Goal: Task Accomplishment & Management: Manage account settings

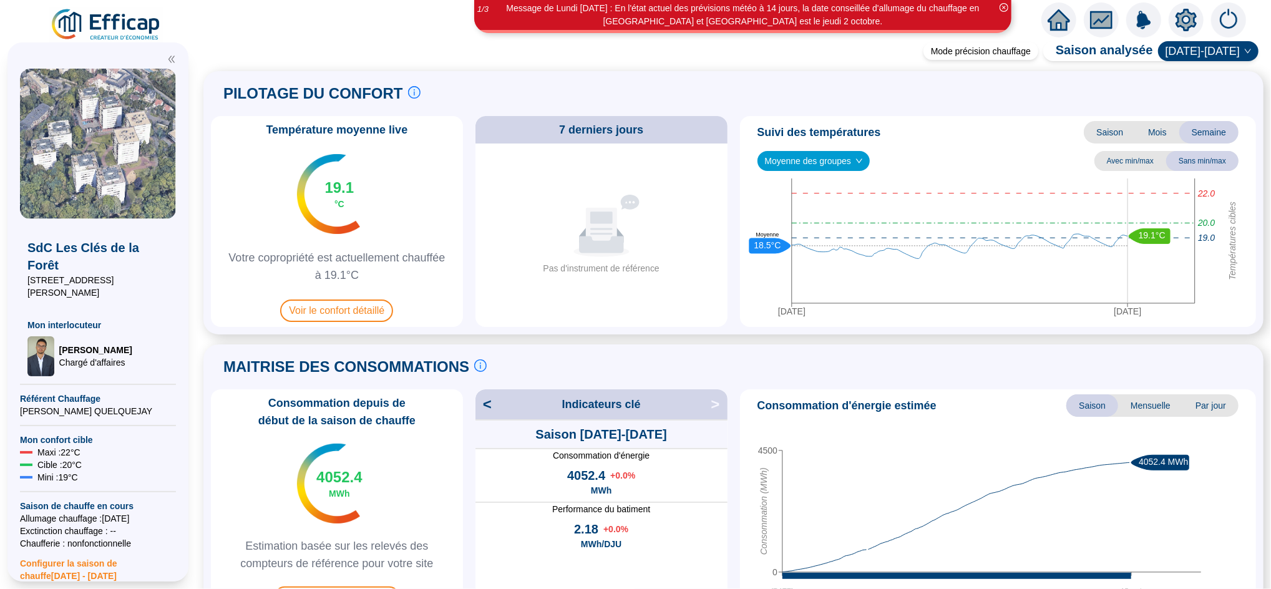
click at [1061, 26] on icon "home" at bounding box center [1059, 19] width 22 height 21
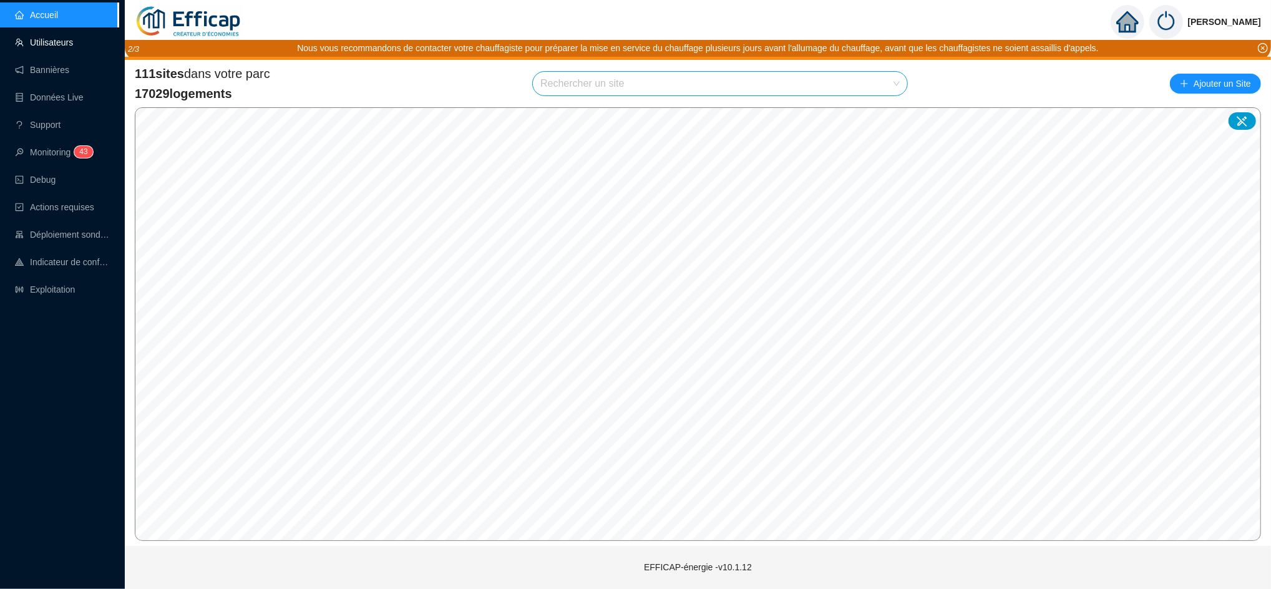
click at [46, 37] on link "Utilisateurs" at bounding box center [44, 42] width 58 height 10
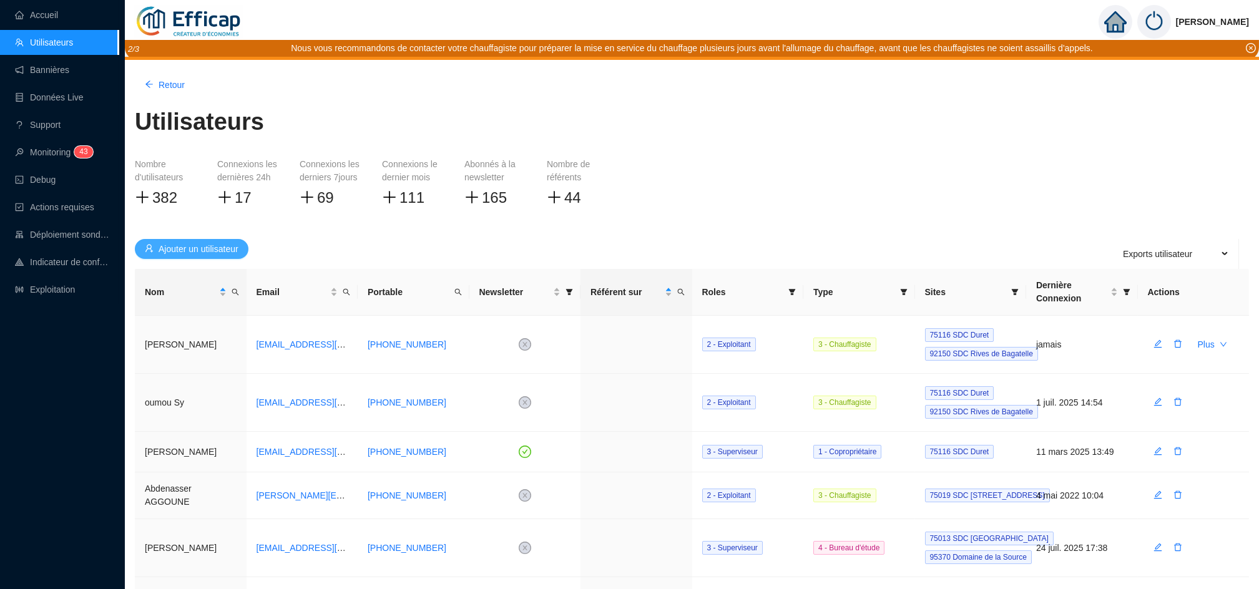
click at [197, 250] on span "Ajouter un utilisateur" at bounding box center [199, 249] width 80 height 13
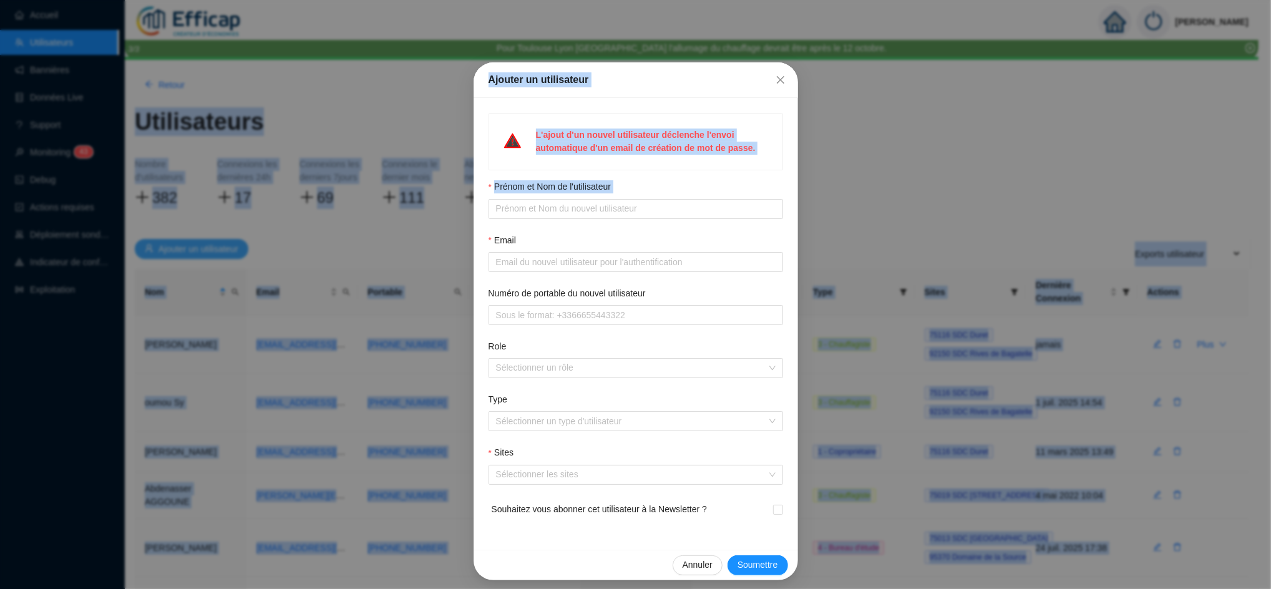
click at [197, 250] on div "Ajouter un utilisateur L'ajout d'un nouvel utilisateur déclenche l'envoi automa…" at bounding box center [635, 294] width 1271 height 589
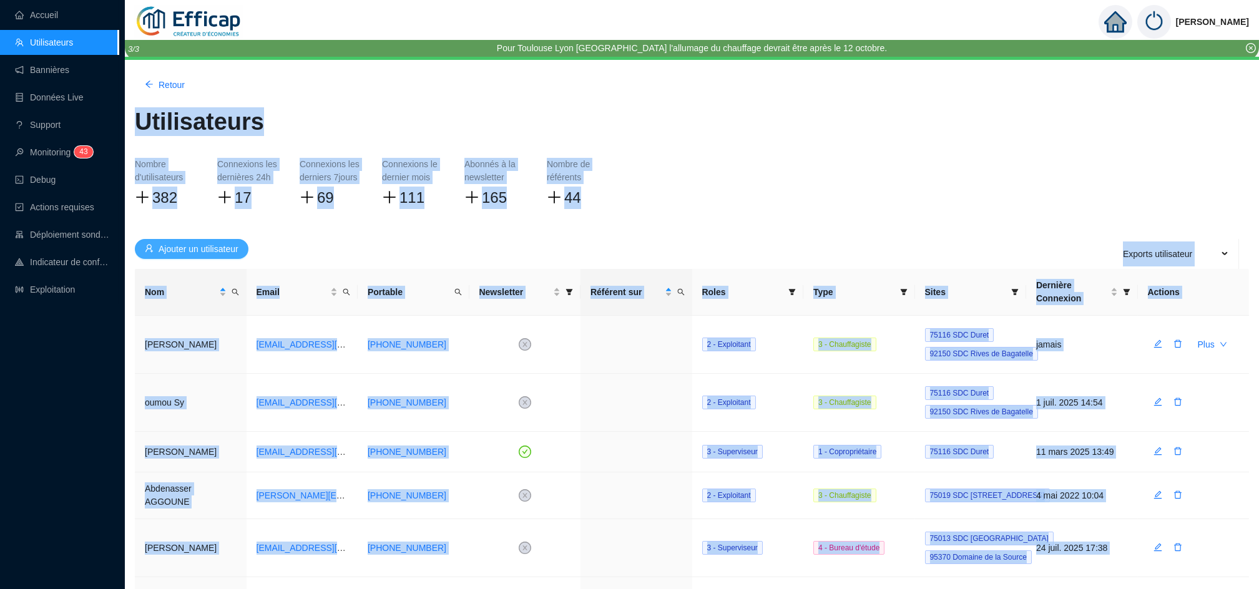
click at [198, 250] on span "Ajouter un utilisateur" at bounding box center [199, 249] width 80 height 13
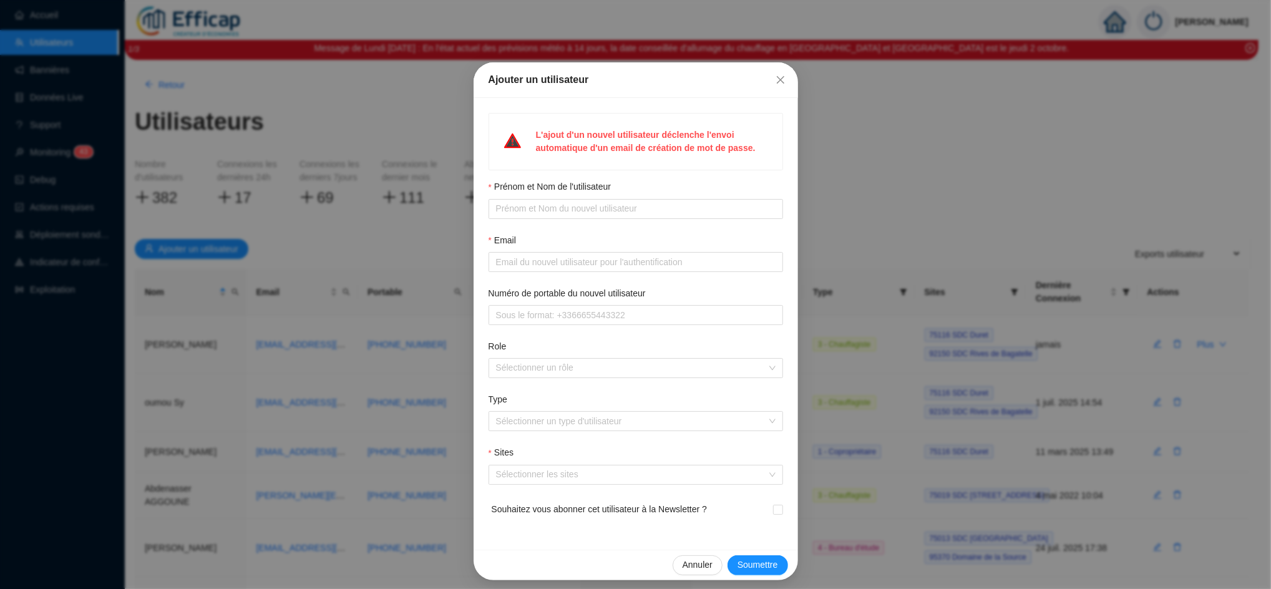
click at [414, 257] on div "Ajouter un utilisateur L'ajout d'un nouvel utilisateur déclenche l'envoi automa…" at bounding box center [635, 294] width 1271 height 589
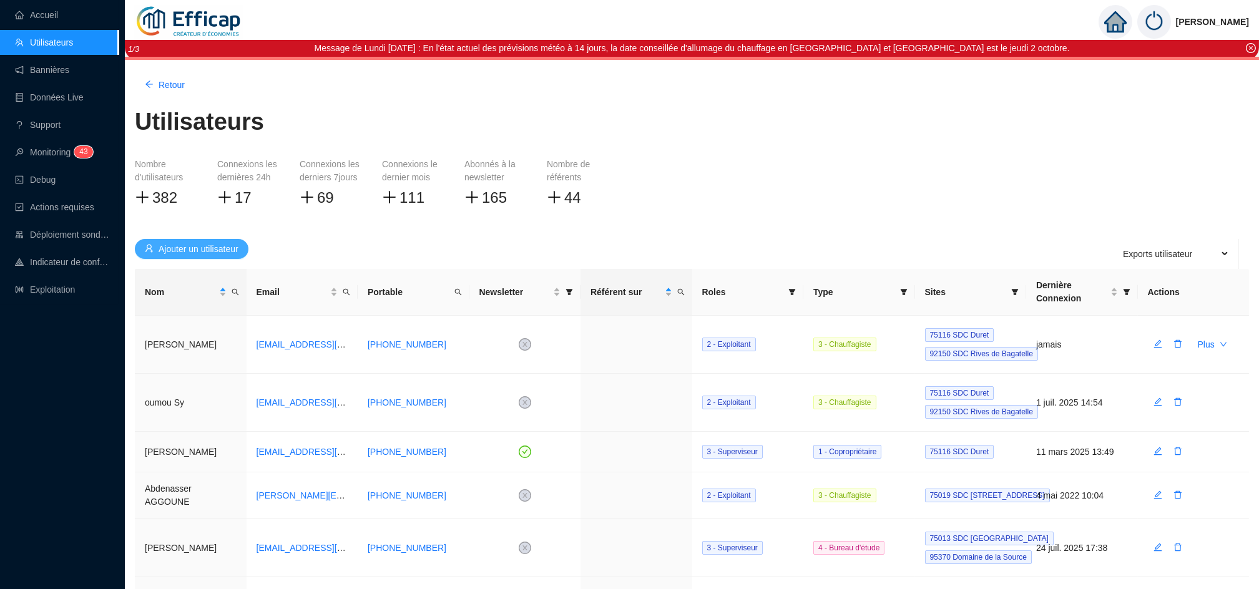
click at [208, 258] on button "Ajouter un utilisateur" at bounding box center [192, 249] width 114 height 20
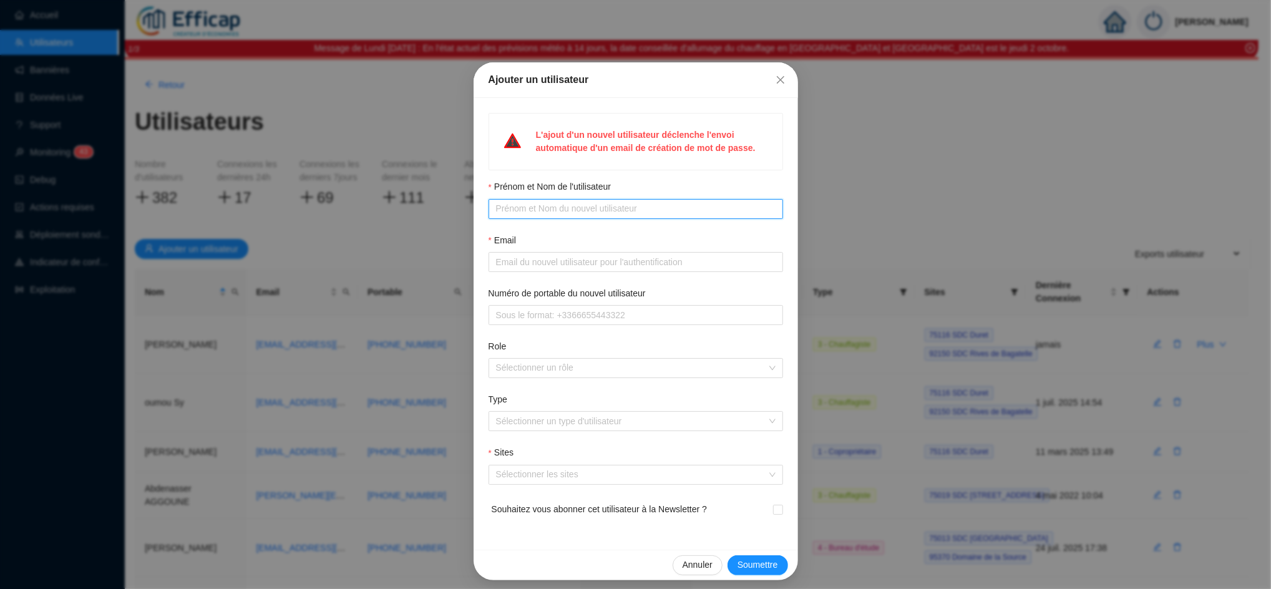
click at [524, 207] on input "Prénom et Nom de l'utilisateur" at bounding box center [634, 208] width 277 height 13
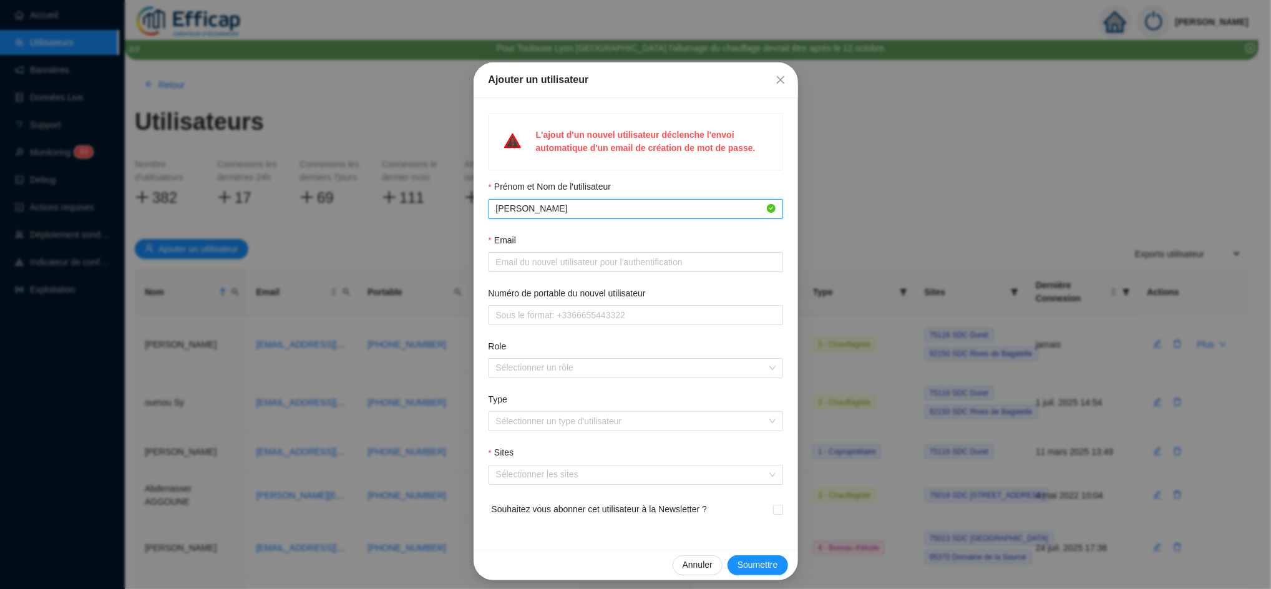
type input "Christophe De Thieulloy"
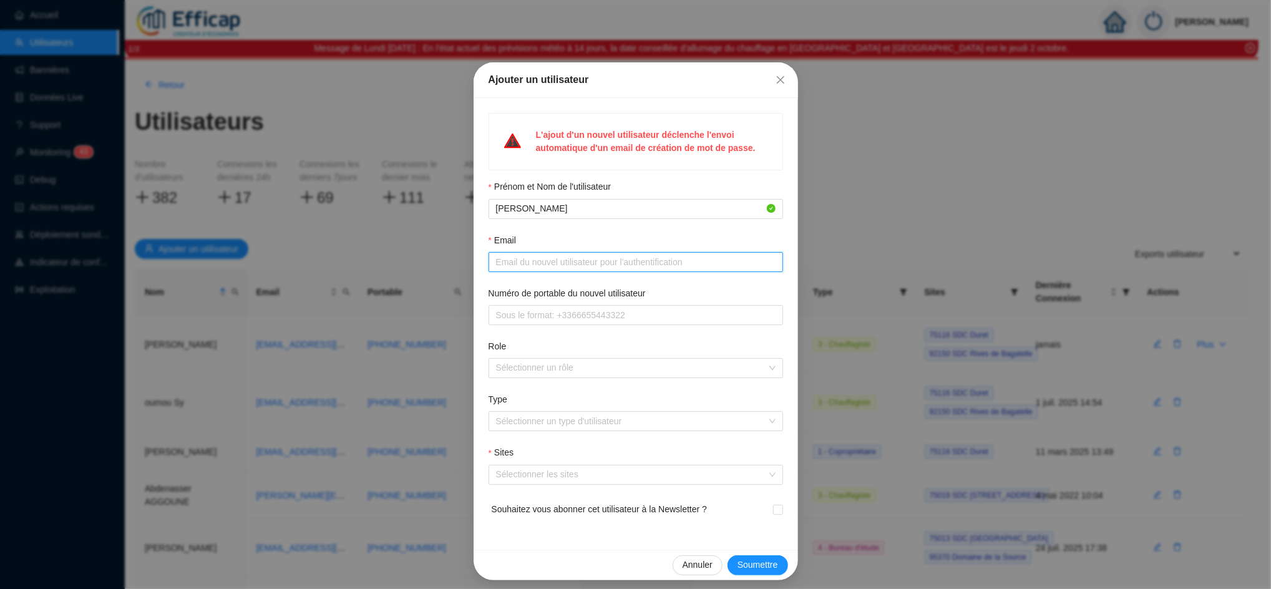
paste input "Christophe DE THIEULLOY <christophe.de-thieulloy@gestima.fr>"
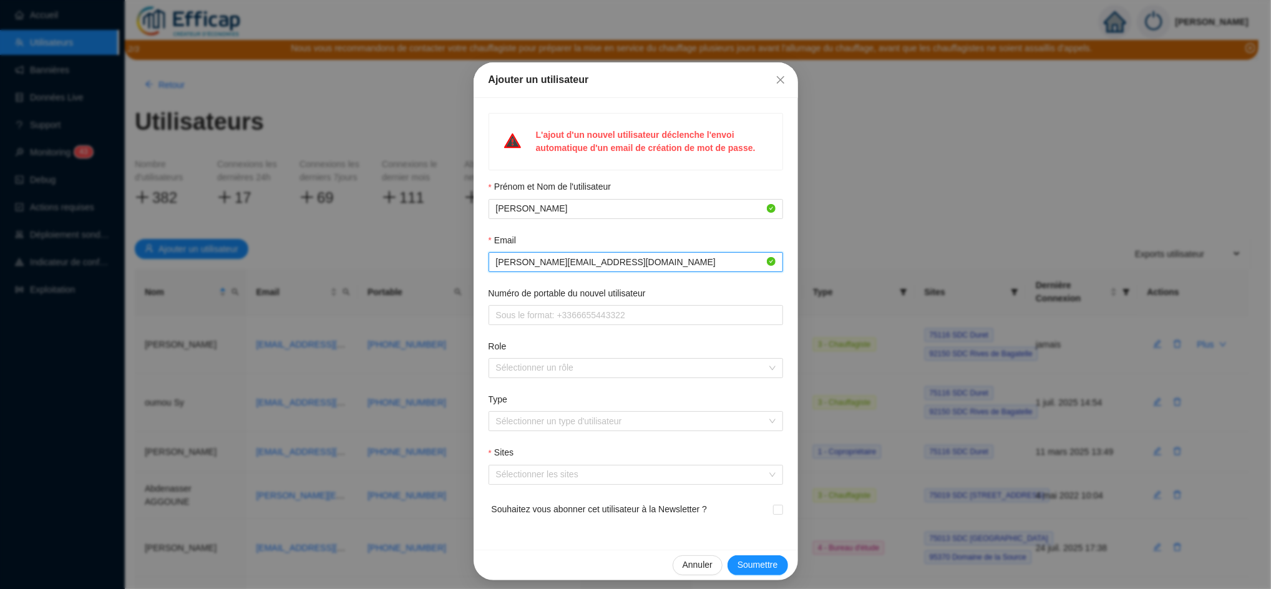
type input "christophe.de-thieulloy@gestima.fr"
type input "0"
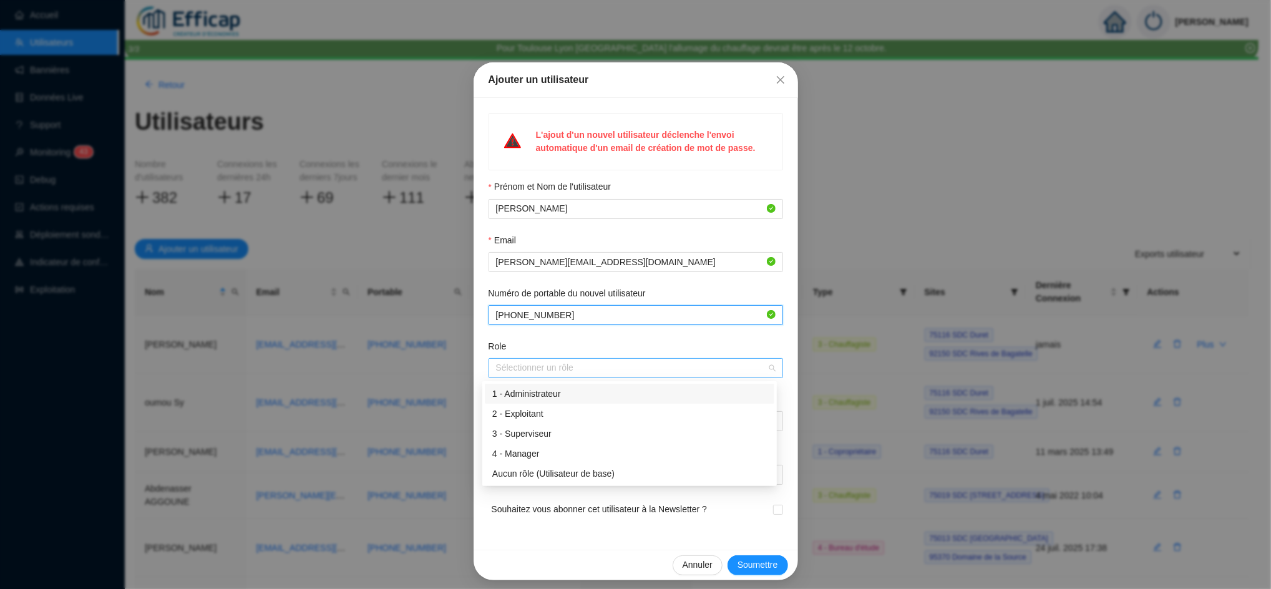
click at [527, 371] on div at bounding box center [629, 367] width 276 height 17
type input "+33778202060"
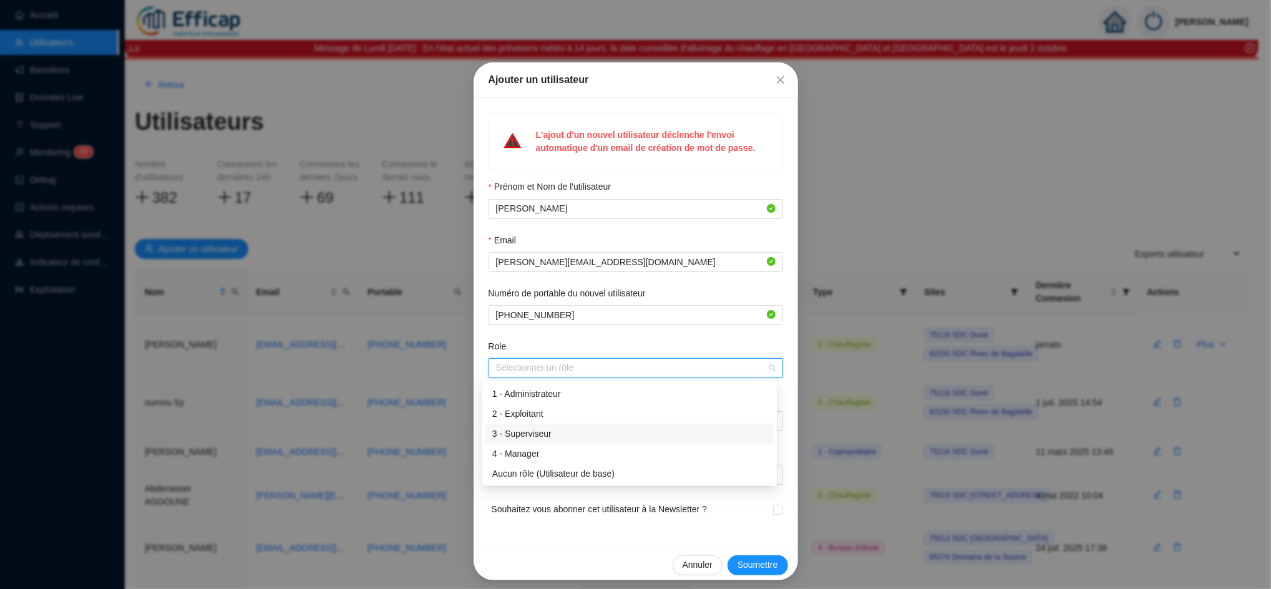
click at [545, 436] on div "3 - Superviseur" at bounding box center [629, 434] width 275 height 13
click at [550, 492] on form "Prénom et Nom de l'utilisateur Christophe De Thieulloy Email christophe.de-thie…" at bounding box center [636, 357] width 295 height 354
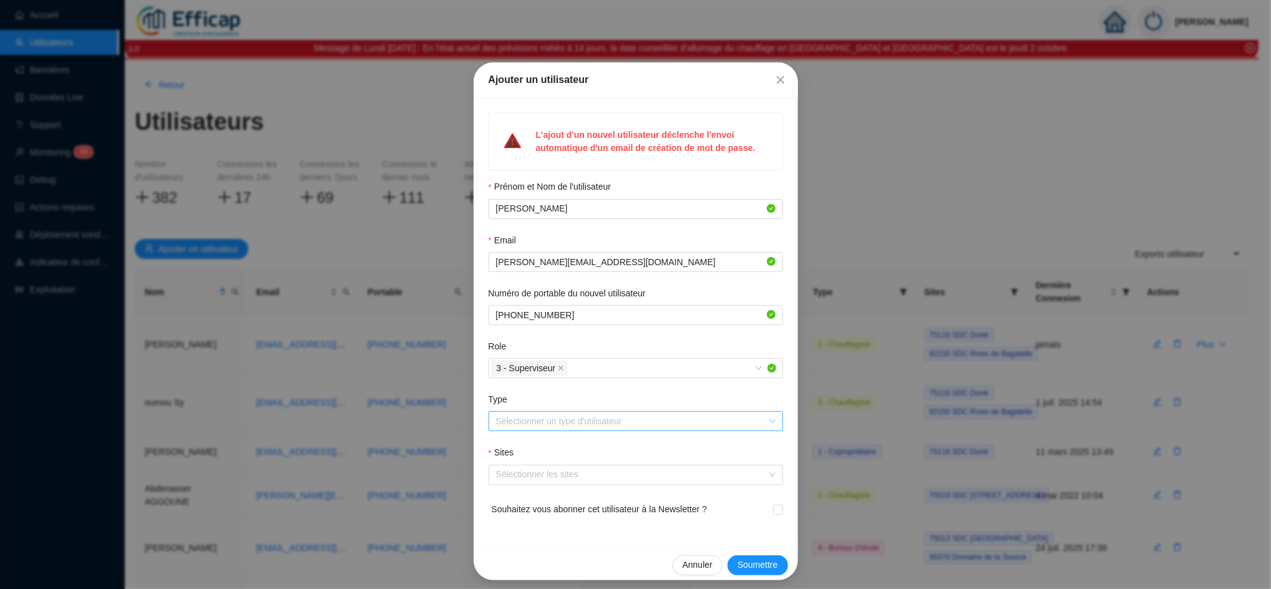
click at [520, 426] on input "Type" at bounding box center [630, 421] width 268 height 19
click at [526, 466] on div "2 - Syndic" at bounding box center [629, 467] width 275 height 13
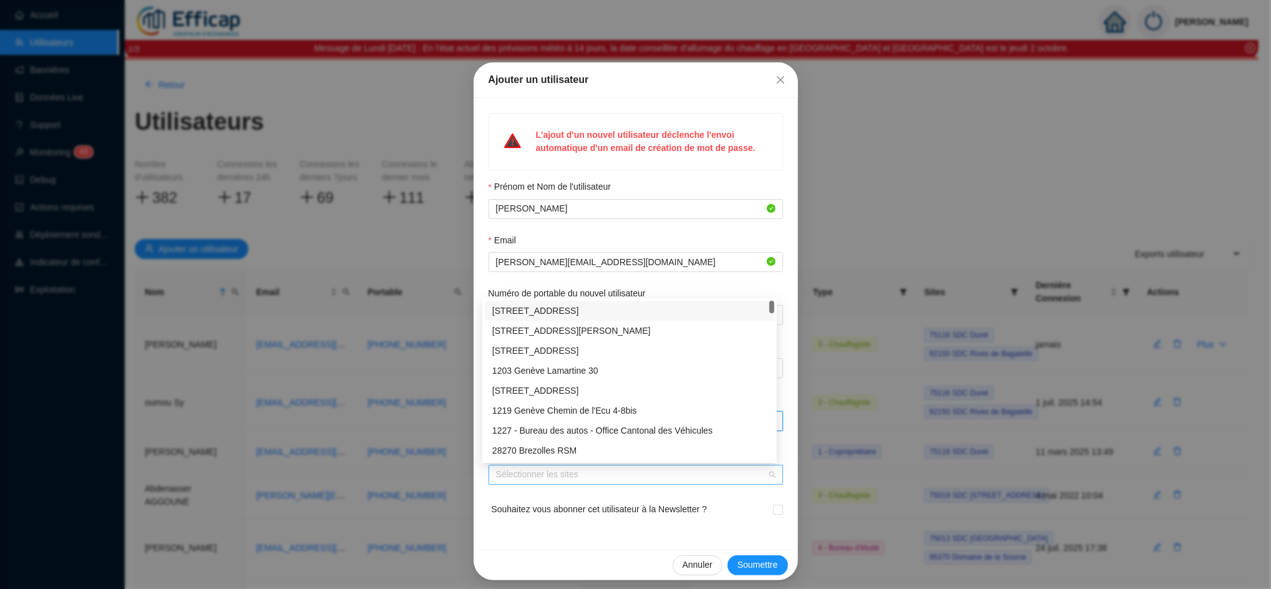
click at [529, 475] on div at bounding box center [629, 474] width 276 height 17
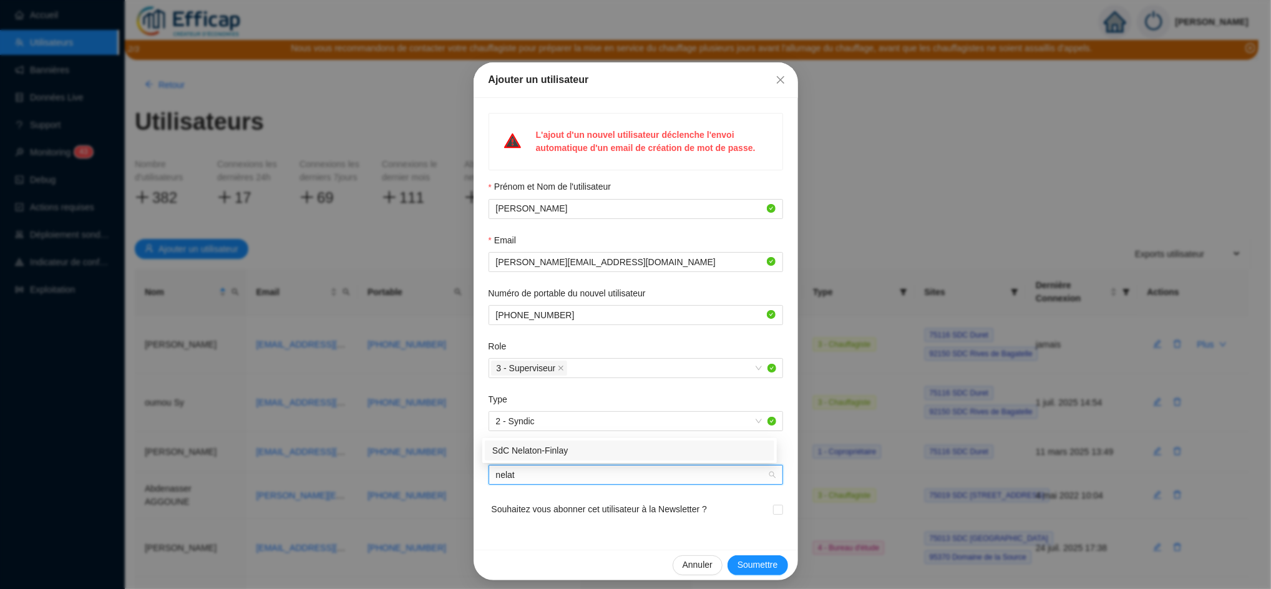
type input "nelato"
click at [540, 450] on div "SdC Nelaton-Finlay" at bounding box center [629, 450] width 275 height 13
click at [773, 514] on span at bounding box center [778, 510] width 10 height 10
click at [773, 514] on input "checkbox" at bounding box center [777, 509] width 9 height 9
checkbox input "true"
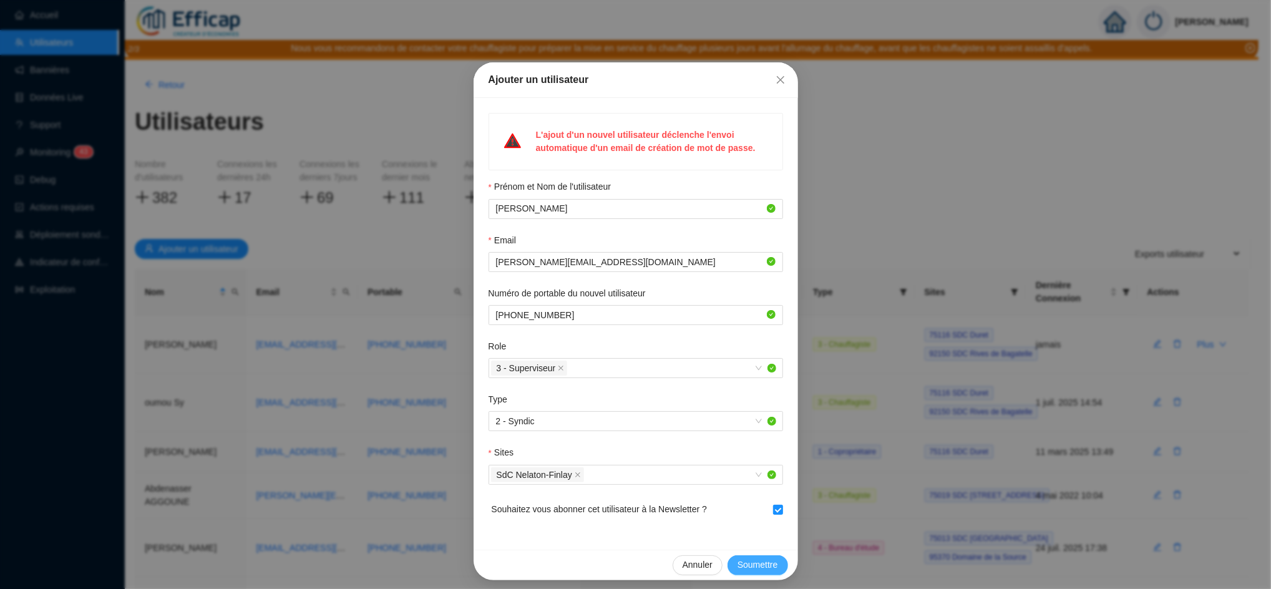
click at [752, 571] on span "Soumettre" at bounding box center [758, 565] width 41 height 13
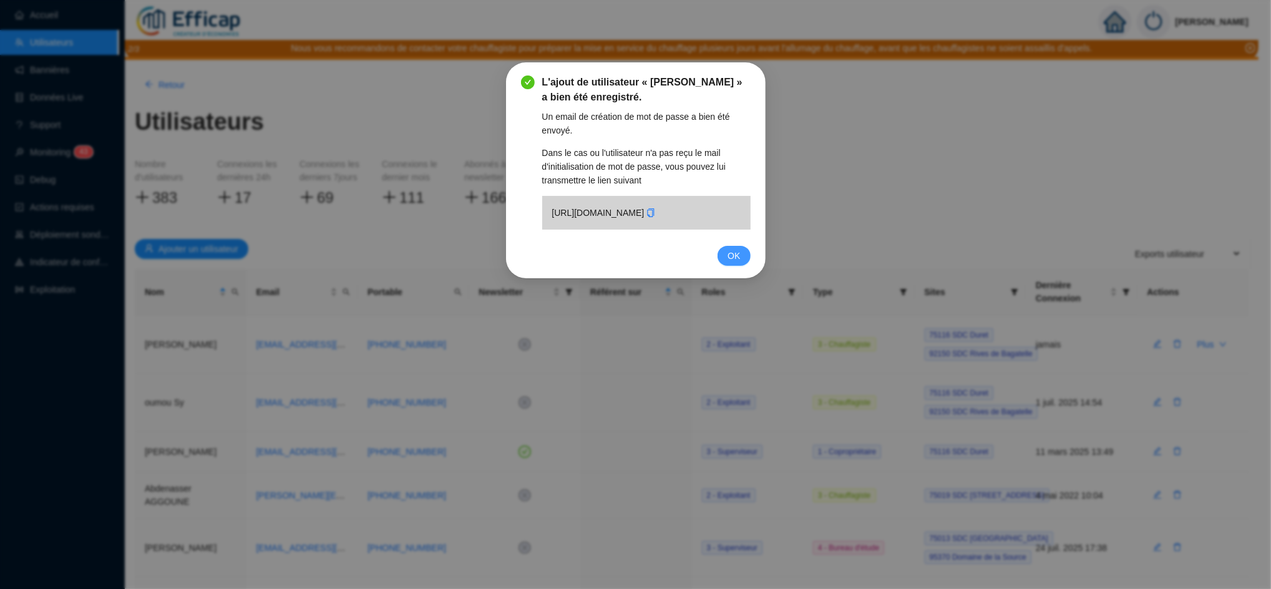
click at [730, 263] on span "OK" at bounding box center [734, 256] width 12 height 14
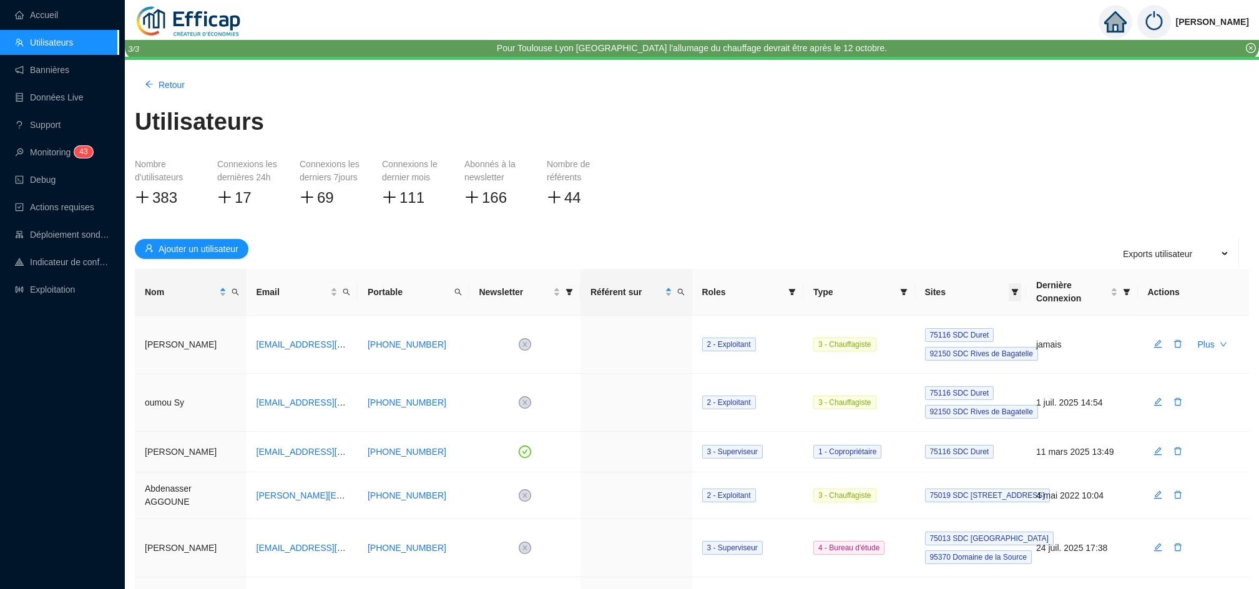
click at [1017, 293] on icon "filter" at bounding box center [1014, 291] width 7 height 7
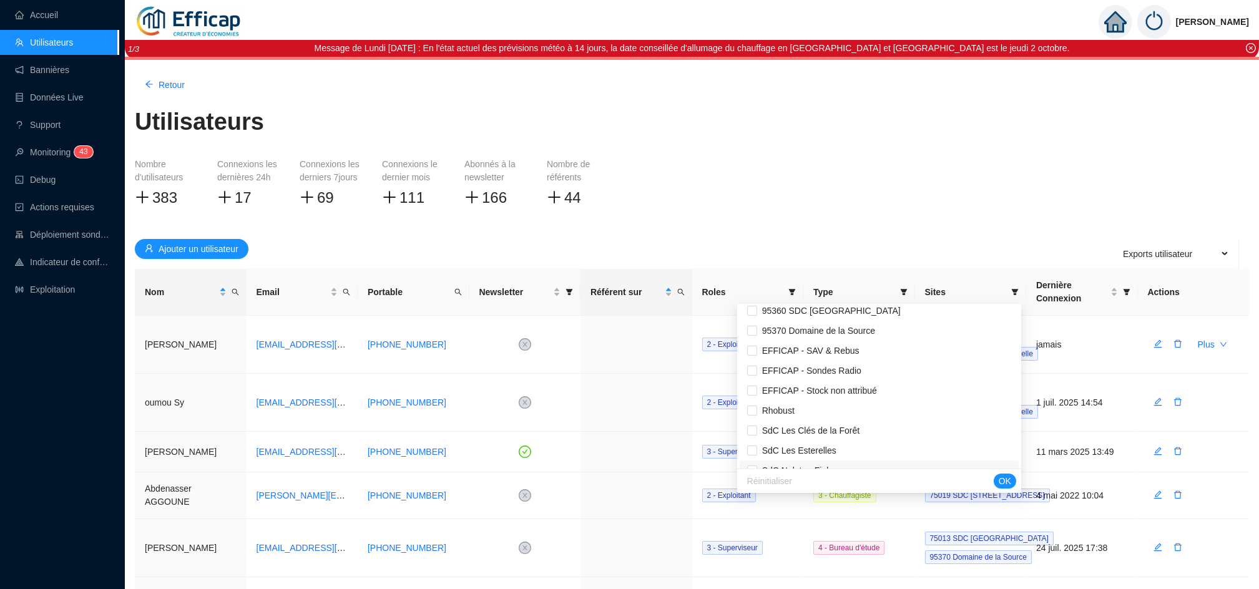
scroll to position [2046, 0]
click at [885, 441] on span "SdC Nelaton-Finlay" at bounding box center [879, 447] width 264 height 13
checkbox input "true"
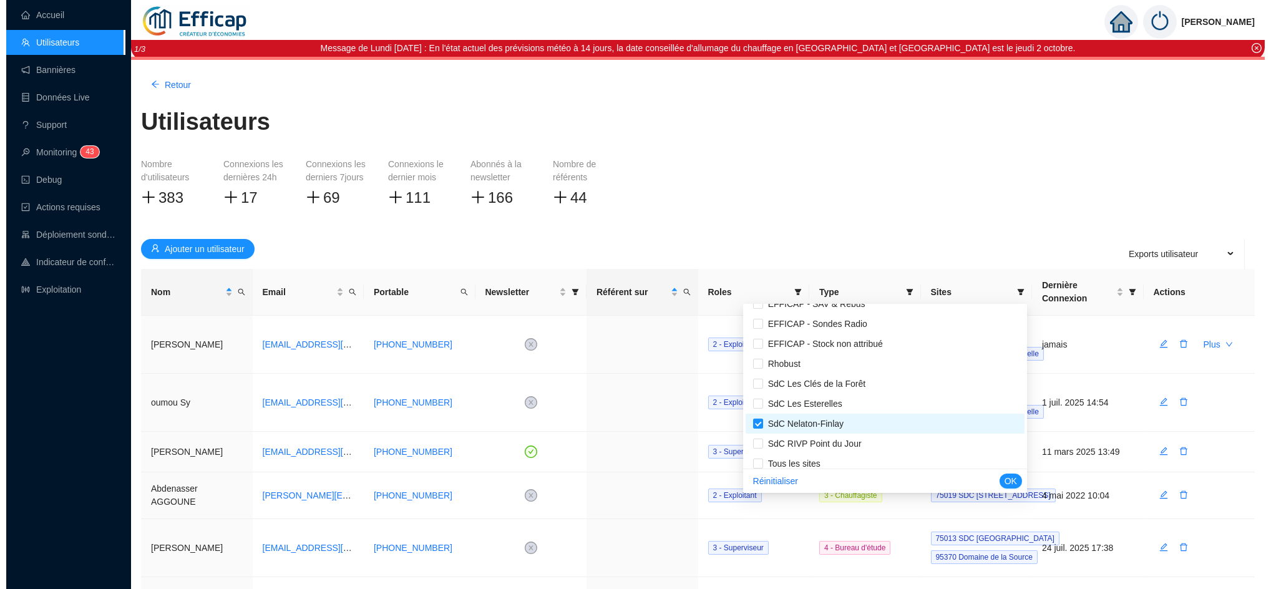
scroll to position [2077, 0]
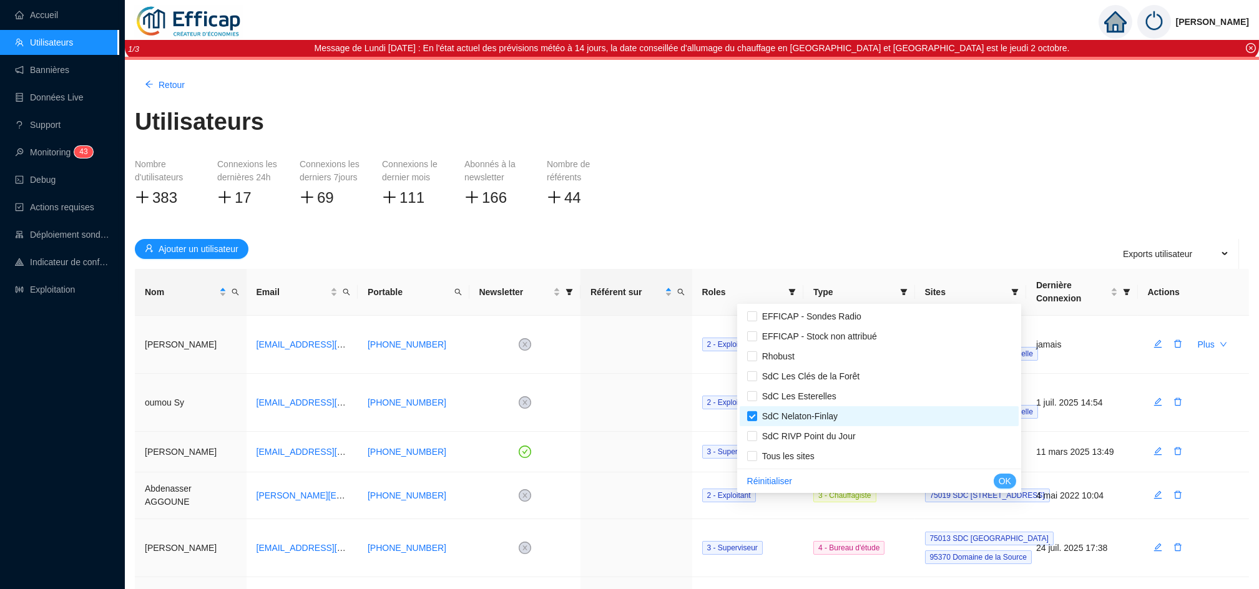
click at [1010, 487] on span "OK" at bounding box center [1005, 481] width 12 height 13
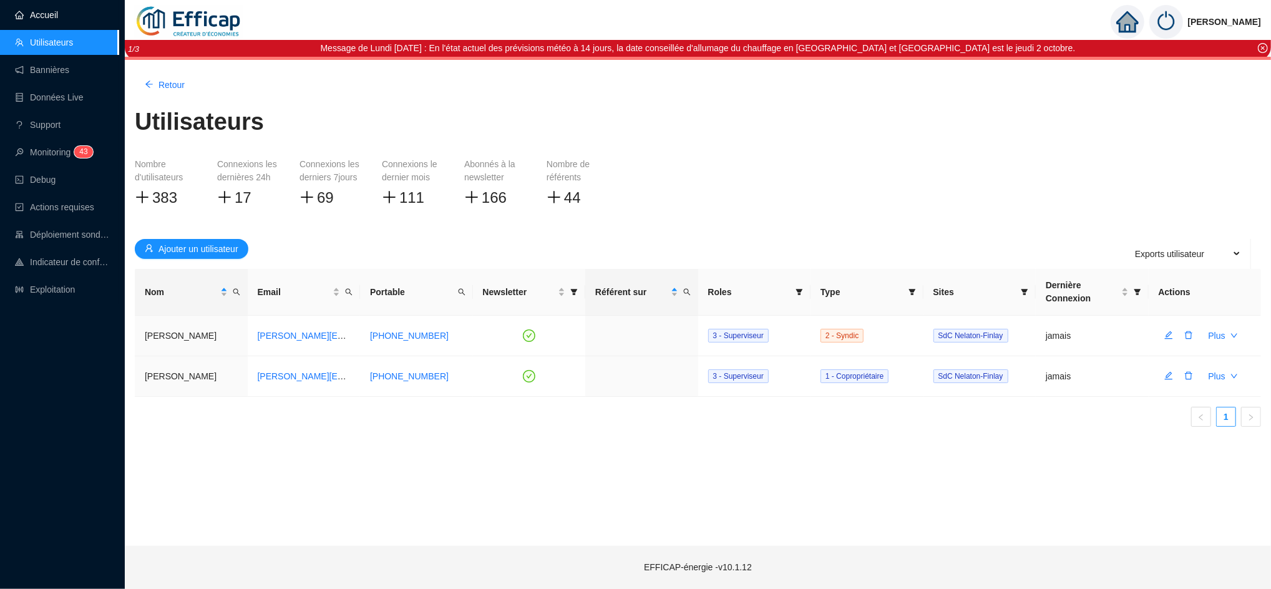
click at [58, 13] on link "Accueil" at bounding box center [36, 15] width 43 height 10
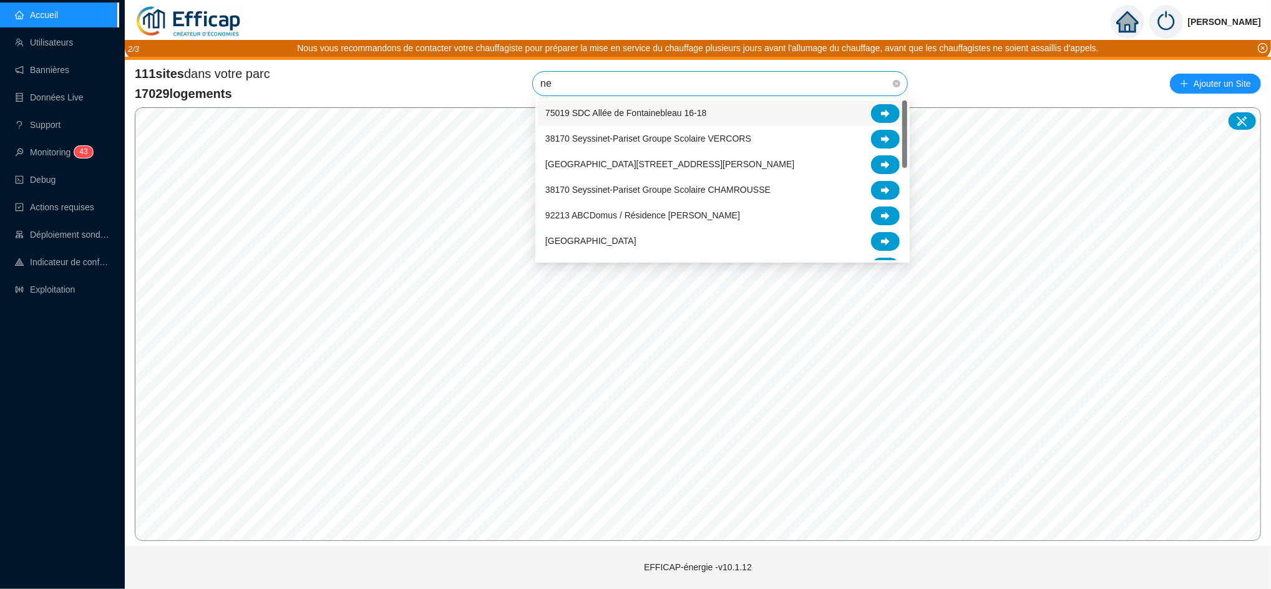
type input "n"
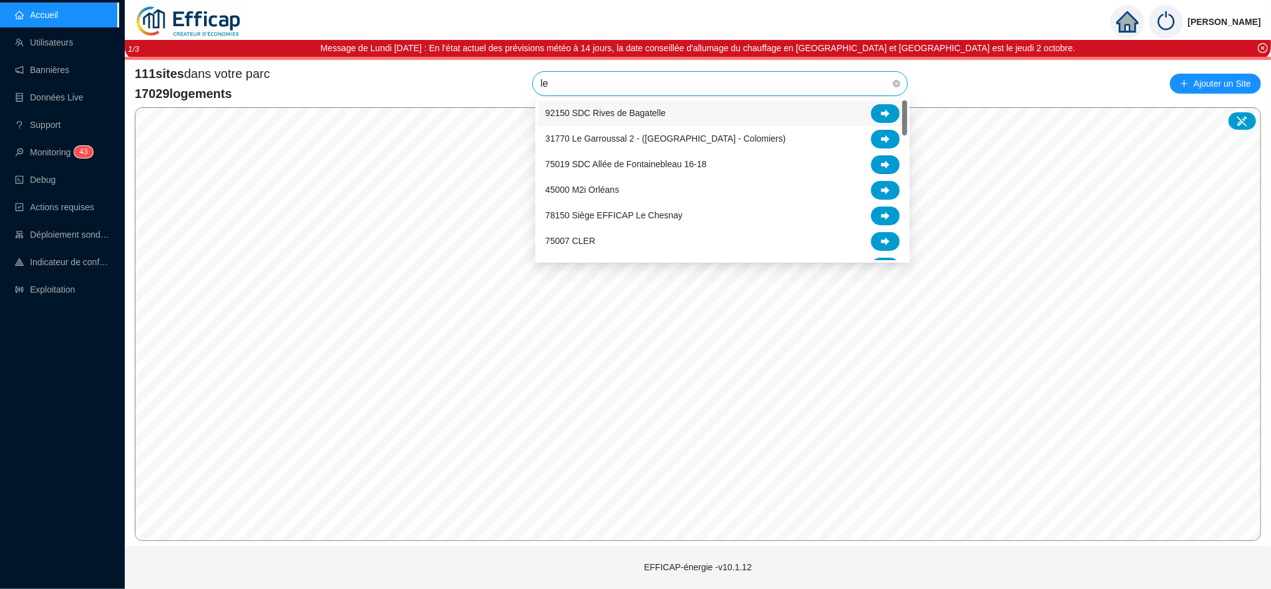
type input "l"
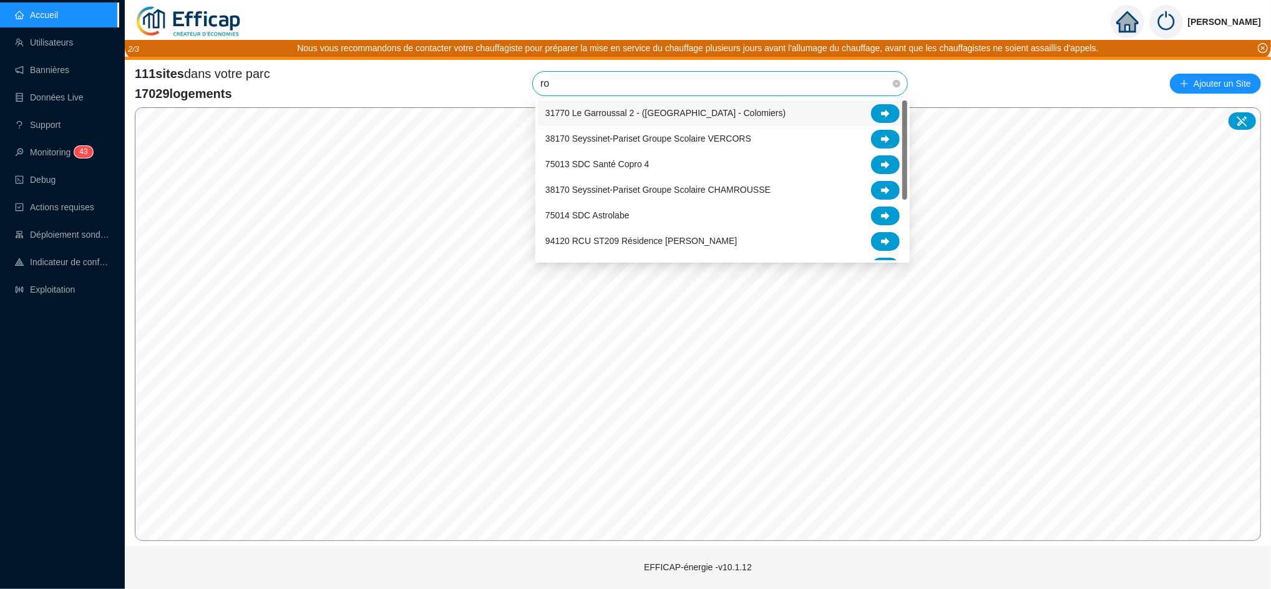
type input "r"
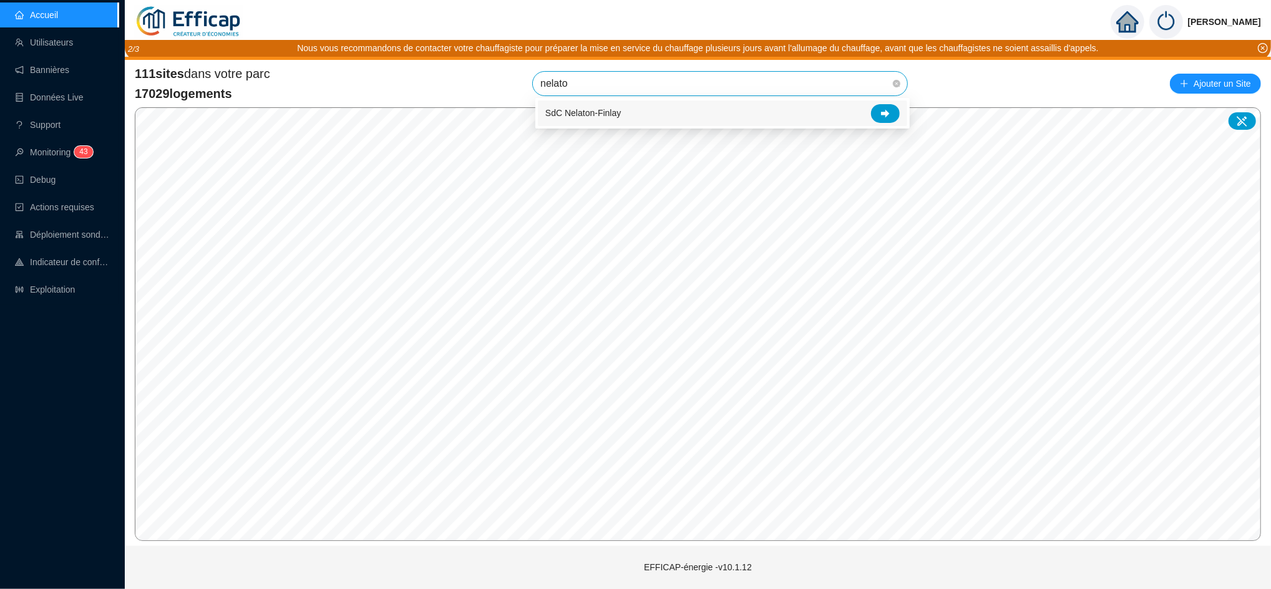
type input "nelaton"
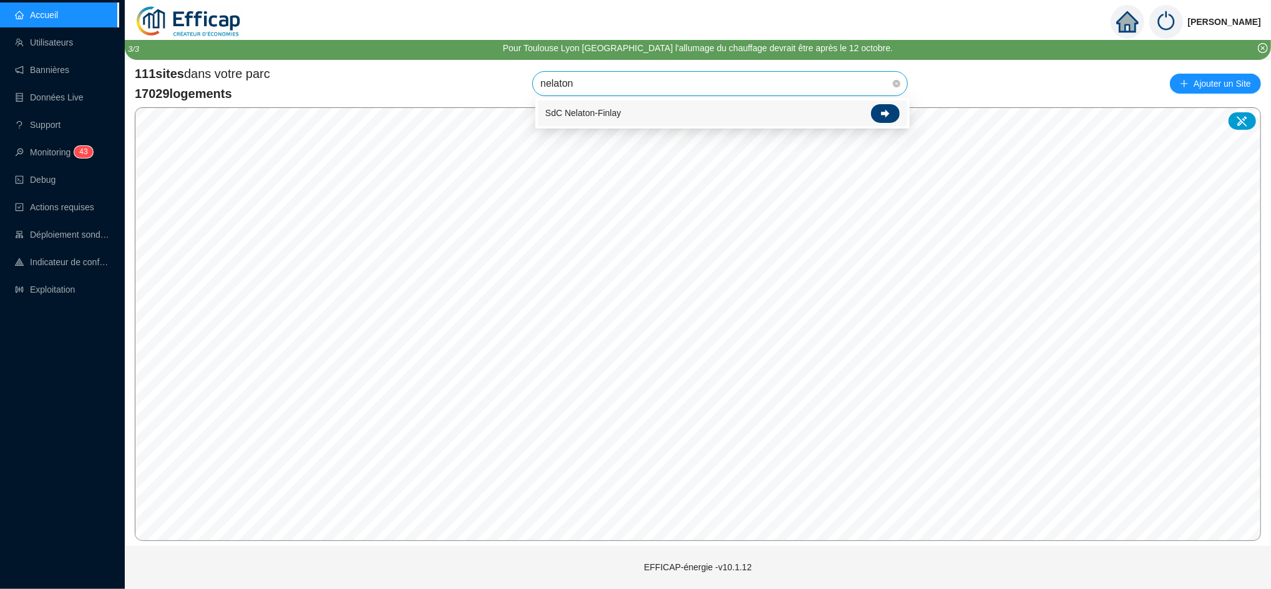
click at [885, 117] on icon at bounding box center [885, 113] width 9 height 8
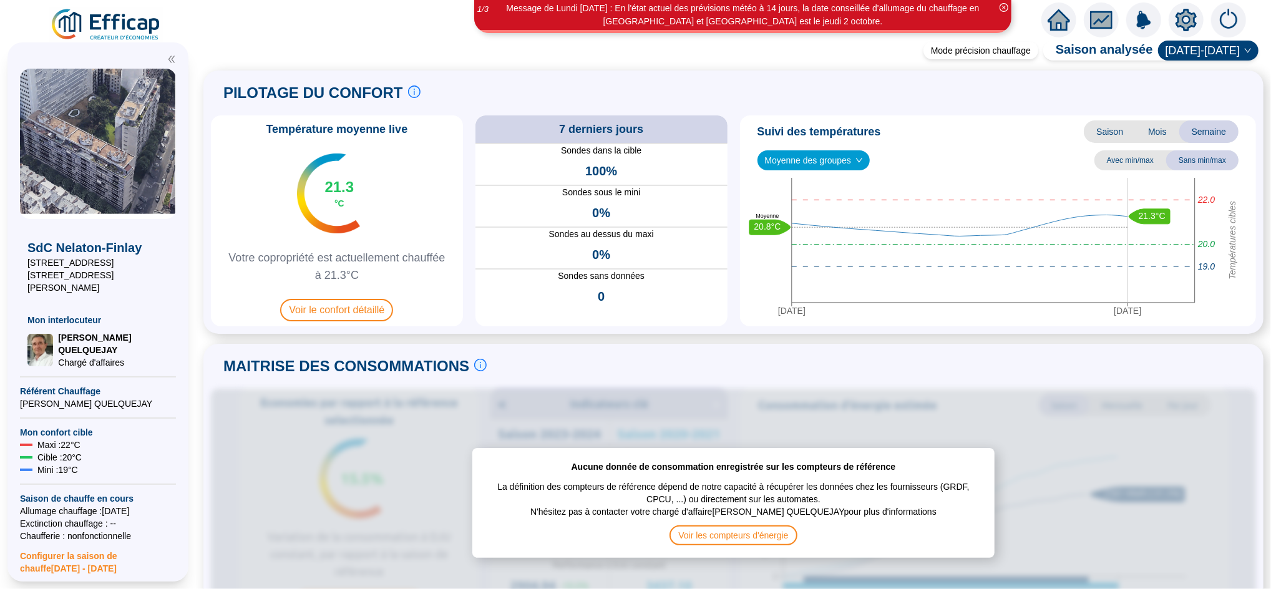
click at [1185, 19] on icon "setting" at bounding box center [1186, 20] width 22 height 22
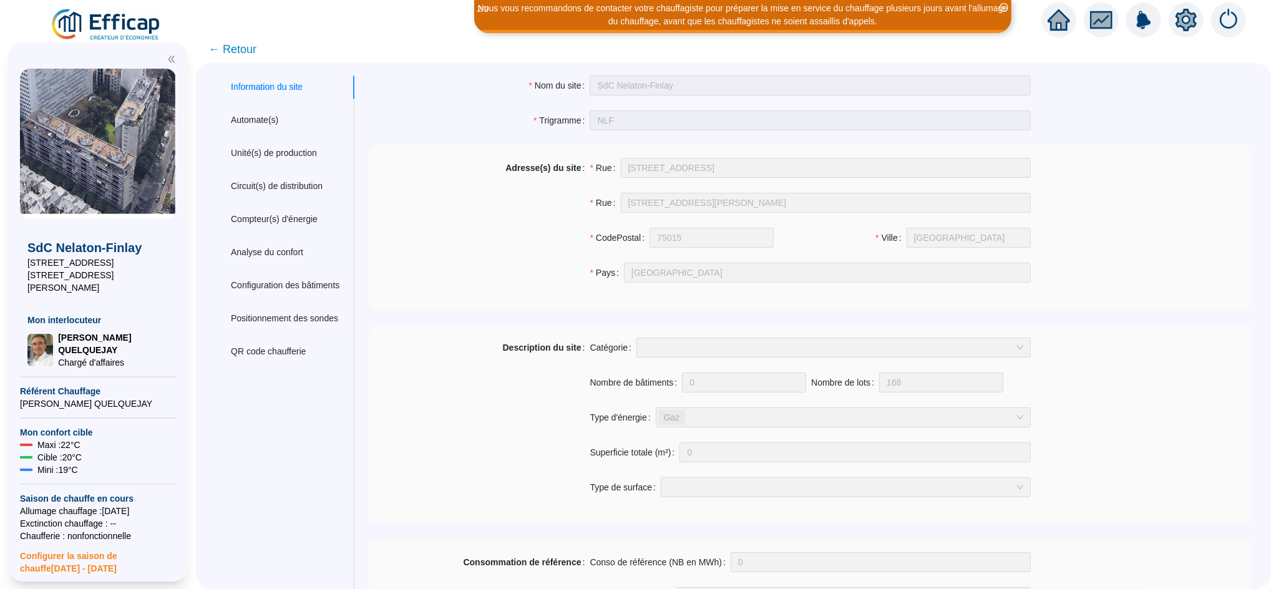
click at [287, 92] on div "Information du site" at bounding box center [267, 87] width 72 height 13
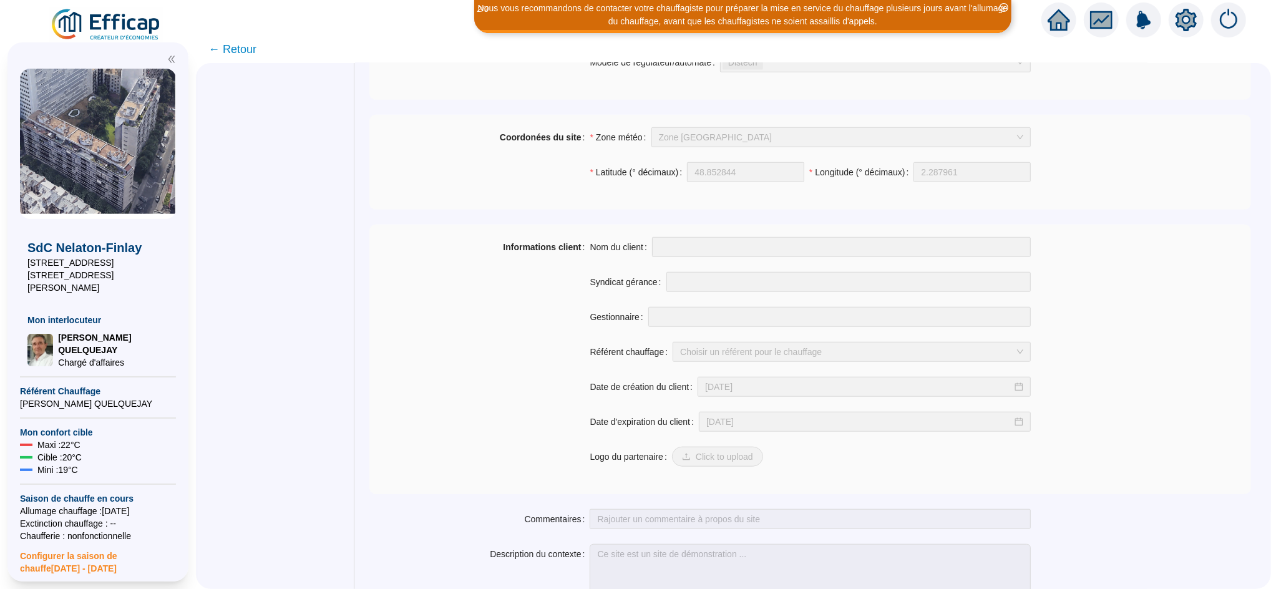
scroll to position [887, 0]
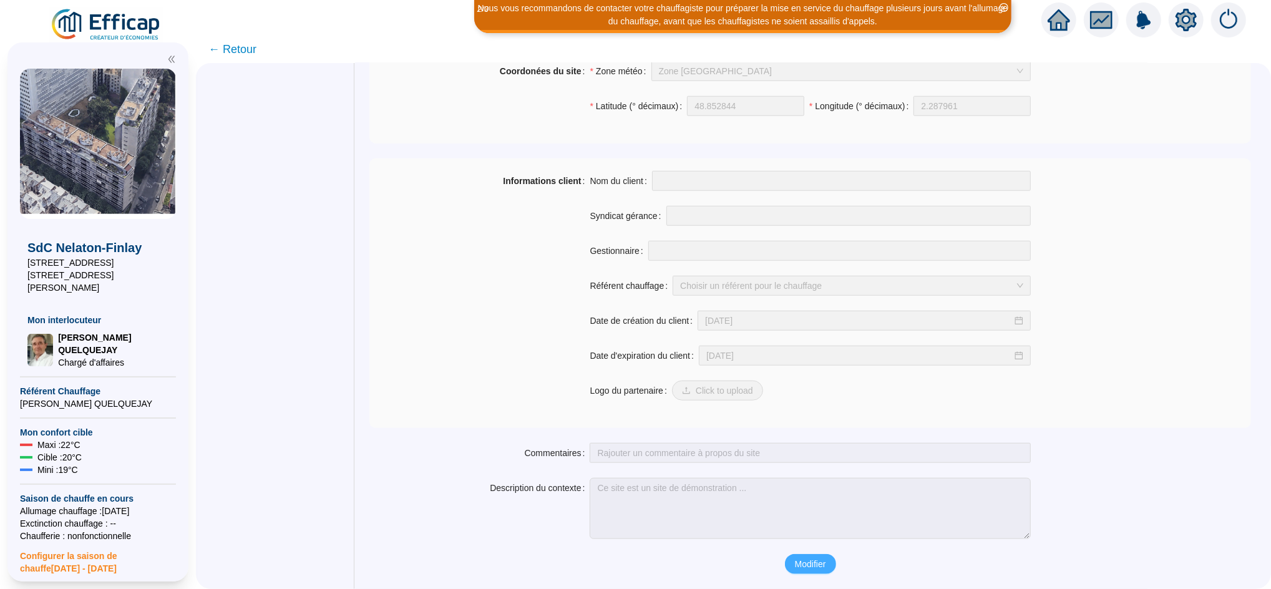
click at [797, 564] on span "Modifier" at bounding box center [810, 564] width 31 height 13
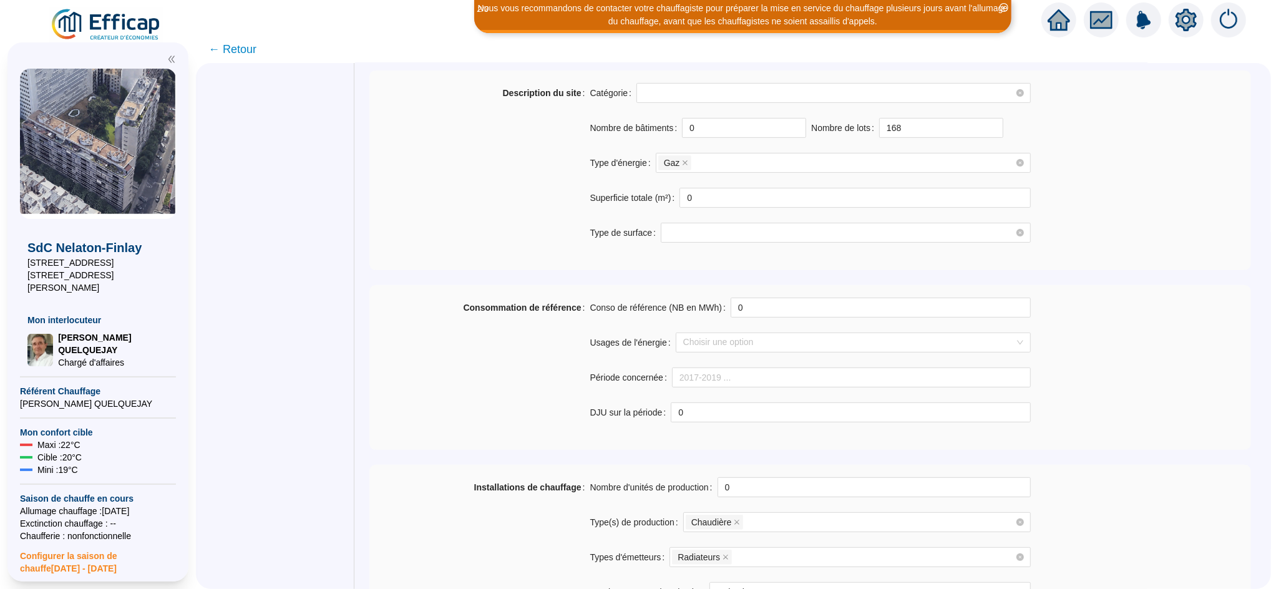
scroll to position [0, 0]
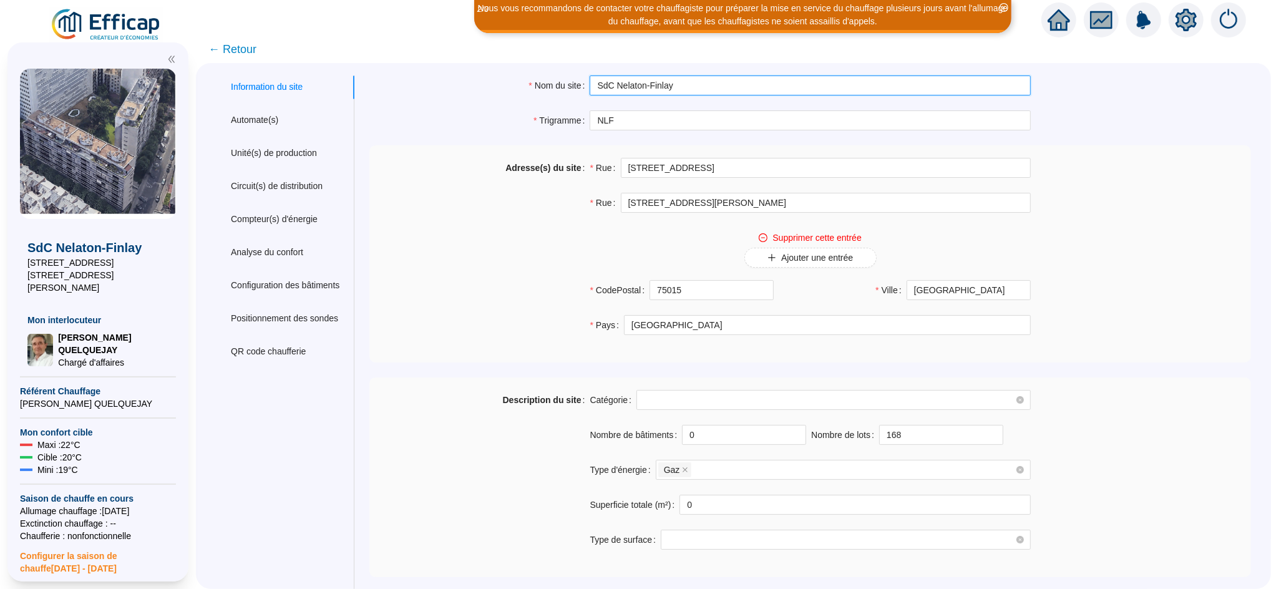
click at [604, 87] on input "SdC Nelaton-Finlay" at bounding box center [810, 86] width 441 height 20
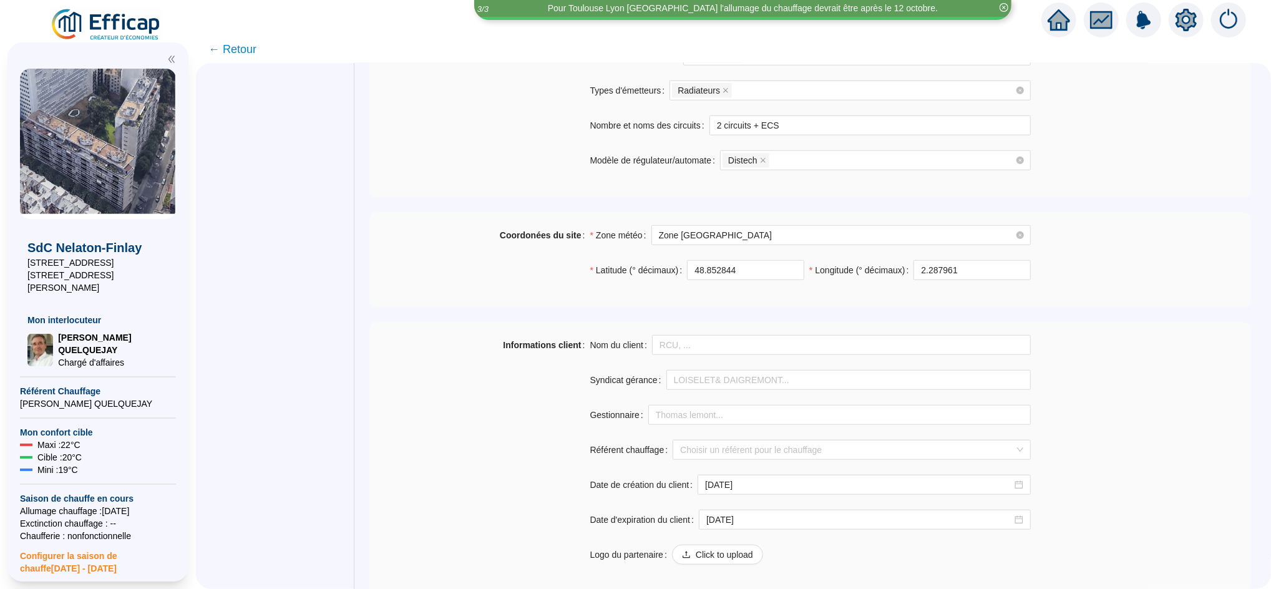
scroll to position [941, 0]
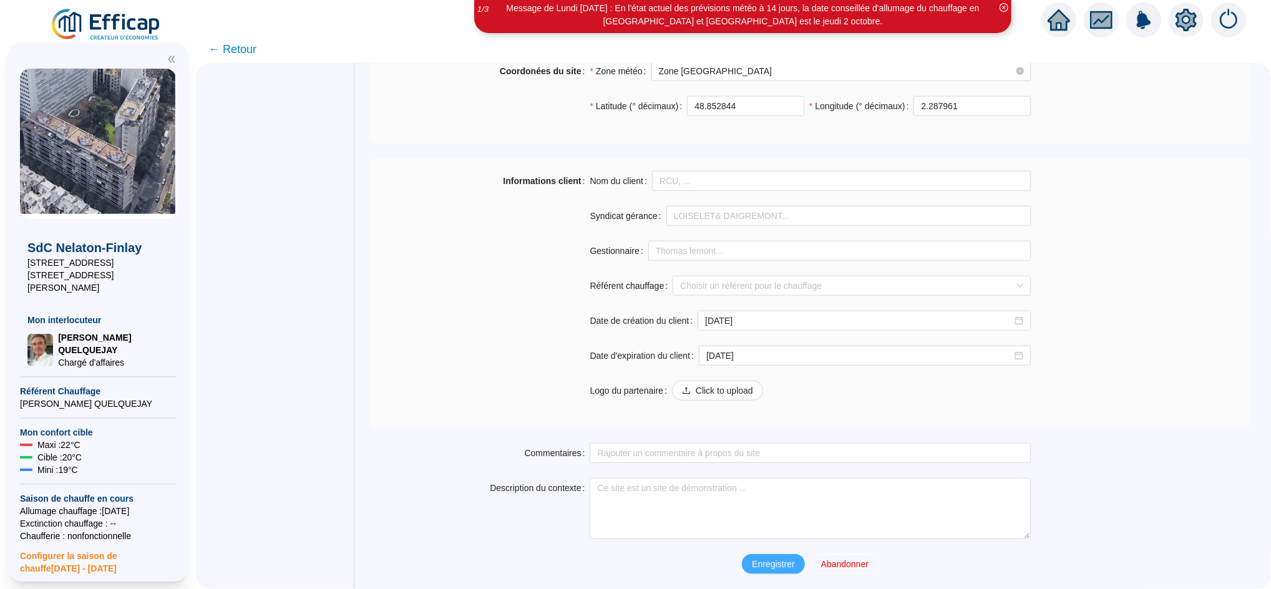
type input "75015 SdC Nelaton-Finlay"
click at [773, 562] on span "Enregistrer" at bounding box center [773, 564] width 42 height 13
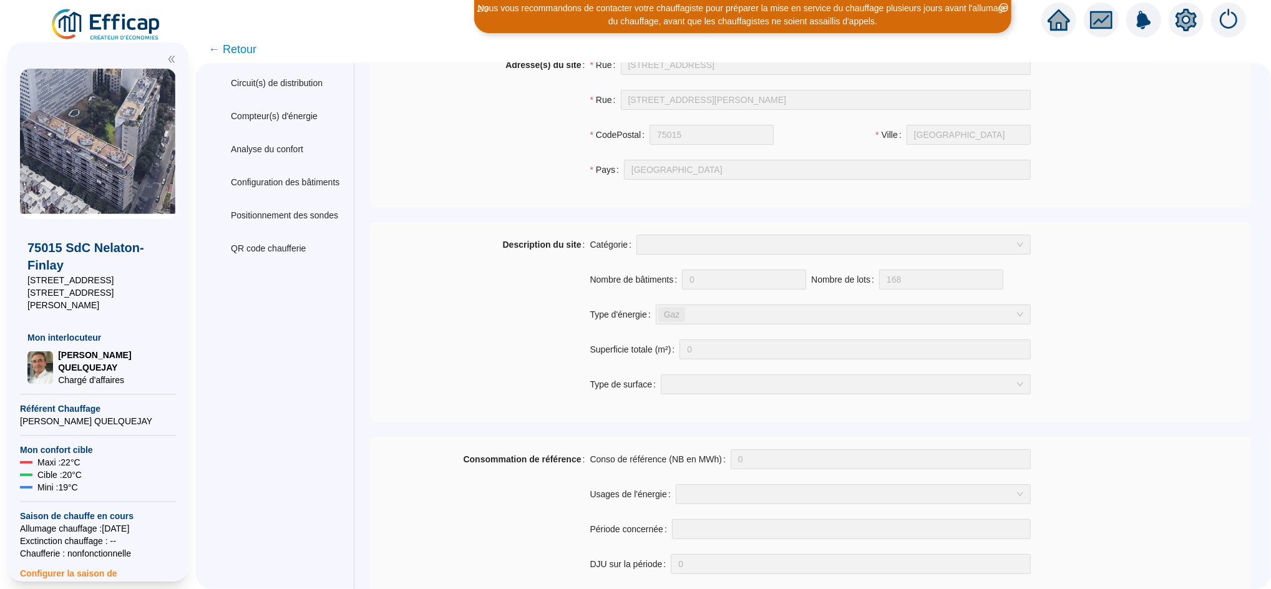
scroll to position [0, 0]
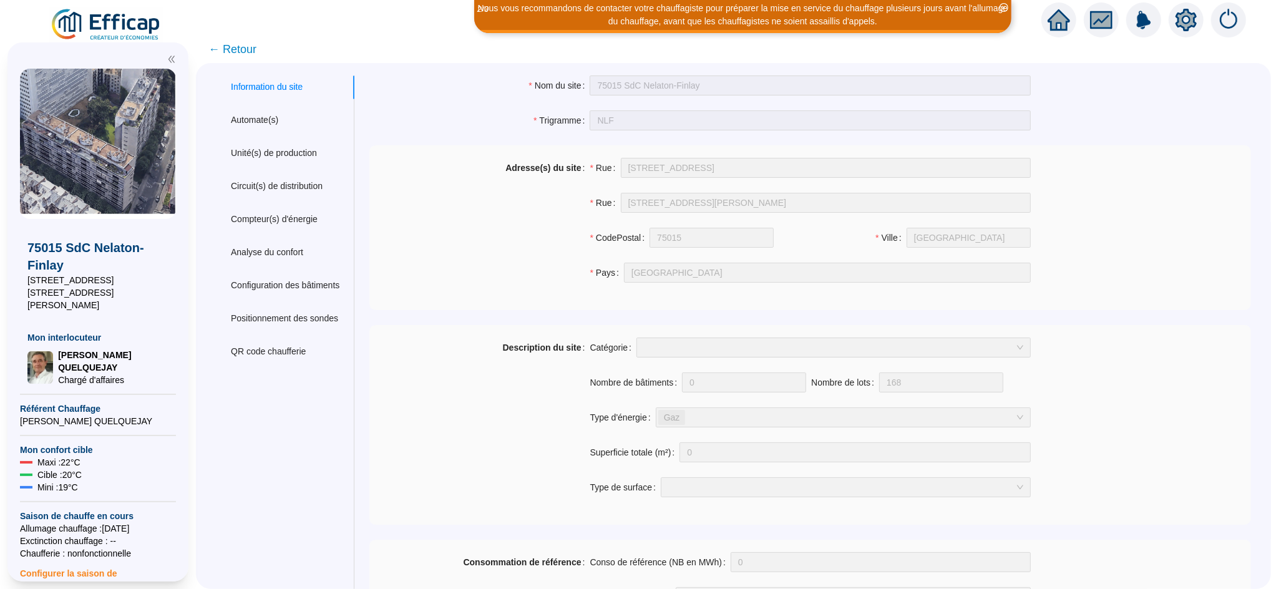
click at [1056, 18] on icon "home" at bounding box center [1059, 19] width 22 height 17
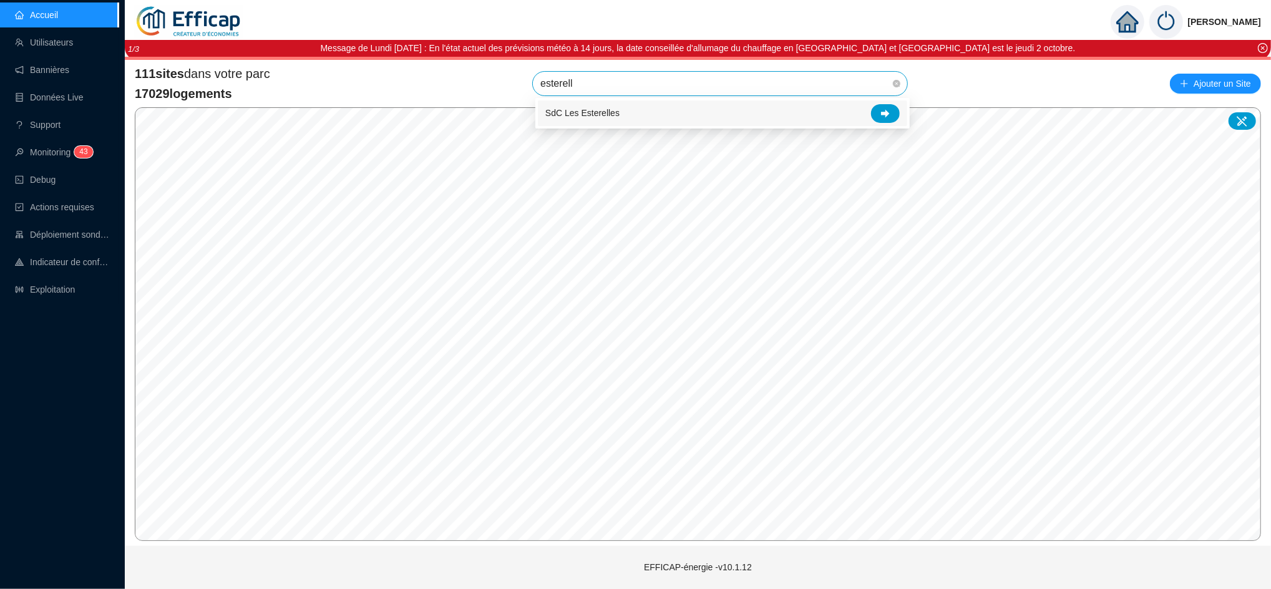
type input "esterelle"
click at [886, 117] on icon at bounding box center [885, 113] width 9 height 9
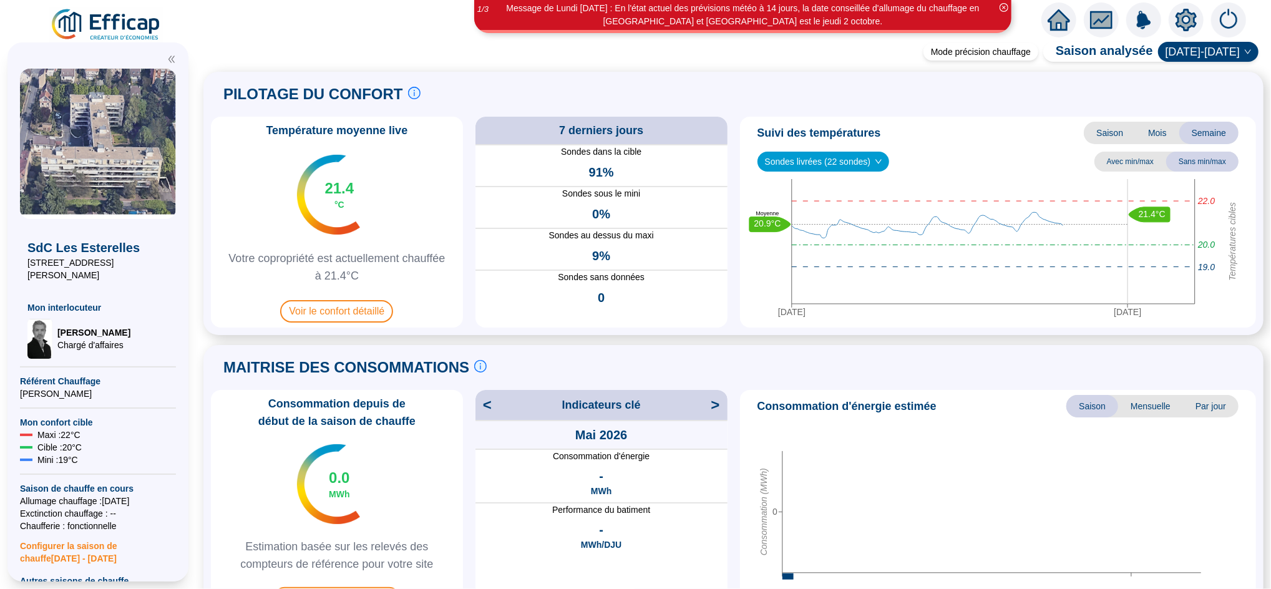
click at [1191, 16] on icon "setting" at bounding box center [1186, 19] width 21 height 20
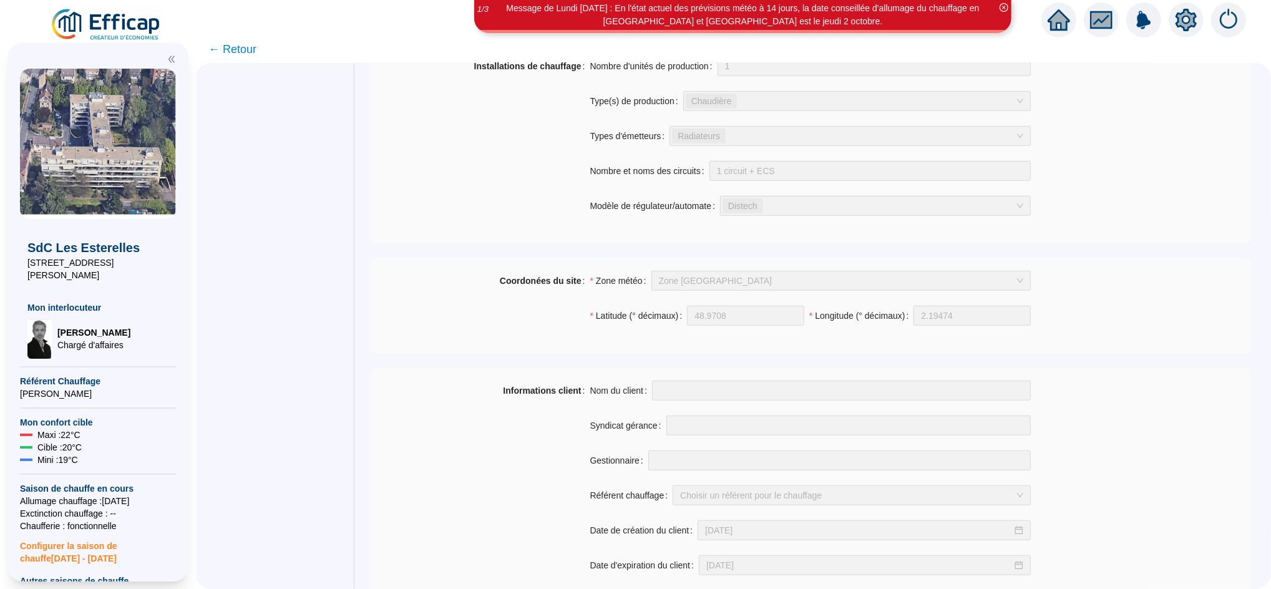
scroll to position [853, 0]
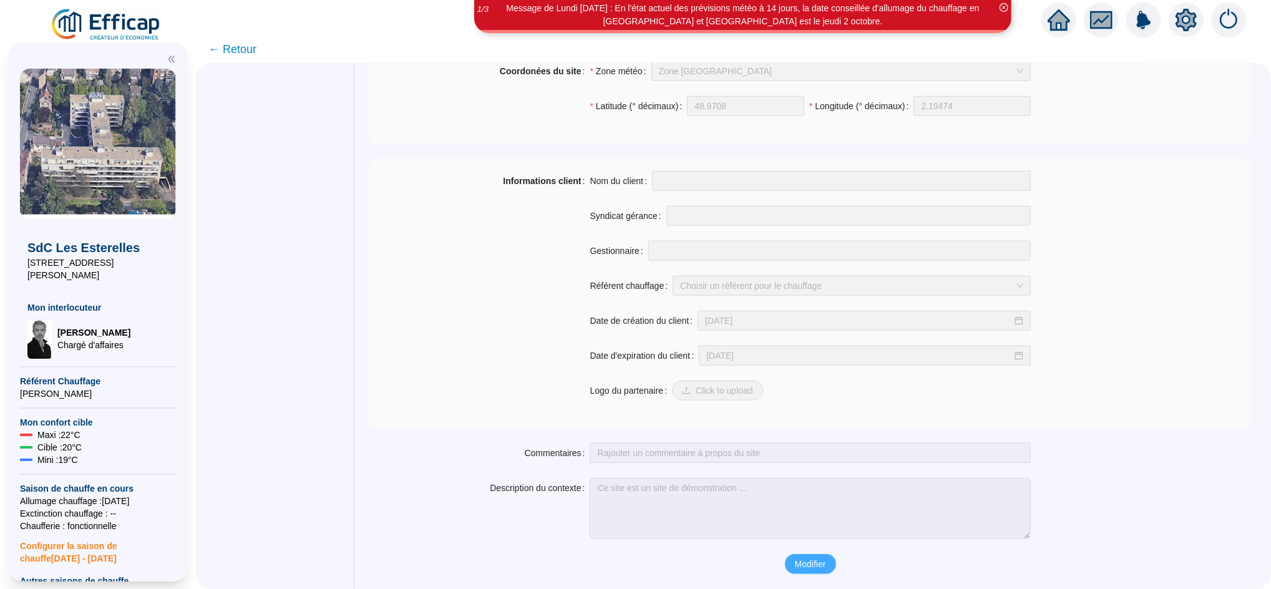
click at [813, 567] on span "Modifier" at bounding box center [810, 564] width 31 height 13
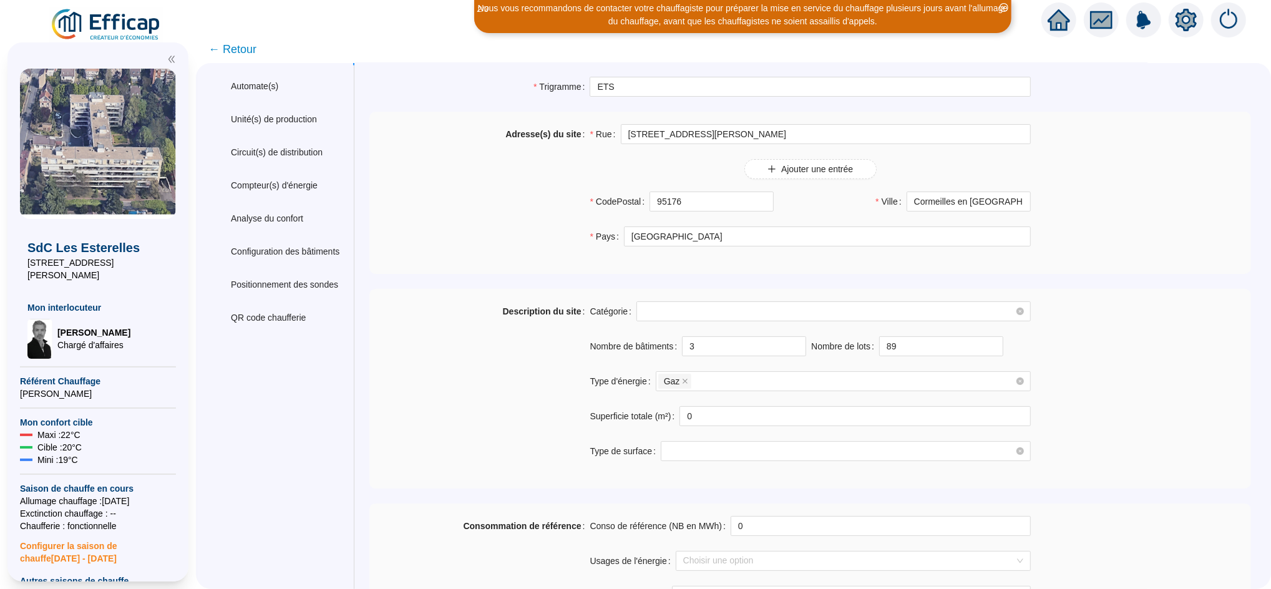
scroll to position [0, 0]
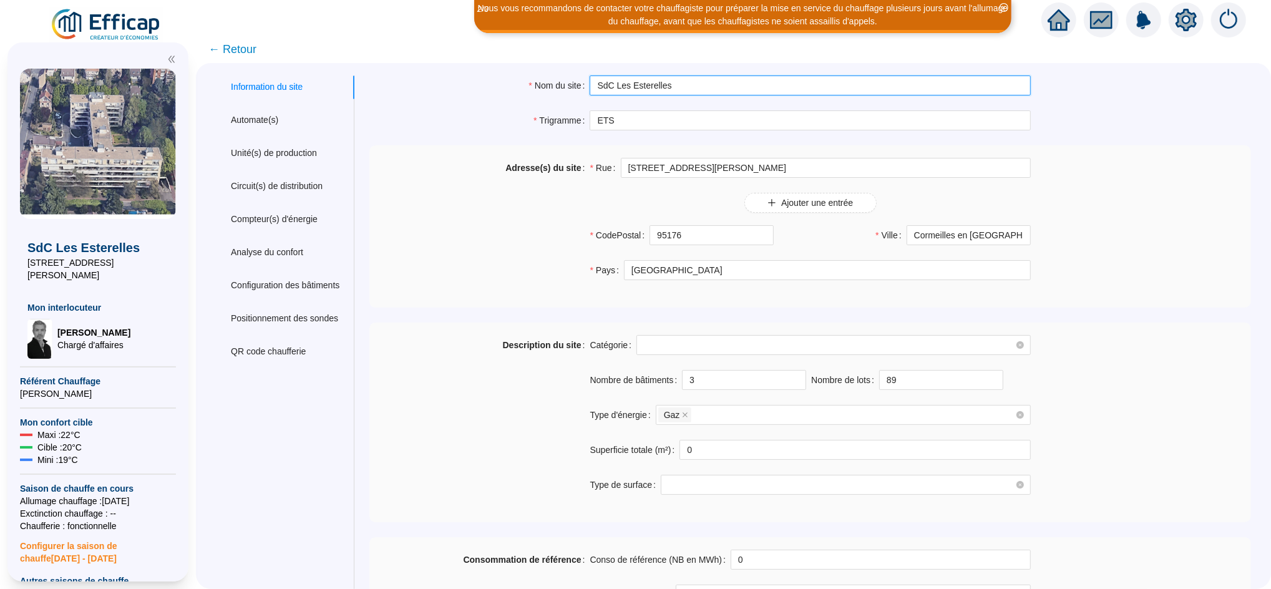
click at [602, 90] on input "SdC Les Esterelles" at bounding box center [810, 86] width 441 height 20
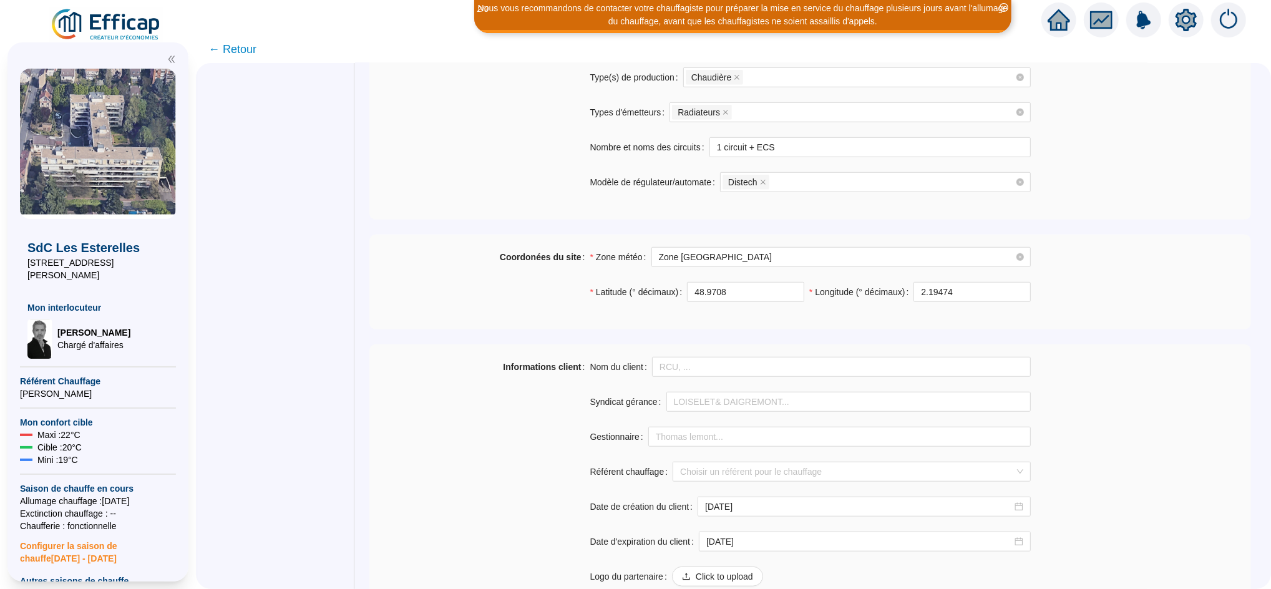
scroll to position [885, 0]
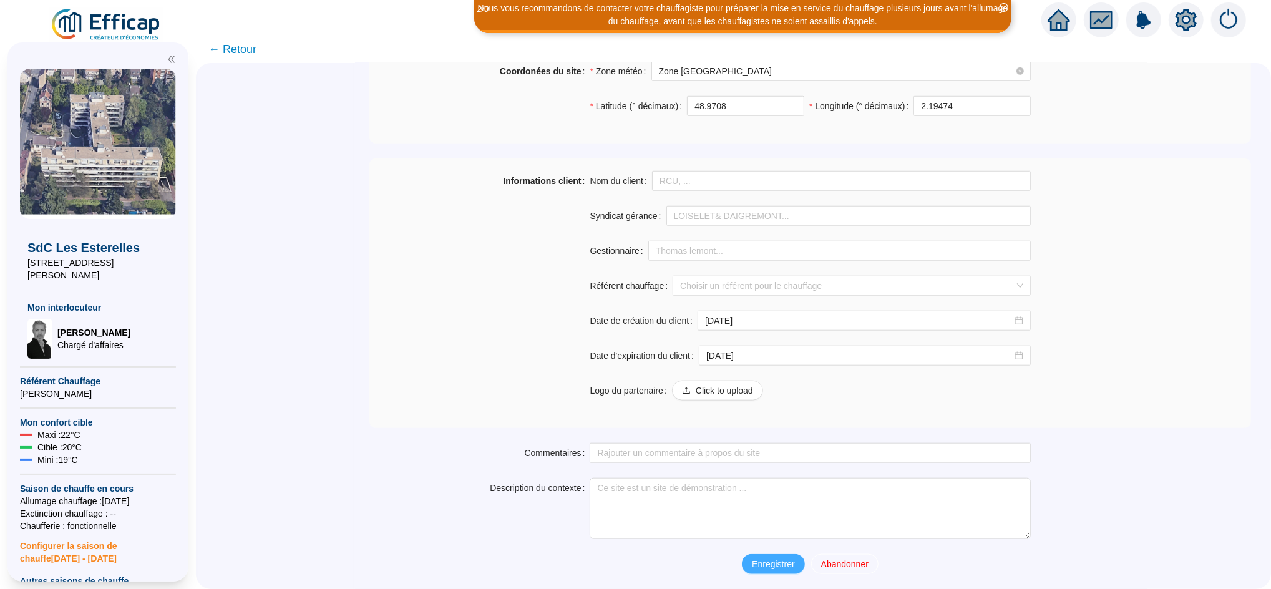
type input "95176 SdC Les Esterelles"
click at [780, 574] on button "Enregistrer" at bounding box center [773, 564] width 62 height 20
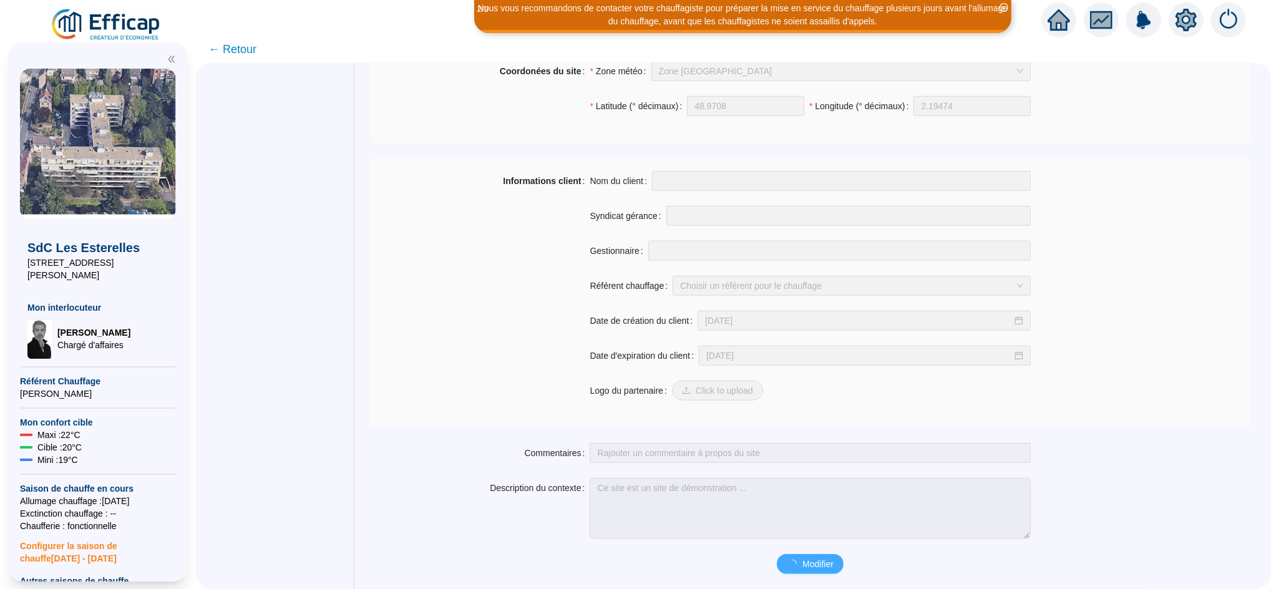
scroll to position [853, 0]
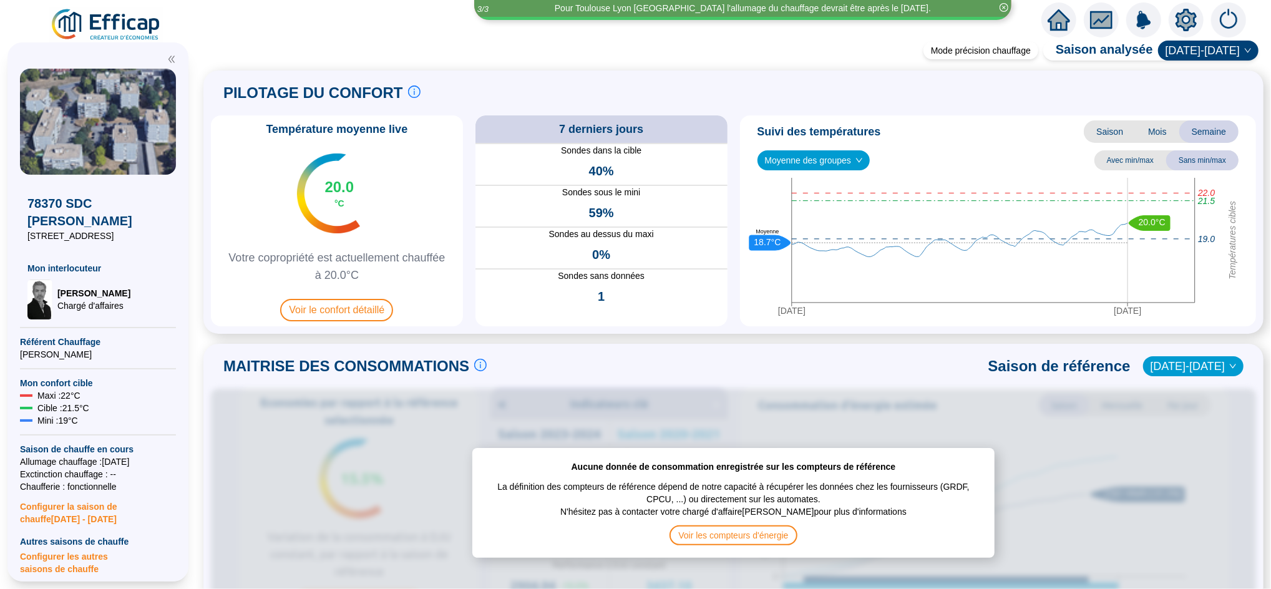
click at [1062, 23] on icon "home" at bounding box center [1059, 19] width 22 height 17
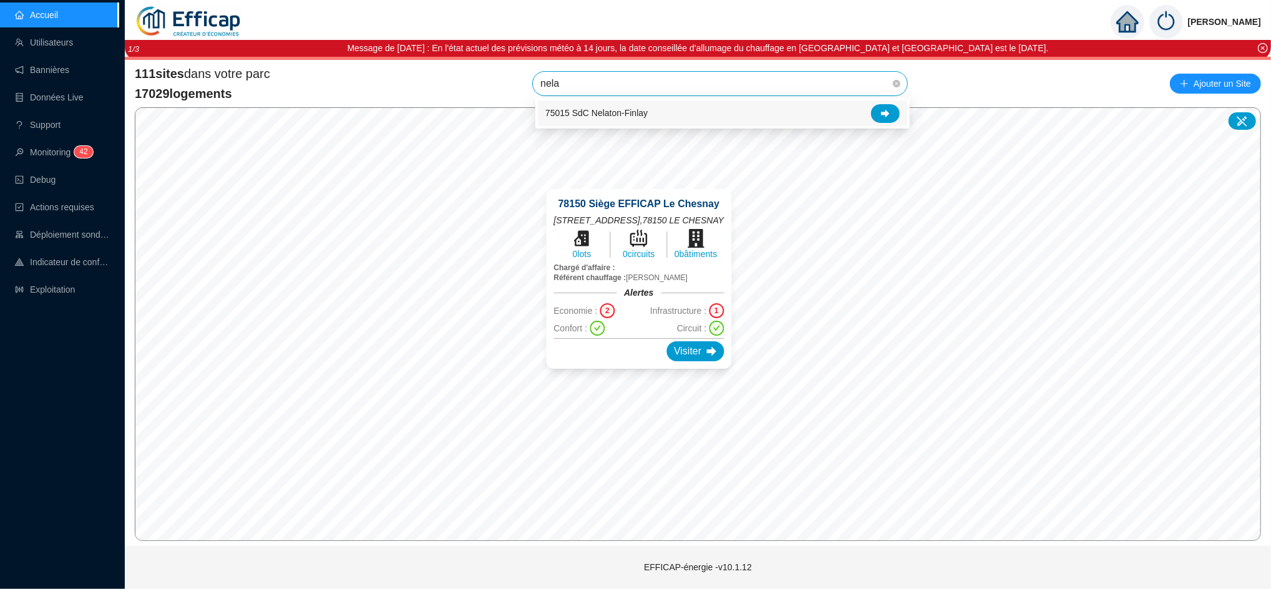
type input "nela"
click at [577, 75] on input "search" at bounding box center [714, 84] width 348 height 24
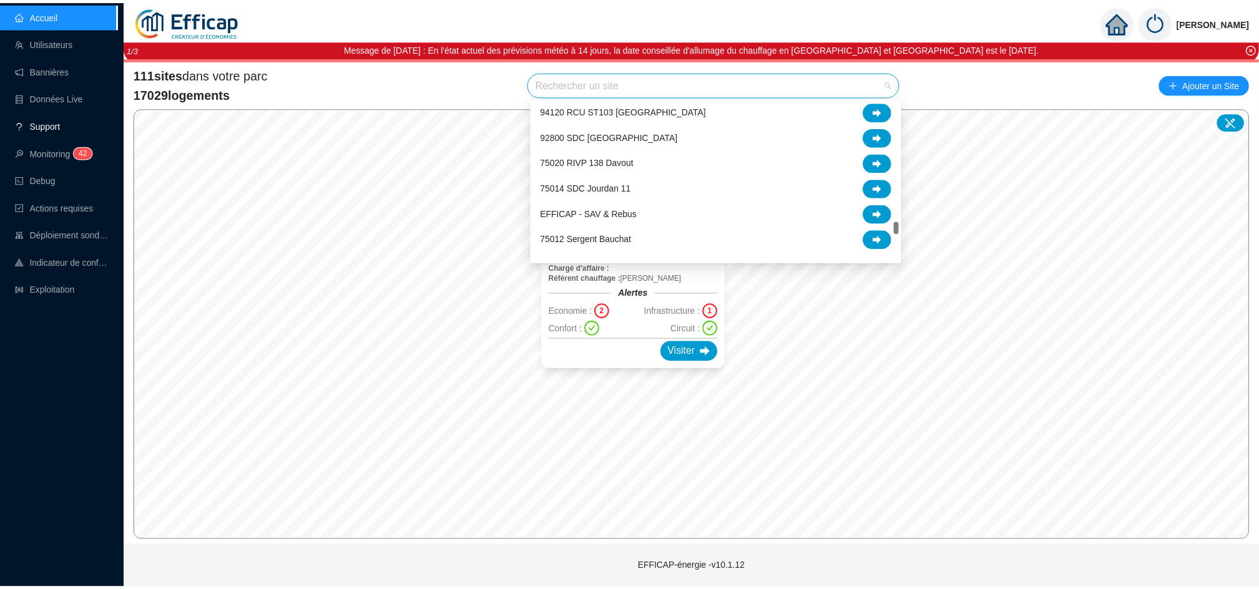
scroll to position [2158, 0]
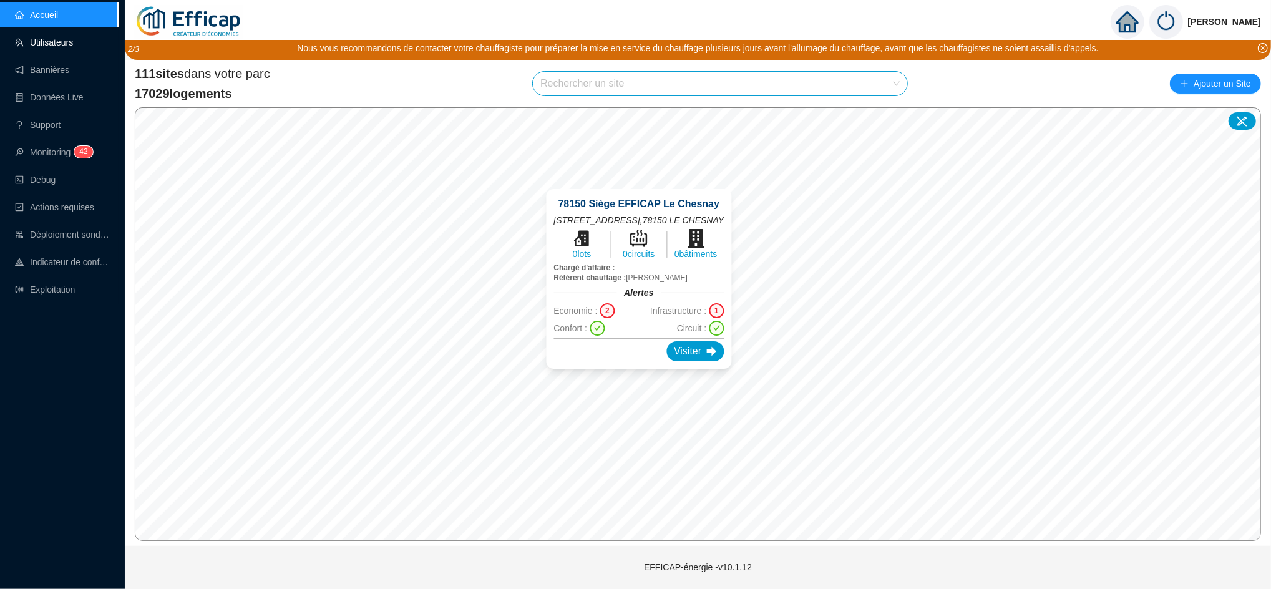
click at [47, 37] on link "Utilisateurs" at bounding box center [44, 42] width 58 height 10
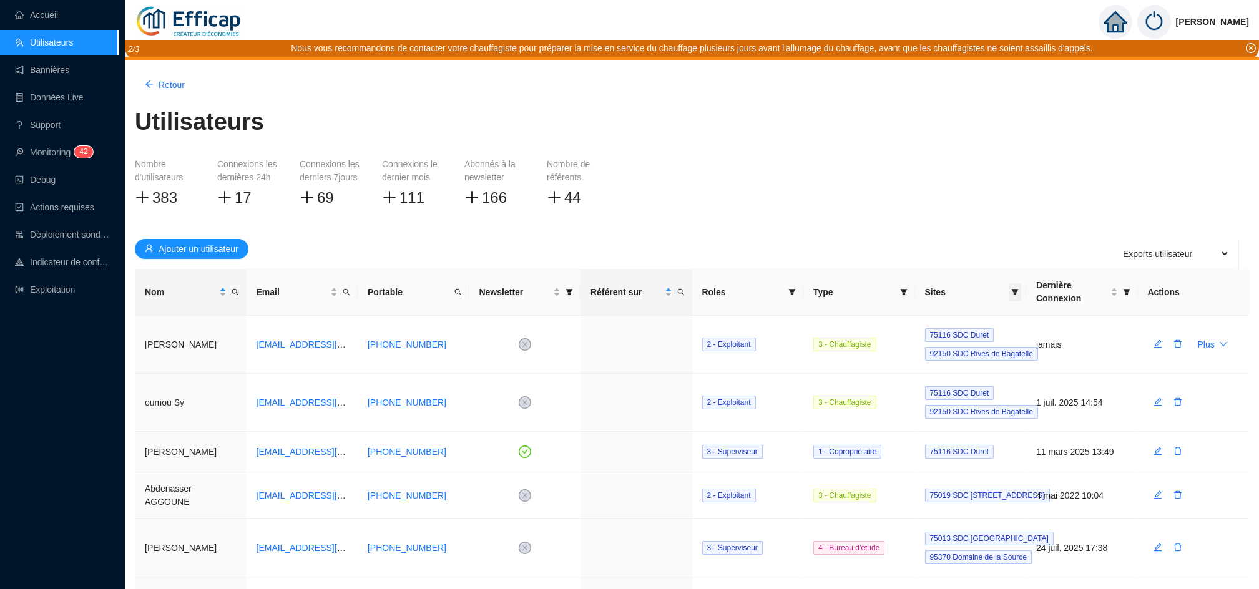
click at [1015, 298] on span at bounding box center [1015, 292] width 12 height 18
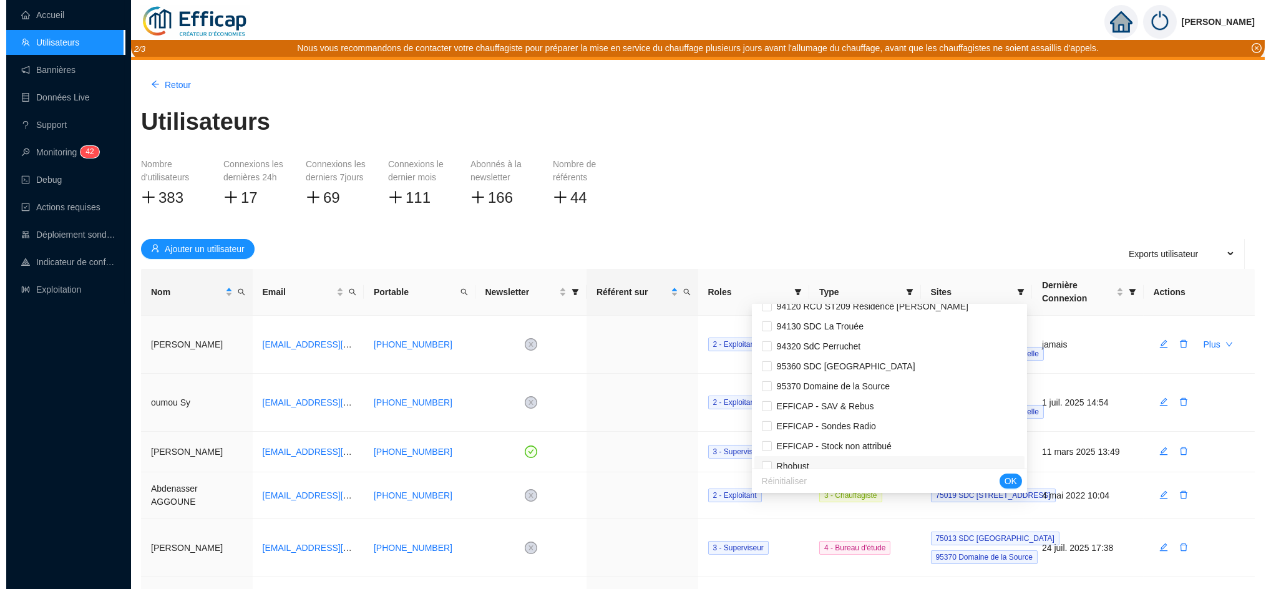
scroll to position [2077, 0]
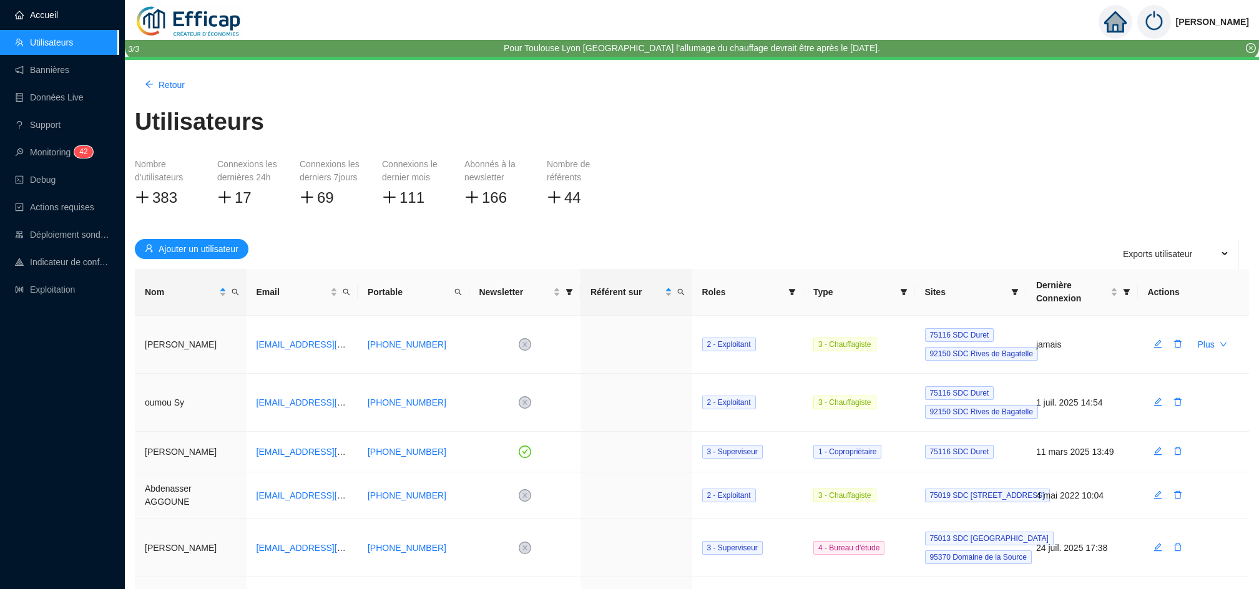
click at [47, 14] on link "Accueil" at bounding box center [36, 15] width 43 height 10
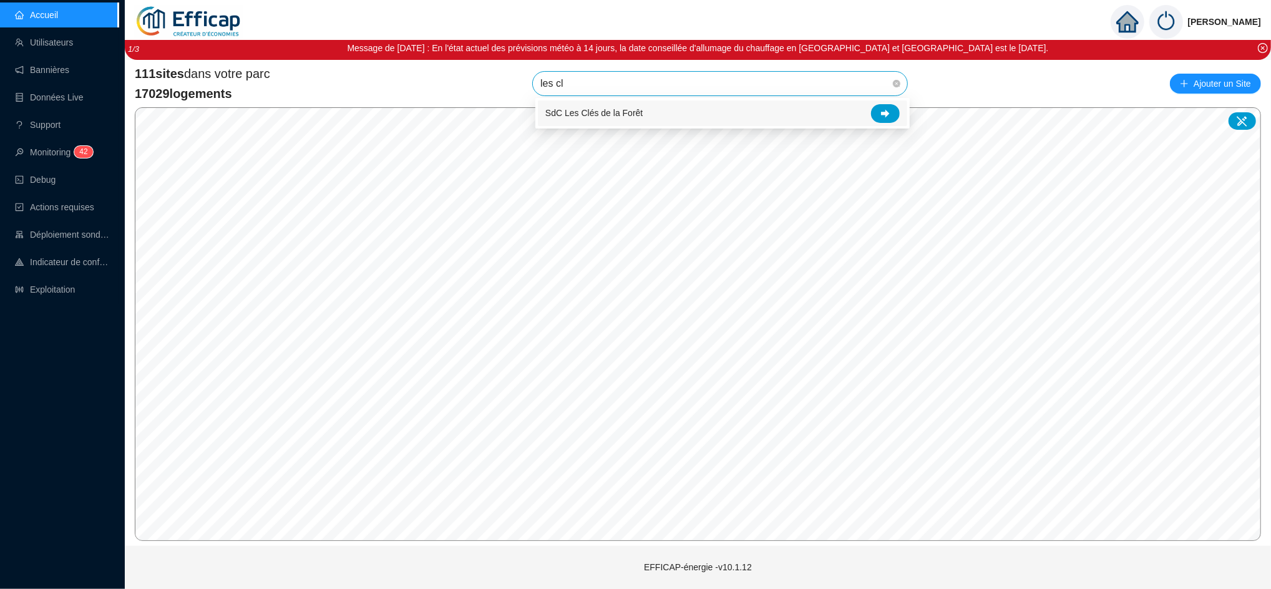
type input "les cle"
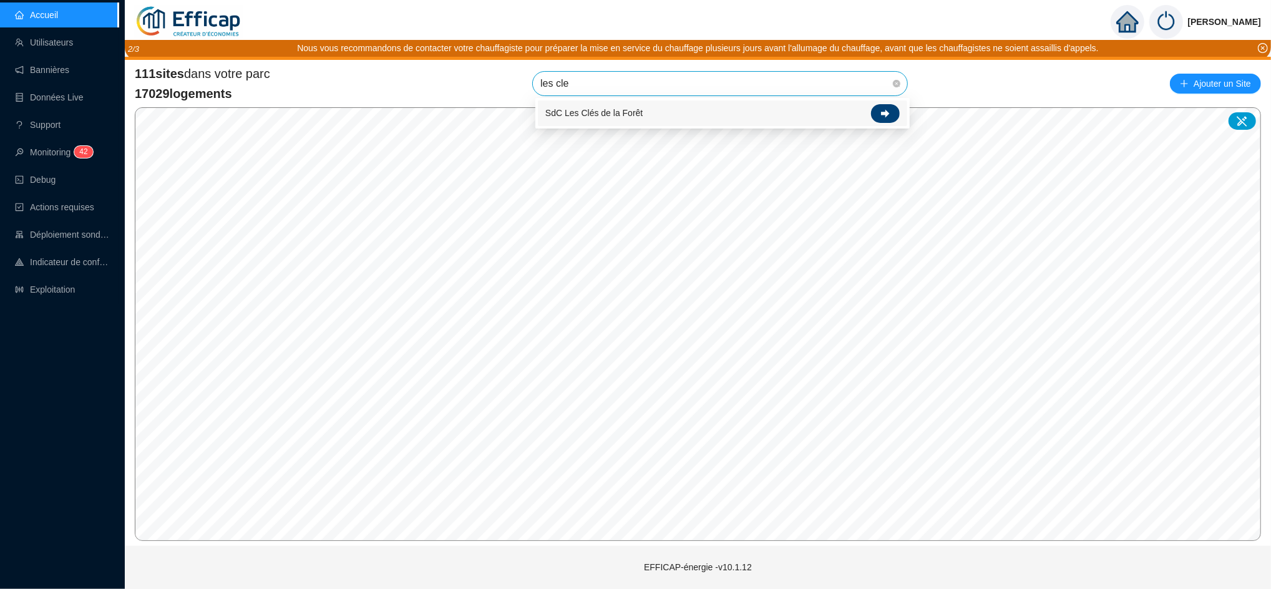
click at [881, 110] on icon at bounding box center [885, 113] width 9 height 9
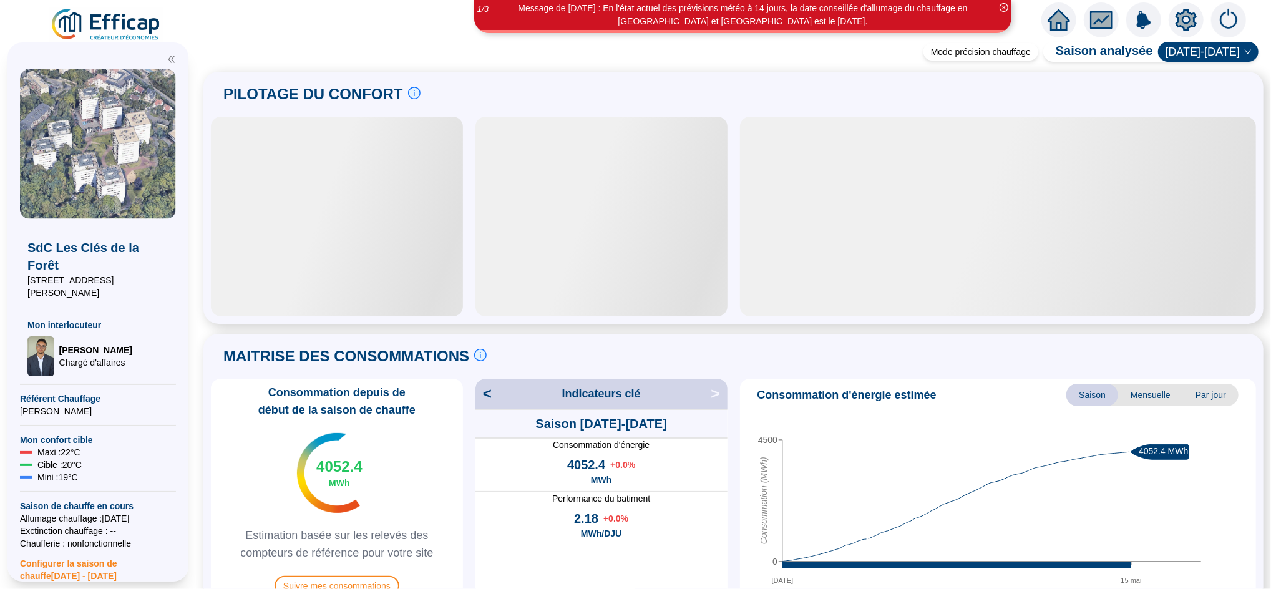
click at [1176, 19] on icon "setting" at bounding box center [1186, 20] width 22 height 22
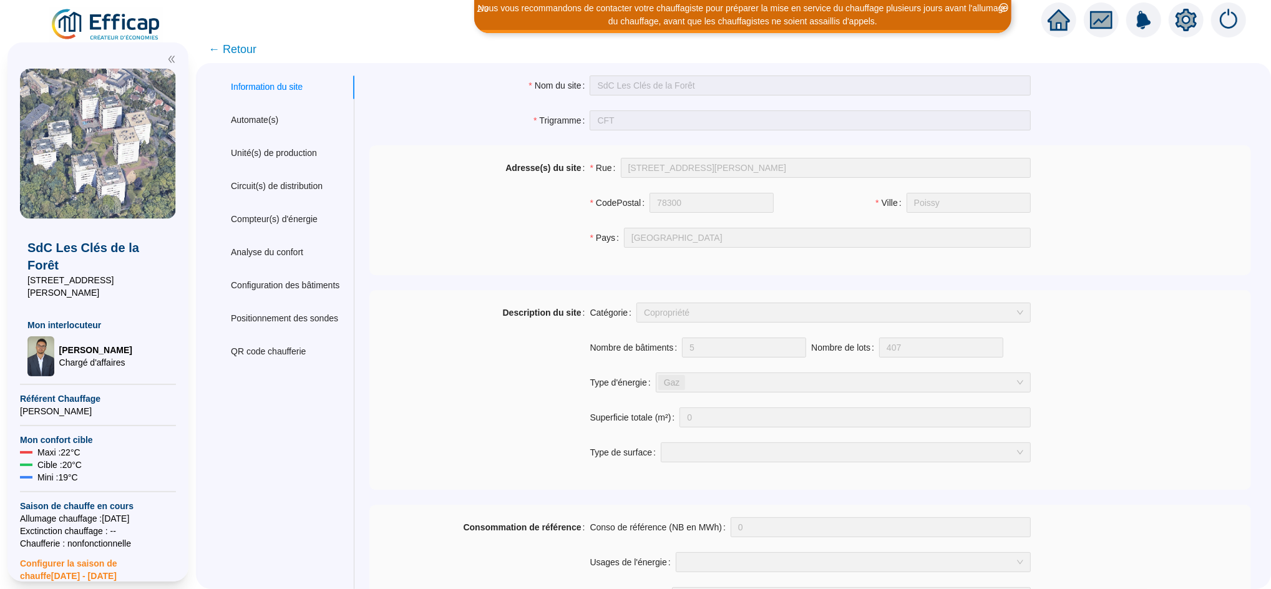
click at [1055, 22] on icon "home" at bounding box center [1059, 19] width 22 height 17
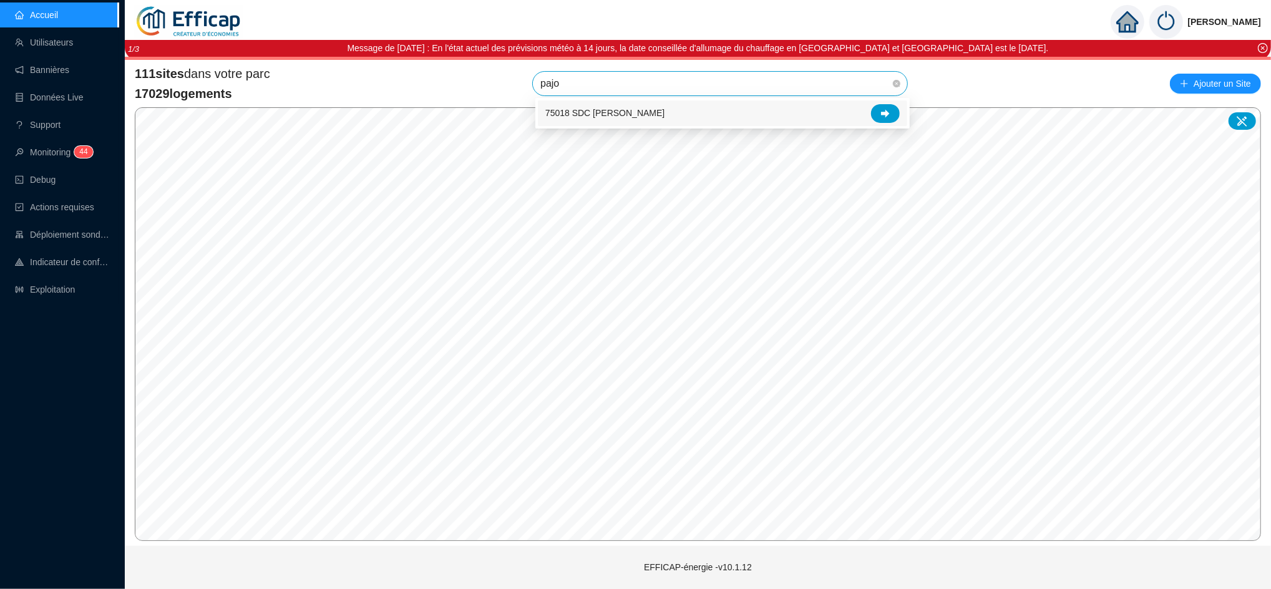
type input "pajol"
click at [882, 107] on div at bounding box center [885, 113] width 29 height 19
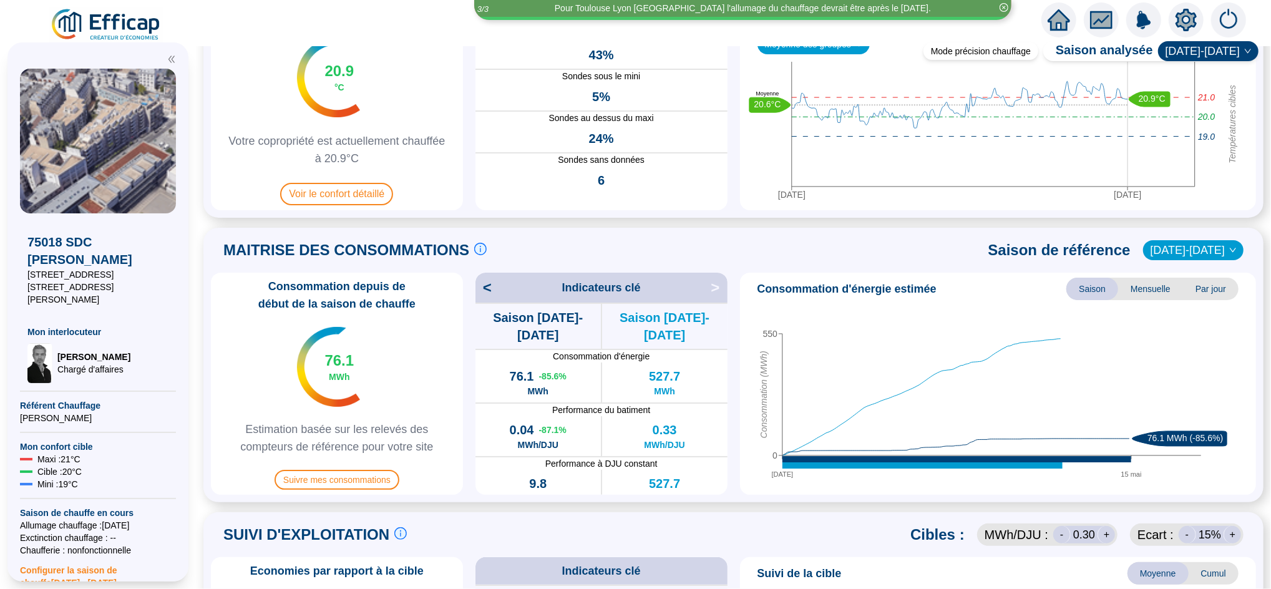
scroll to position [127, 0]
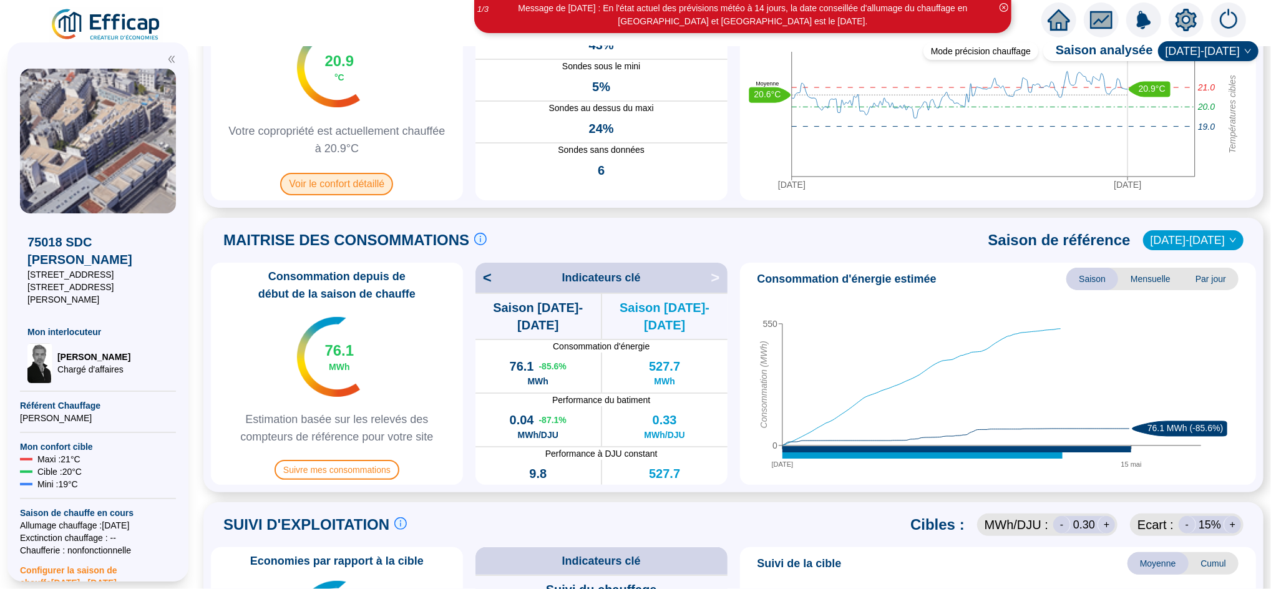
click at [375, 185] on span "Voir le confort détaillé" at bounding box center [336, 184] width 113 height 22
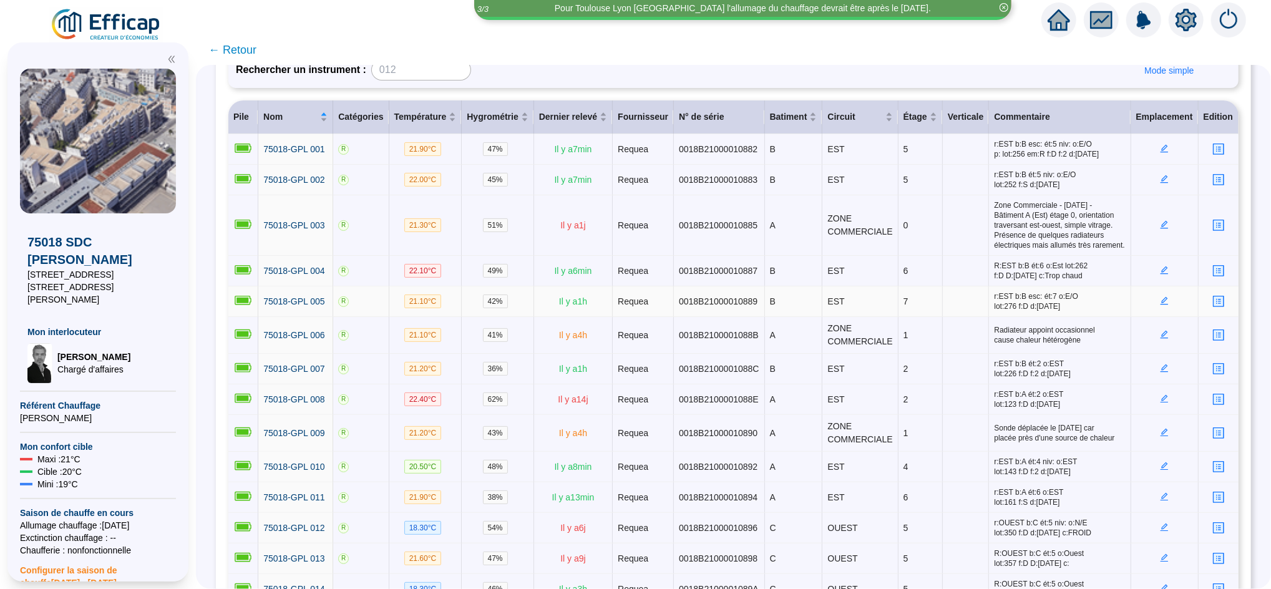
scroll to position [155, 0]
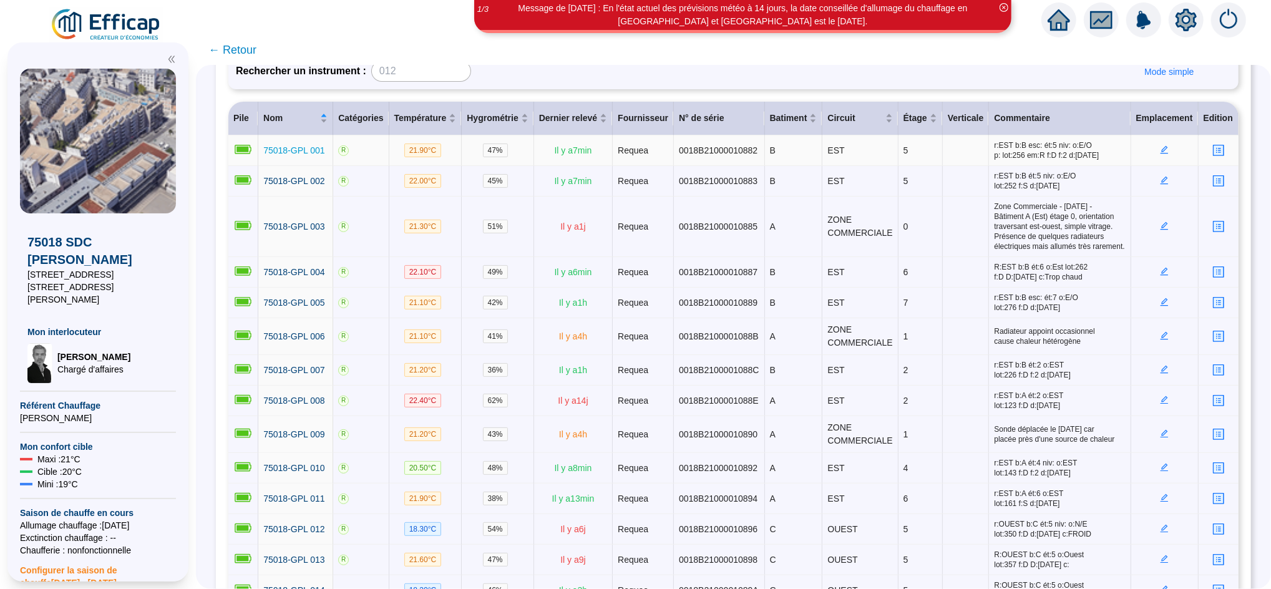
click at [325, 147] on span "75018-GPL 001" at bounding box center [293, 150] width 61 height 10
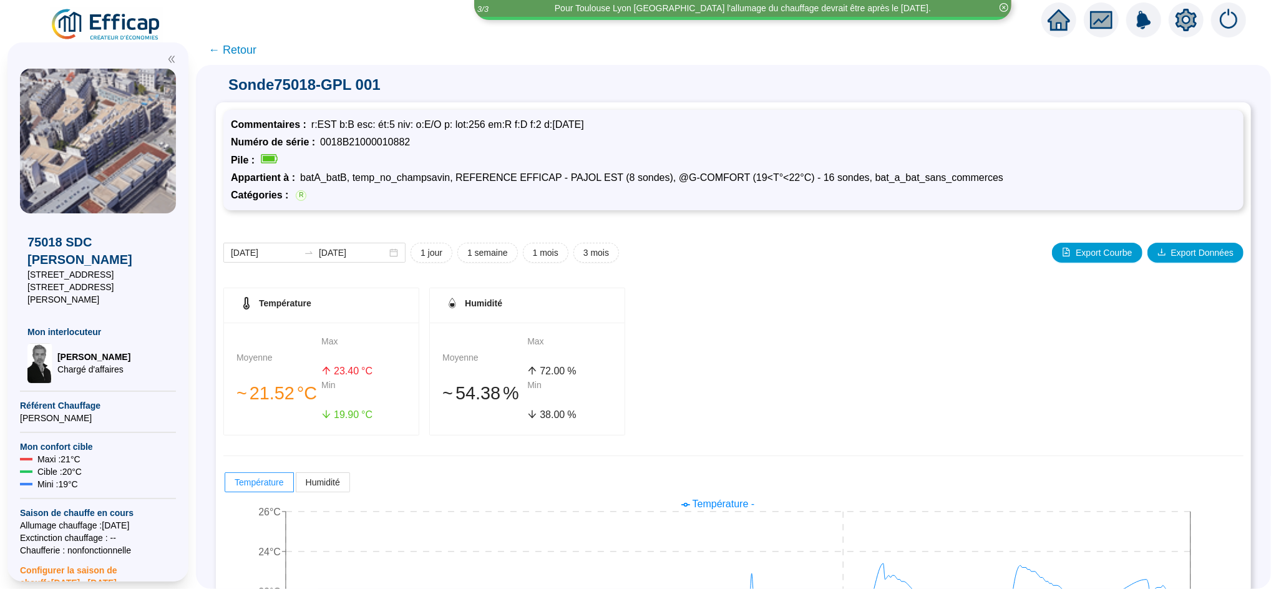
click at [257, 51] on span "← Retour" at bounding box center [232, 49] width 48 height 17
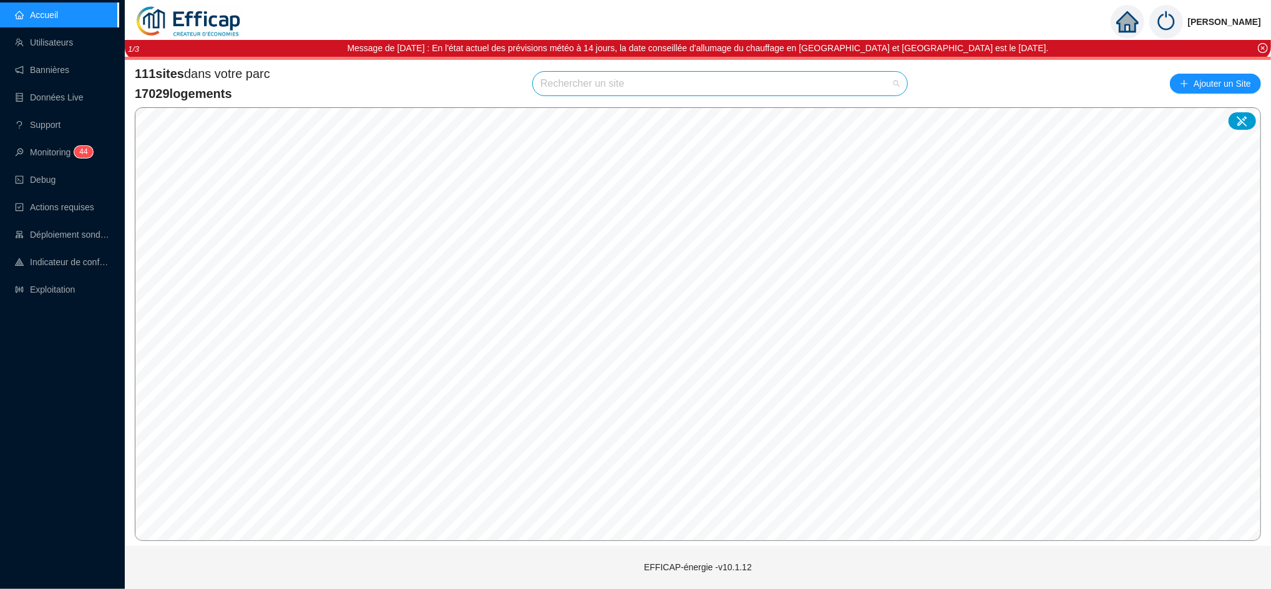
click at [563, 82] on input "search" at bounding box center [714, 84] width 348 height 24
type input "merid"
click at [886, 114] on icon at bounding box center [885, 113] width 9 height 8
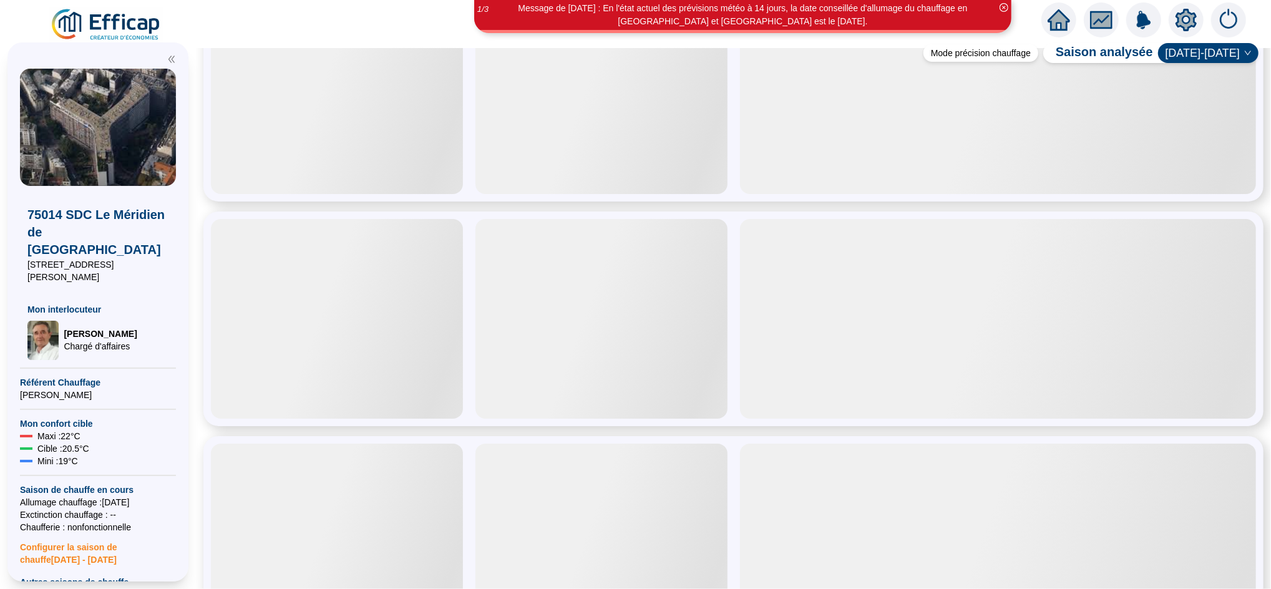
scroll to position [129, 0]
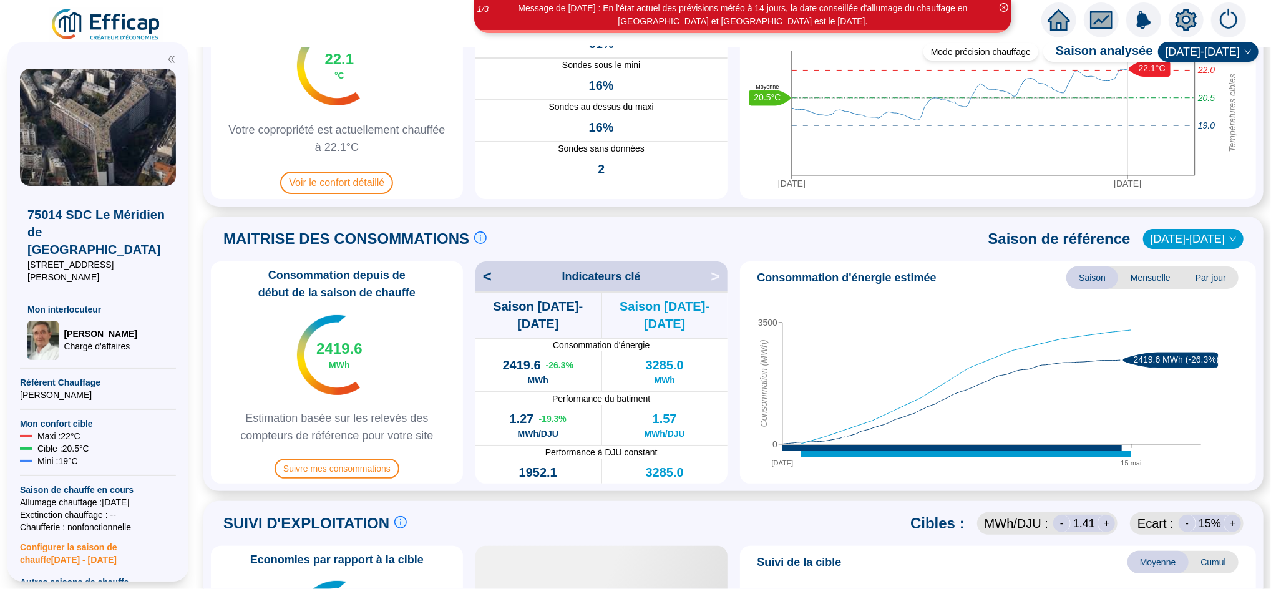
click at [1204, 272] on span "Par jour" at bounding box center [1211, 277] width 56 height 22
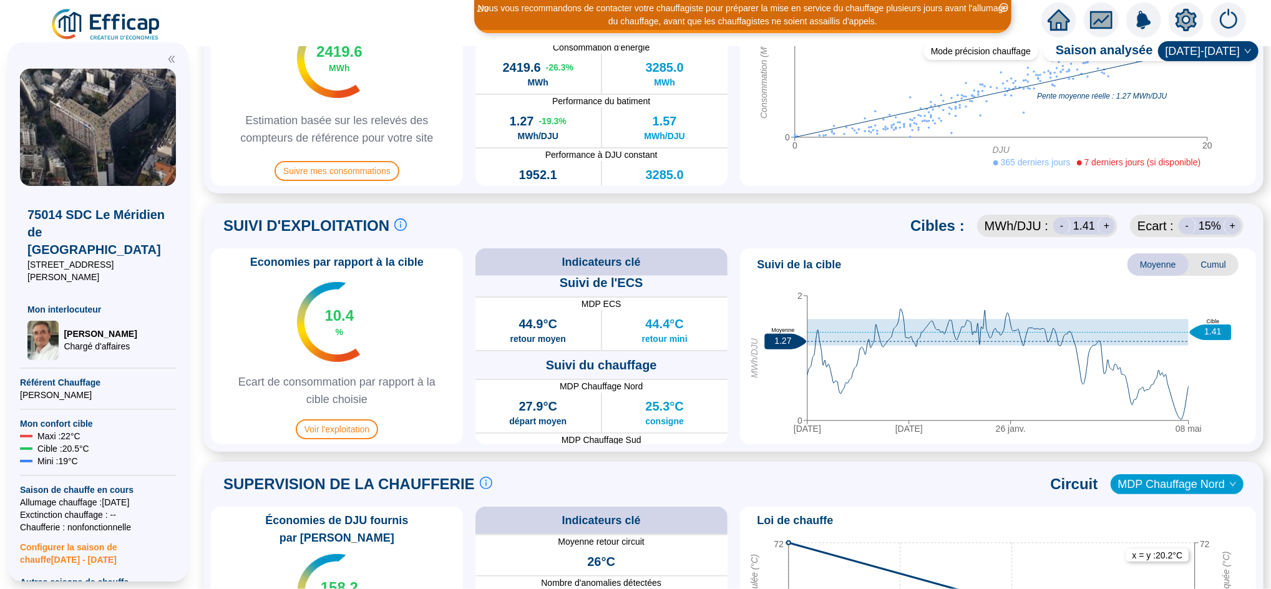
scroll to position [0, 0]
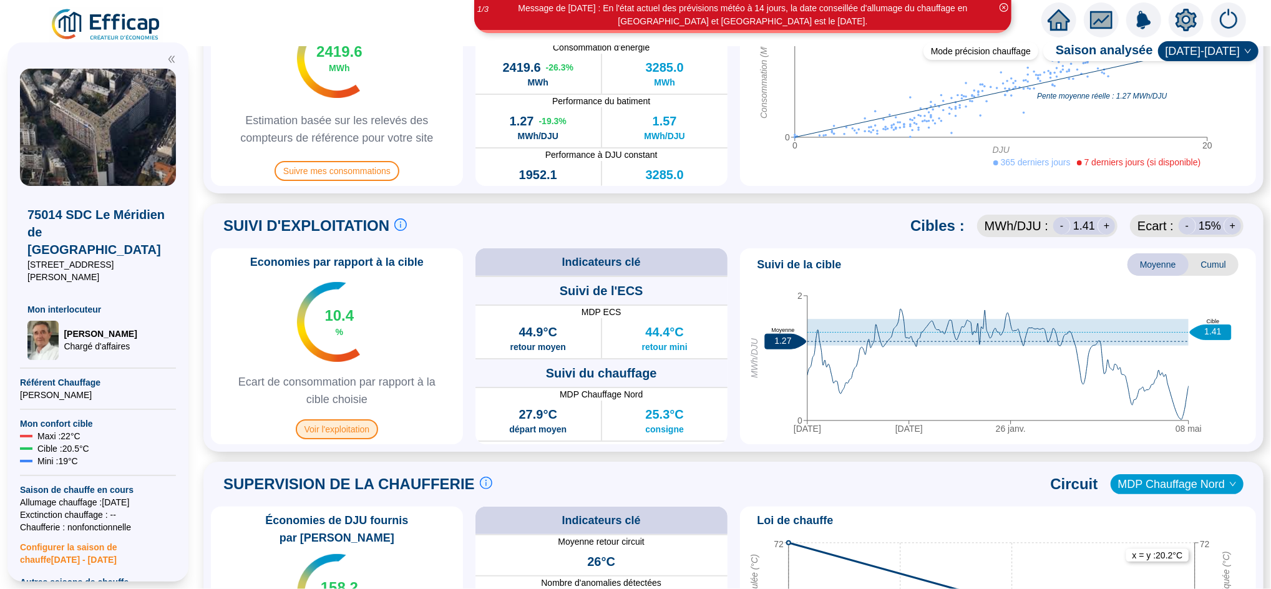
click at [364, 430] on span "Voir l'exploitation" at bounding box center [337, 429] width 83 height 20
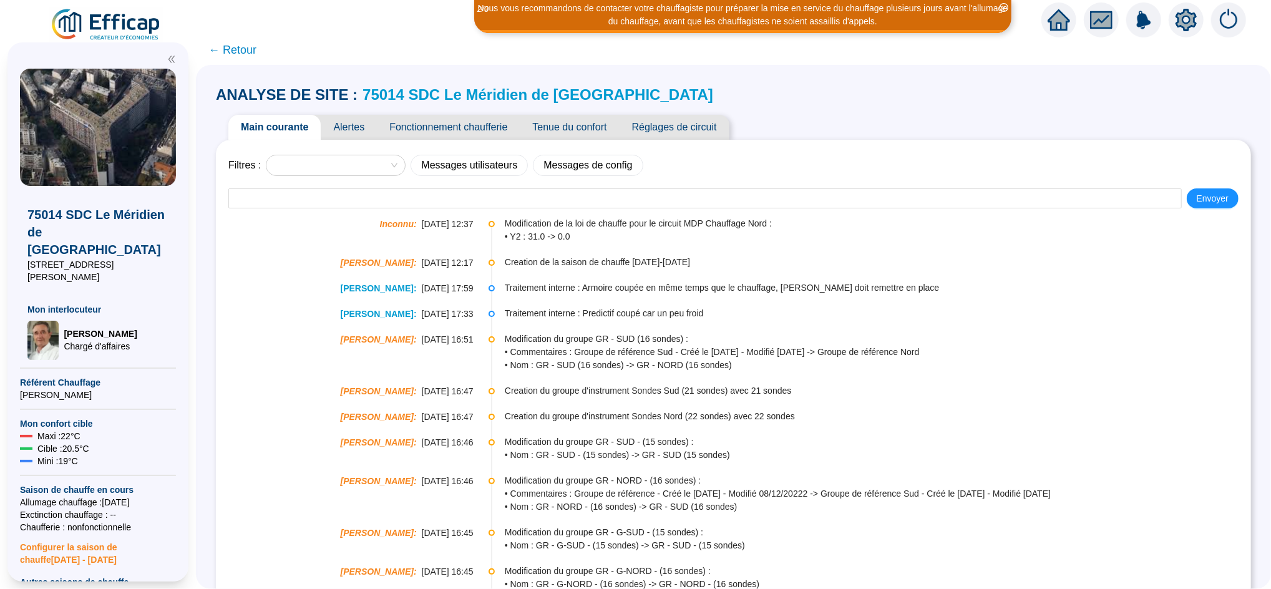
click at [487, 134] on span "Fonctionnement chaufferie" at bounding box center [448, 127] width 143 height 25
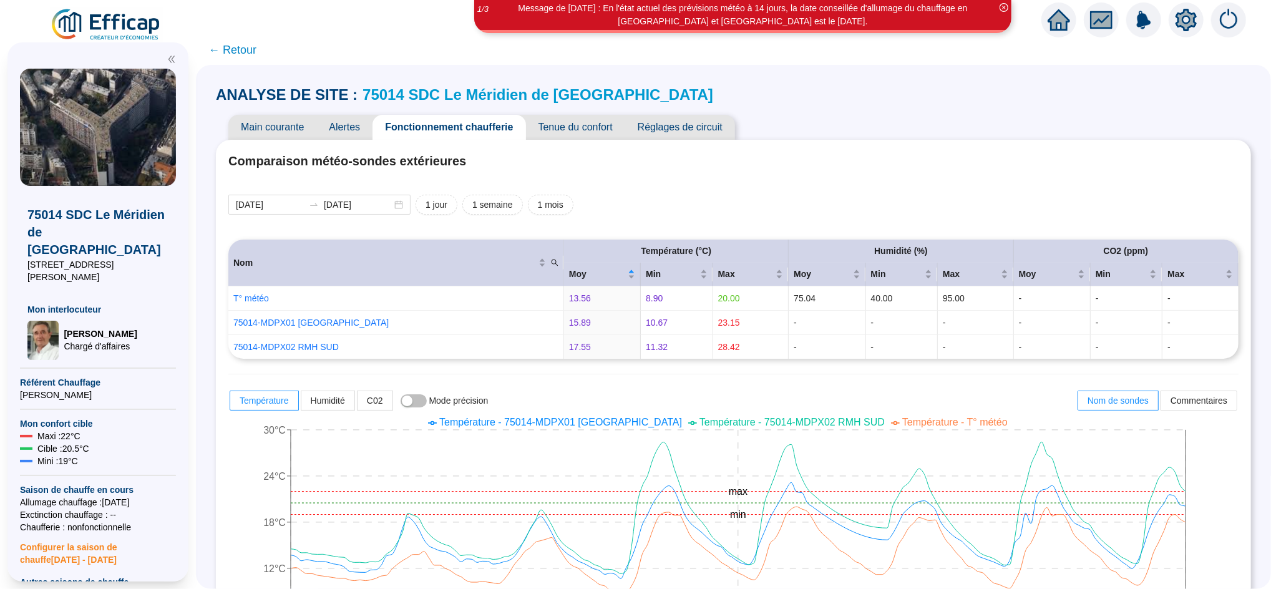
click at [569, 125] on span "Tenue du confort" at bounding box center [575, 127] width 99 height 25
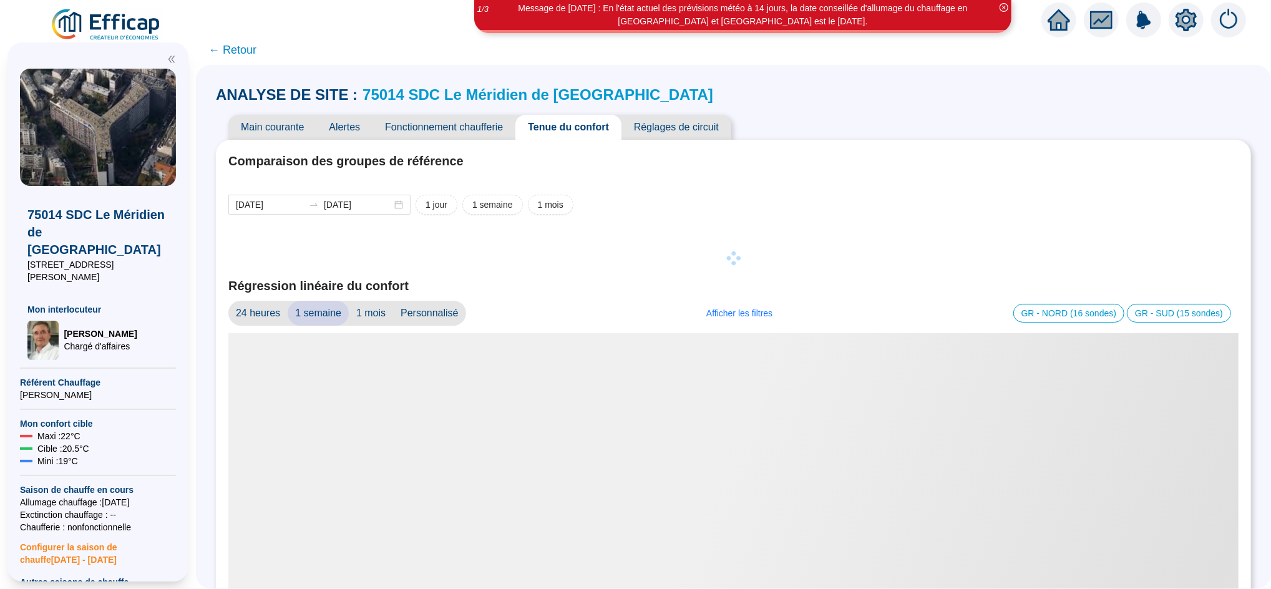
click at [671, 126] on span "Réglages de circuit" at bounding box center [677, 127] width 110 height 25
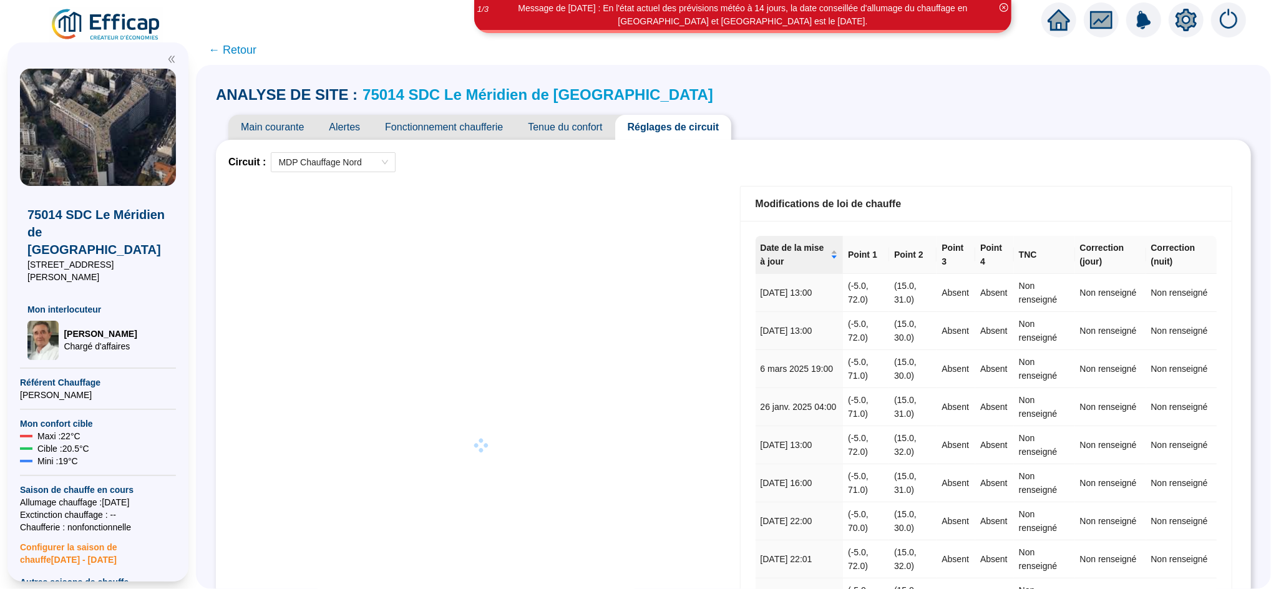
click at [356, 132] on span "Alertes" at bounding box center [344, 127] width 56 height 25
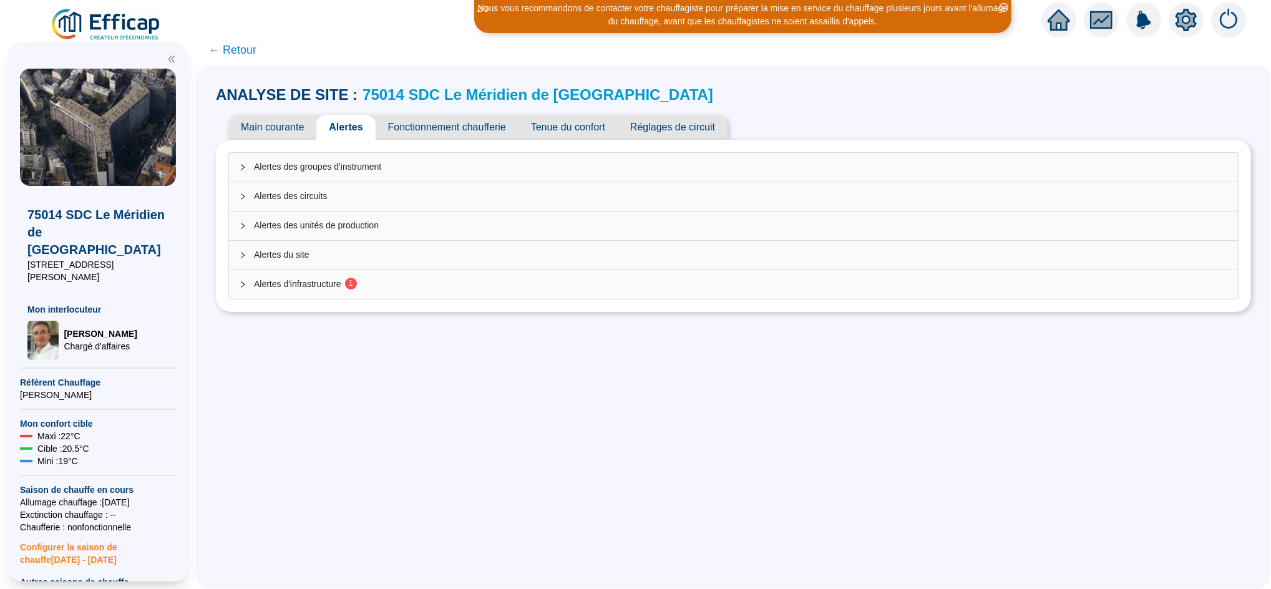
click at [285, 133] on span "Main courante" at bounding box center [272, 127] width 88 height 25
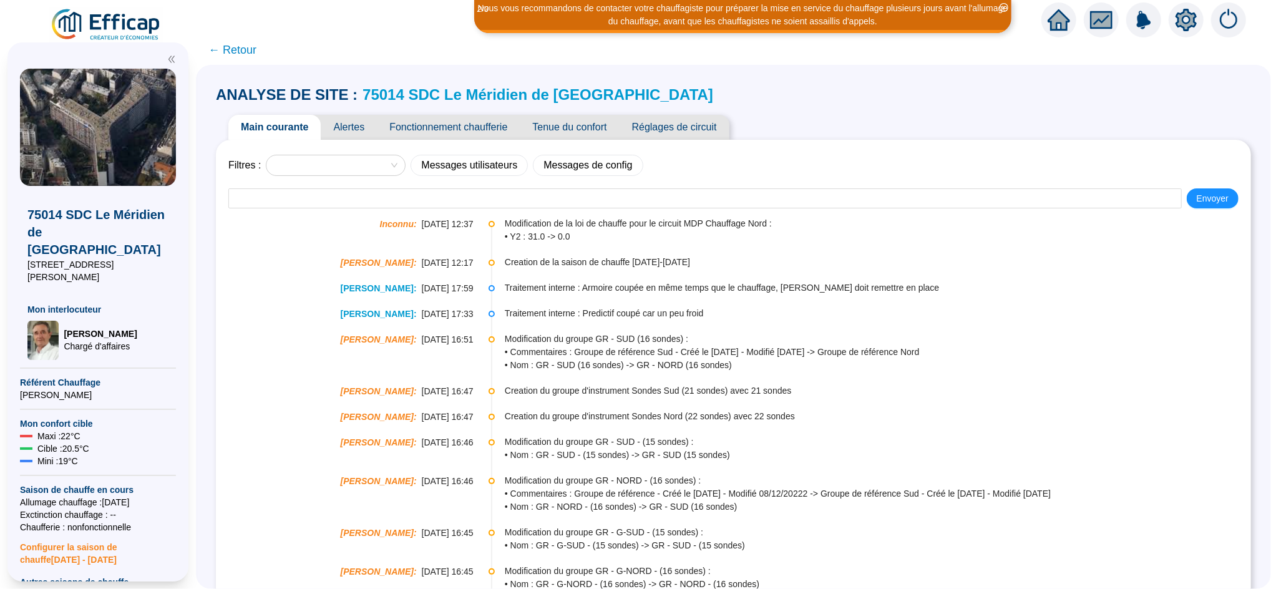
click at [454, 125] on span "Fonctionnement chaufferie" at bounding box center [448, 127] width 143 height 25
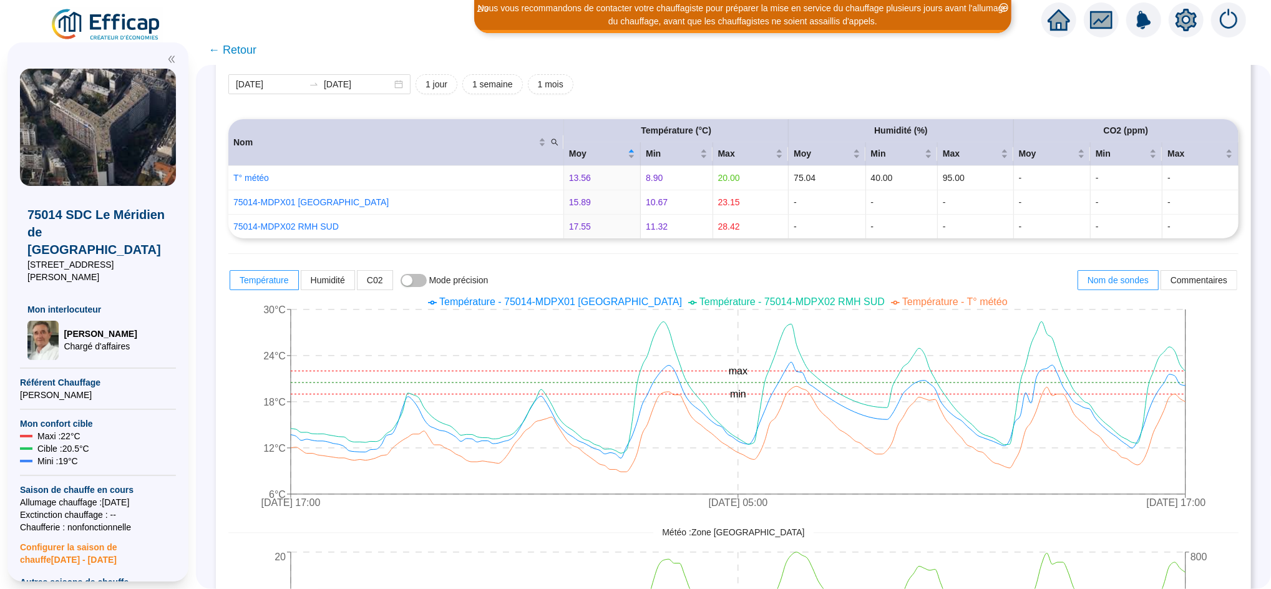
scroll to position [120, 0]
click at [252, 48] on span "← Retour" at bounding box center [232, 49] width 48 height 17
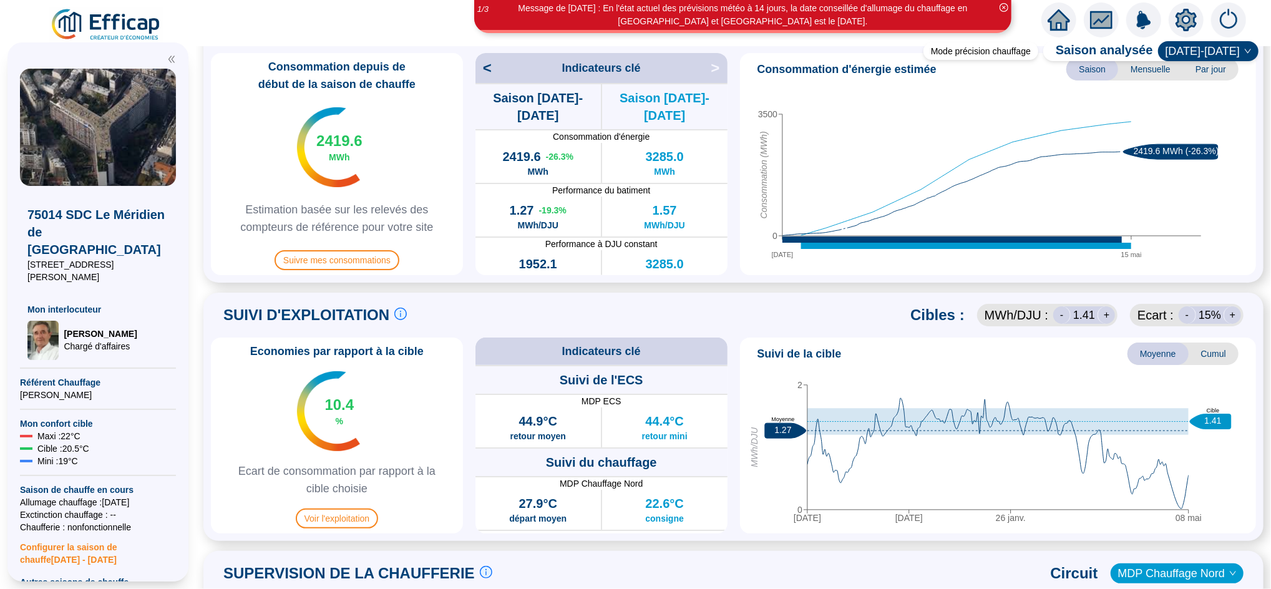
scroll to position [338, 0]
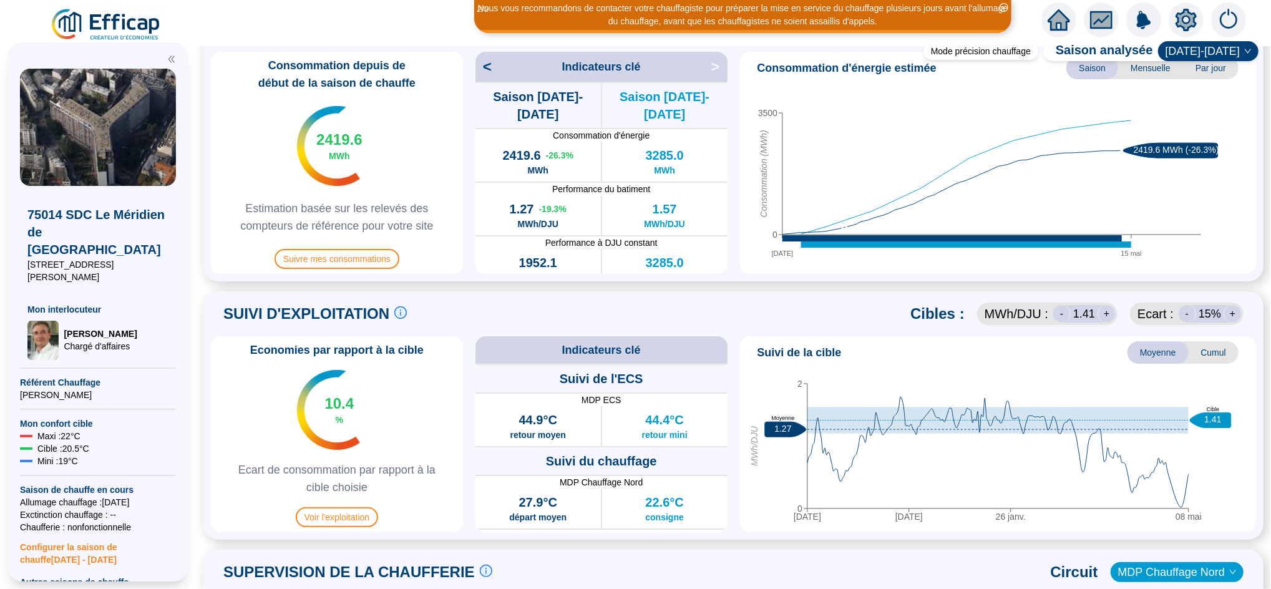
click at [1196, 354] on span "Cumul" at bounding box center [1214, 352] width 50 height 22
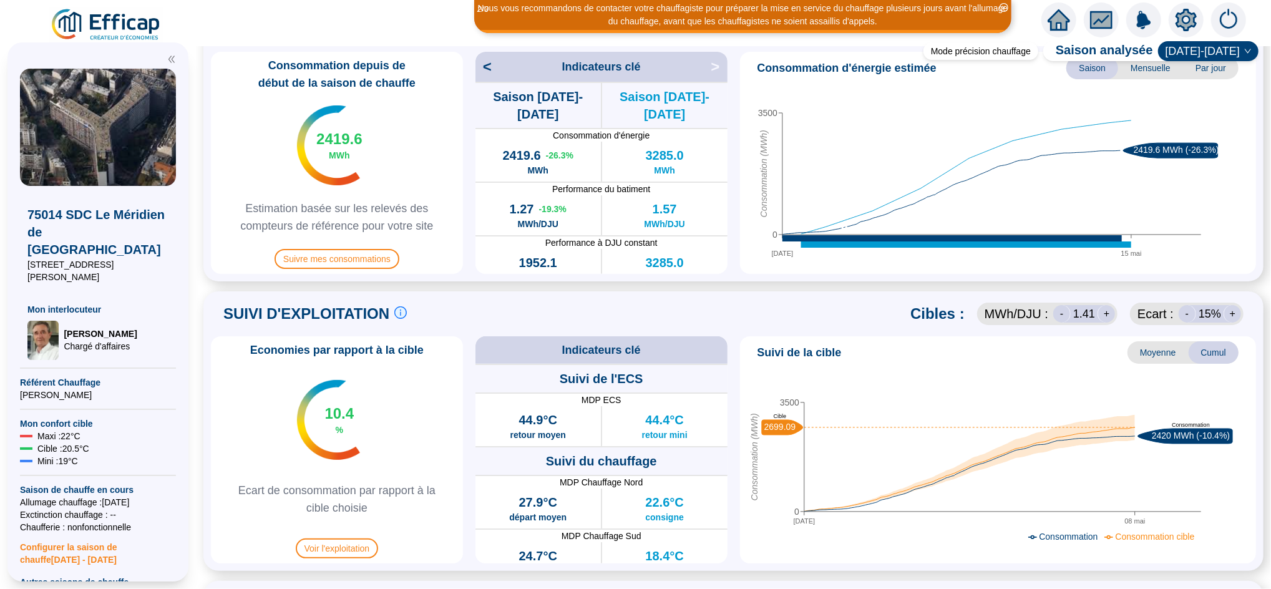
click at [1163, 354] on span "Moyenne" at bounding box center [1158, 352] width 61 height 22
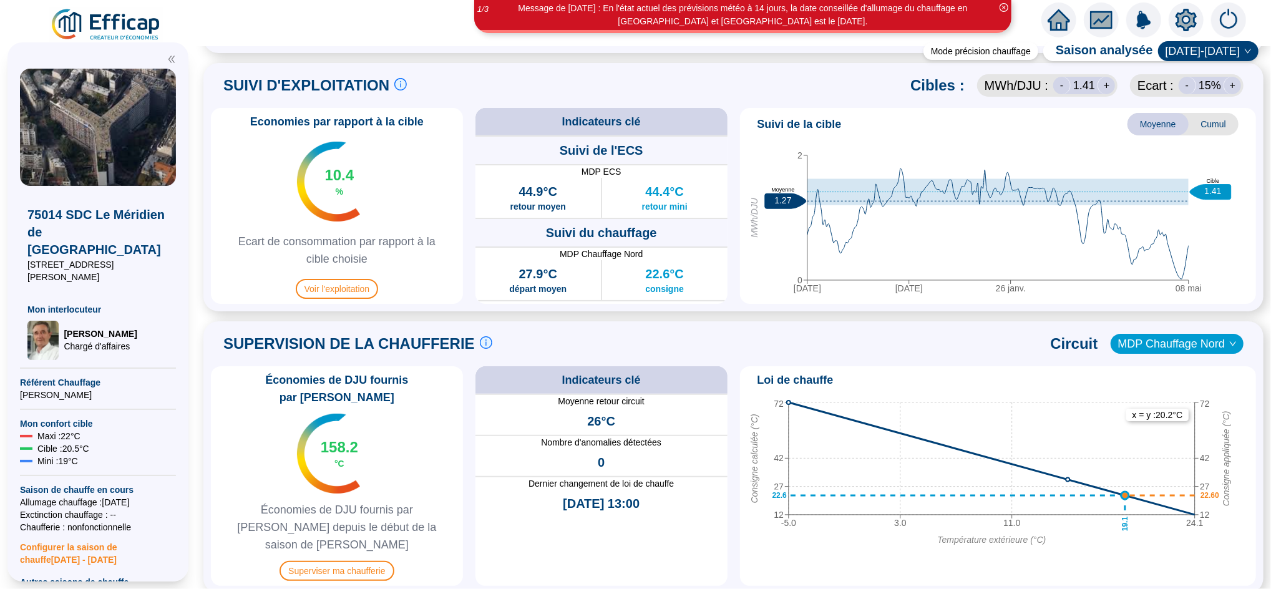
scroll to position [569, 0]
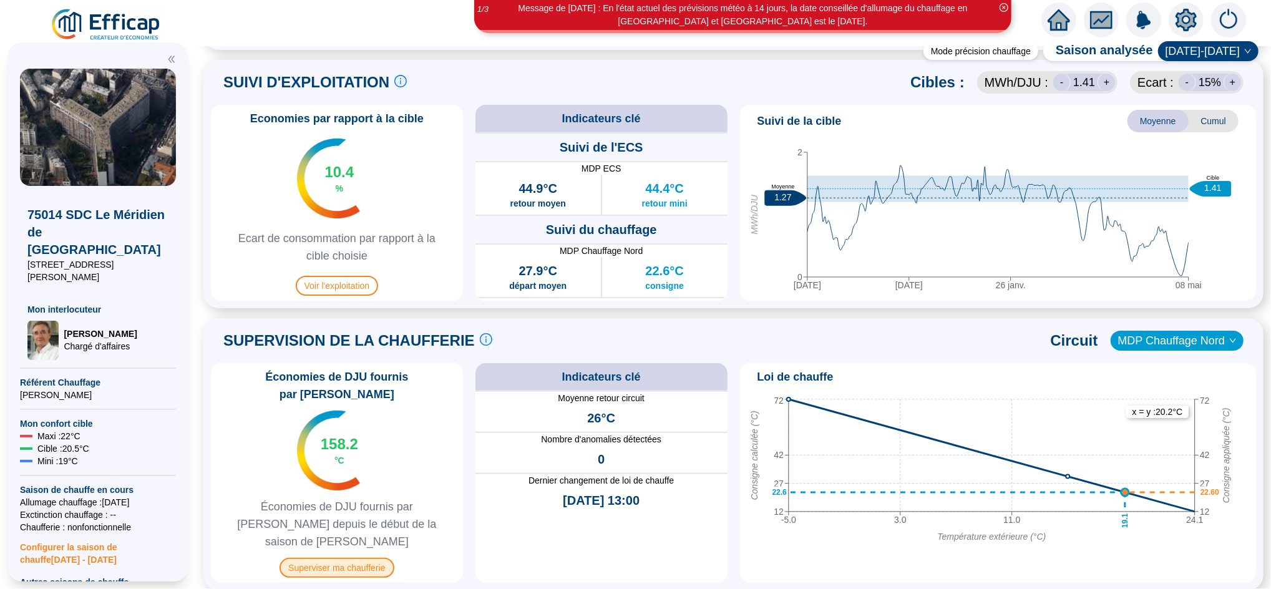
click at [343, 558] on span "Superviser ma chaufferie" at bounding box center [337, 568] width 114 height 20
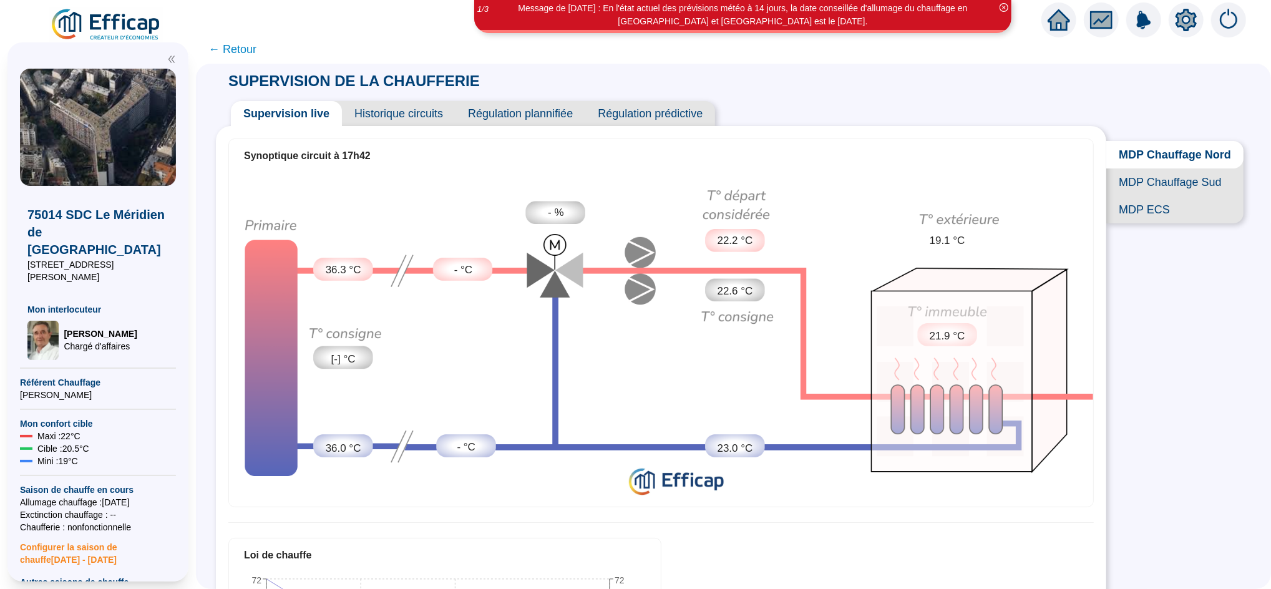
click at [1156, 223] on span "MDP ECS" at bounding box center [1175, 209] width 137 height 27
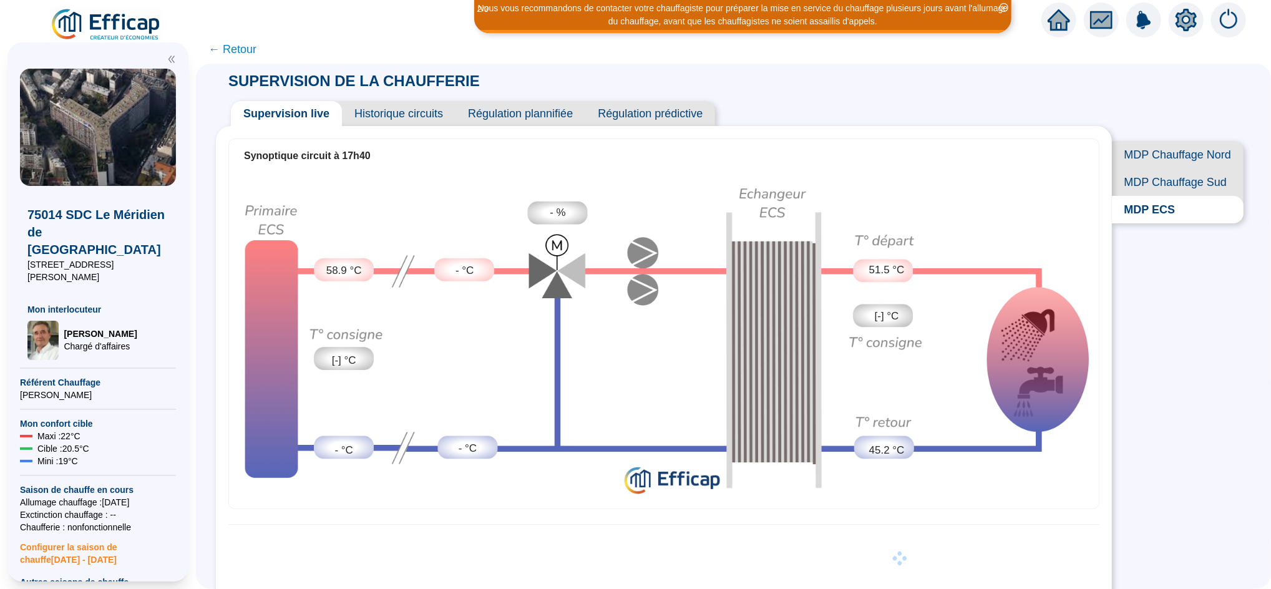
click at [408, 111] on span "Historique circuits" at bounding box center [399, 113] width 114 height 25
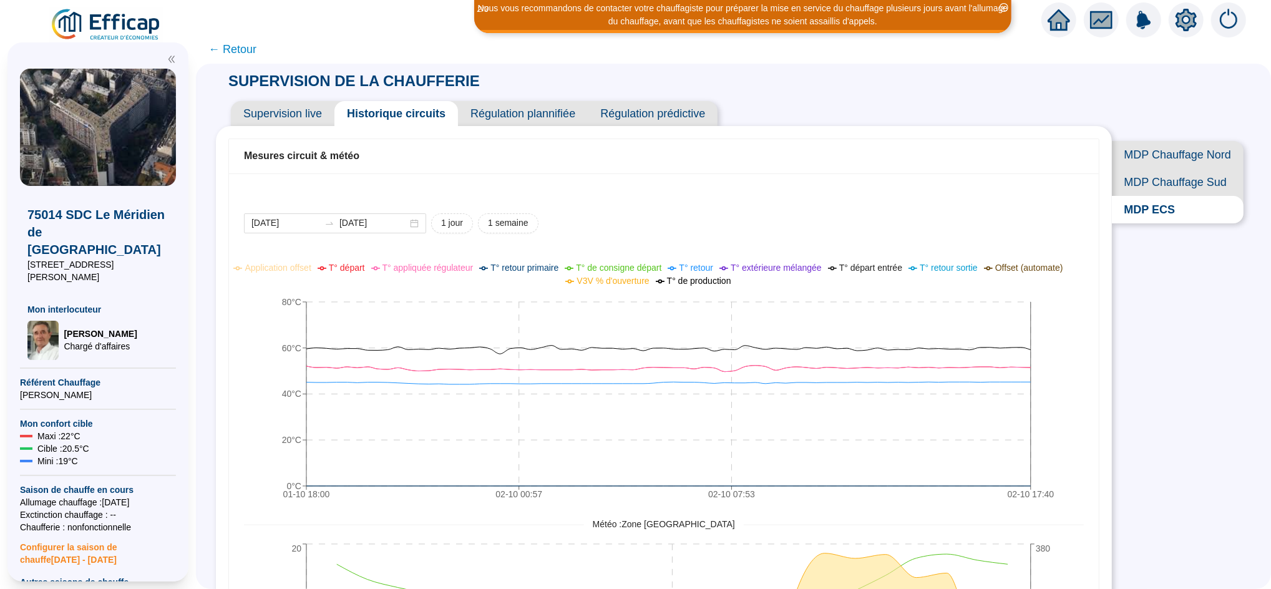
click at [315, 112] on span "Supervision live" at bounding box center [283, 113] width 104 height 25
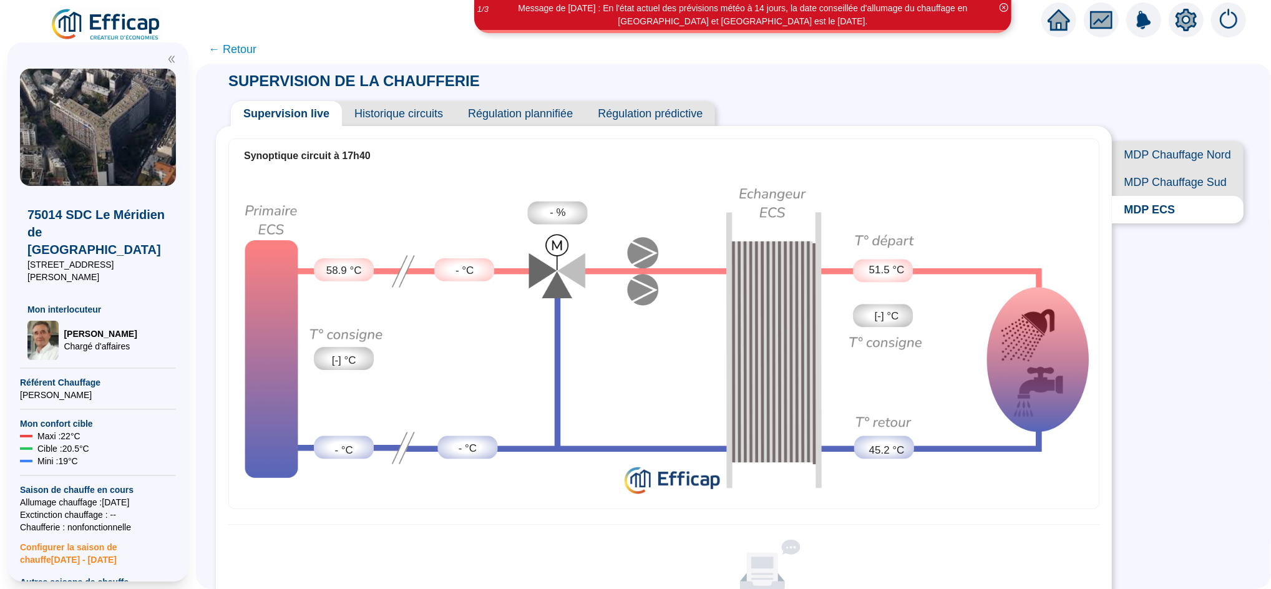
click at [436, 114] on span "Historique circuits" at bounding box center [399, 113] width 114 height 25
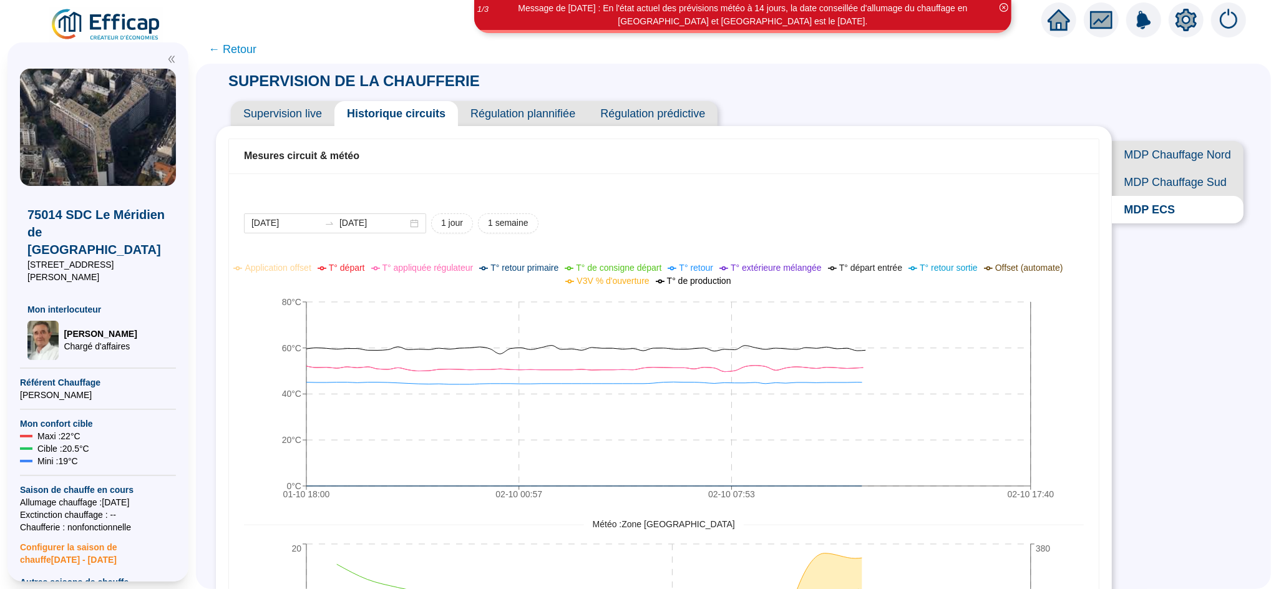
click at [305, 114] on span "Supervision live" at bounding box center [283, 113] width 104 height 25
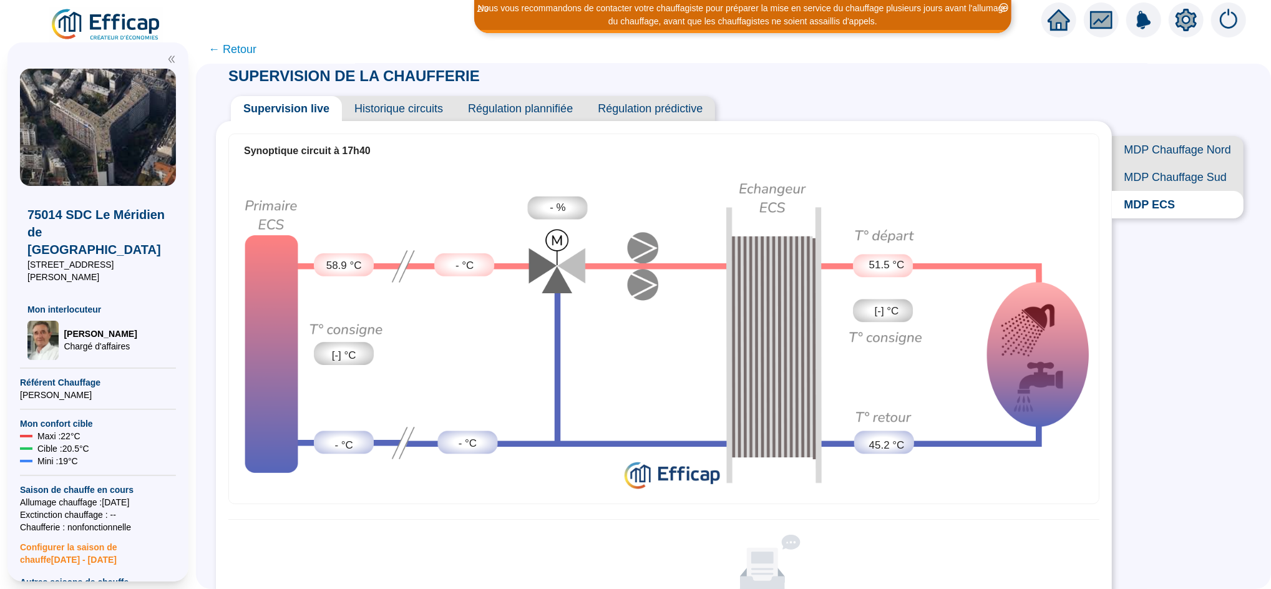
scroll to position [4, 0]
click at [423, 102] on span "Historique circuits" at bounding box center [399, 109] width 114 height 25
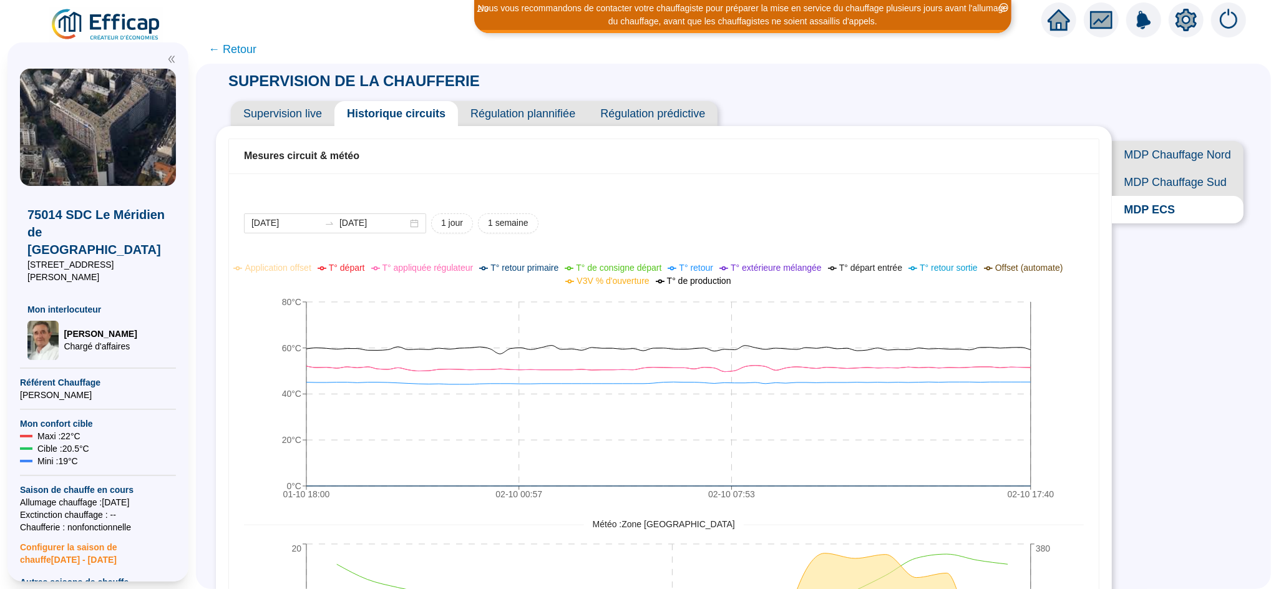
click at [252, 55] on span "← Retour" at bounding box center [232, 49] width 48 height 17
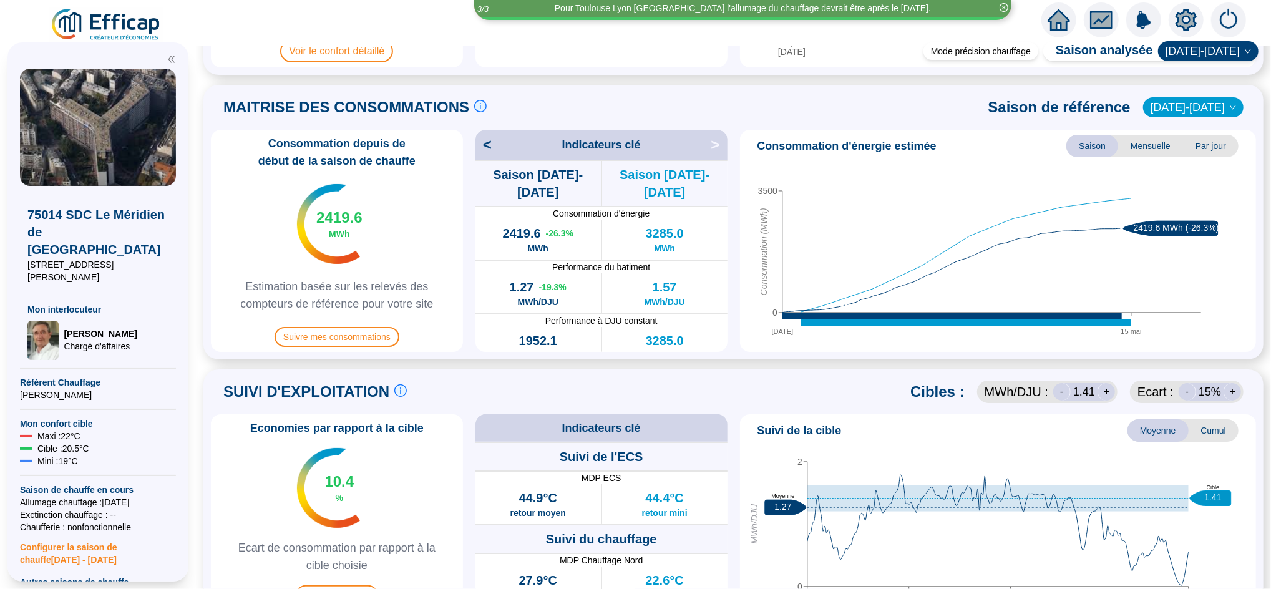
scroll to position [361, 0]
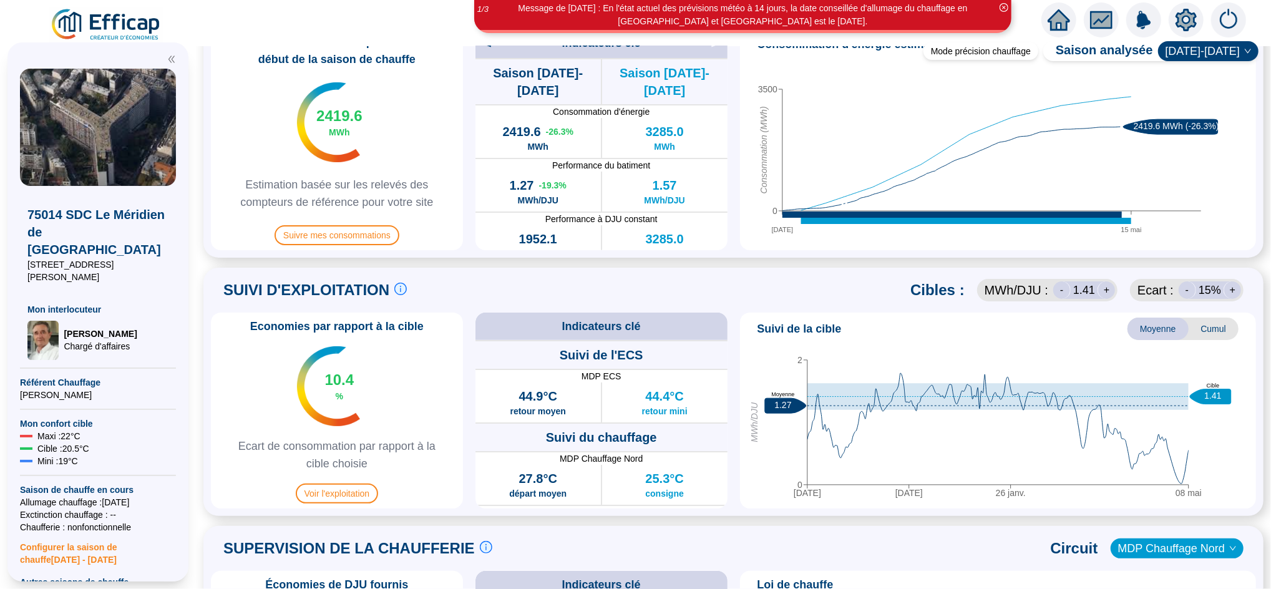
click at [375, 483] on div "Economies par rapport à la cible 10.4 % Ecart de consommation par rapport à la …" at bounding box center [337, 411] width 252 height 196
click at [373, 490] on span "Voir l'exploitation" at bounding box center [337, 494] width 83 height 20
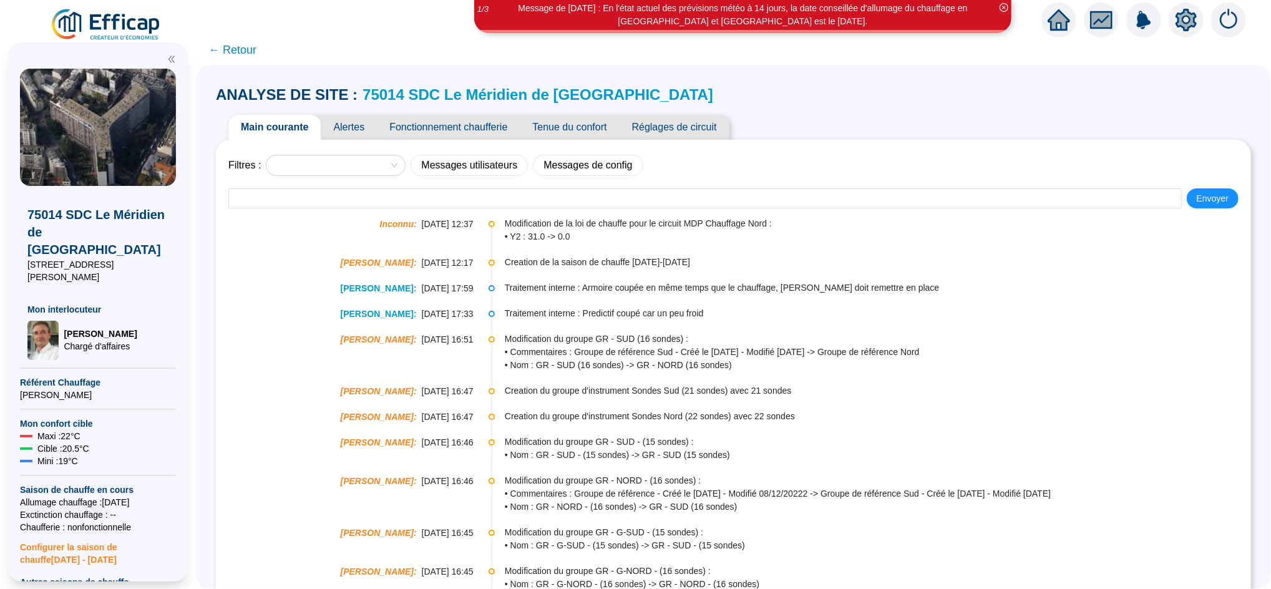
click at [485, 136] on span "Fonctionnement chaufferie" at bounding box center [448, 127] width 143 height 25
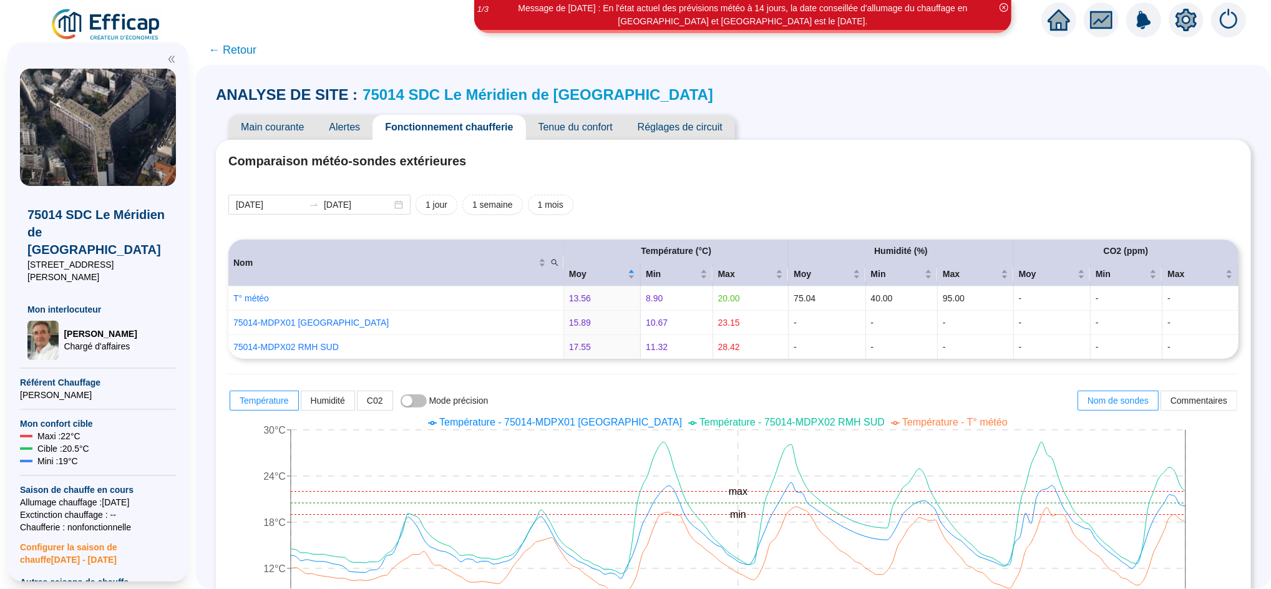
click at [597, 127] on span "Tenue du confort" at bounding box center [575, 127] width 99 height 25
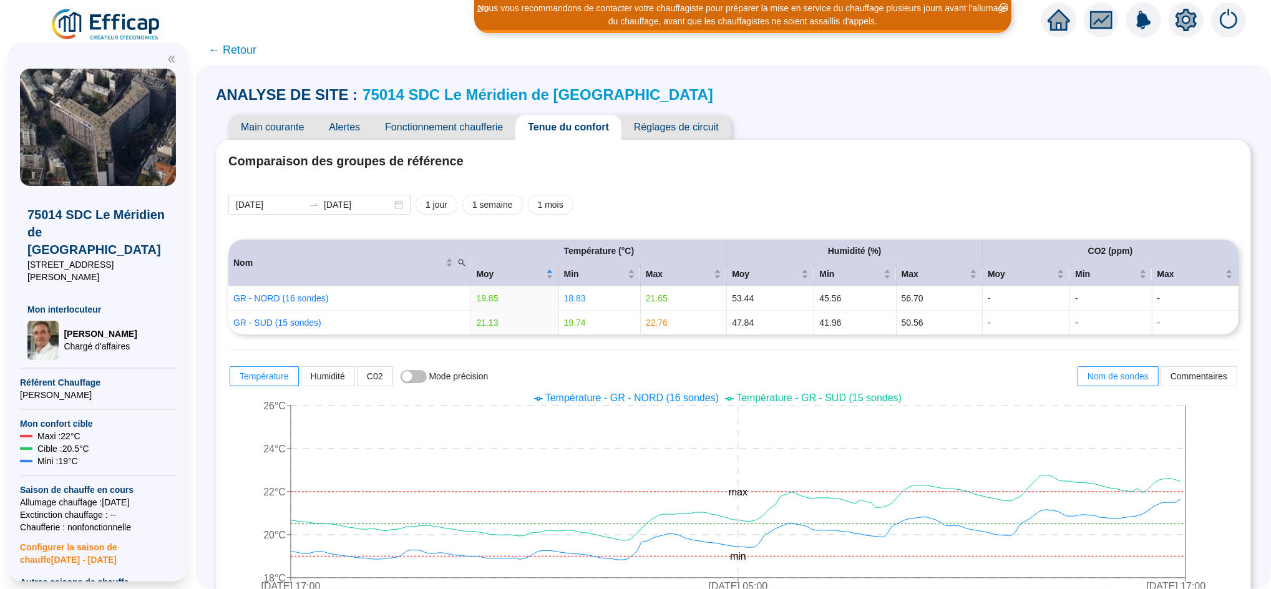
click at [429, 130] on span "Fonctionnement chaufferie" at bounding box center [444, 127] width 143 height 25
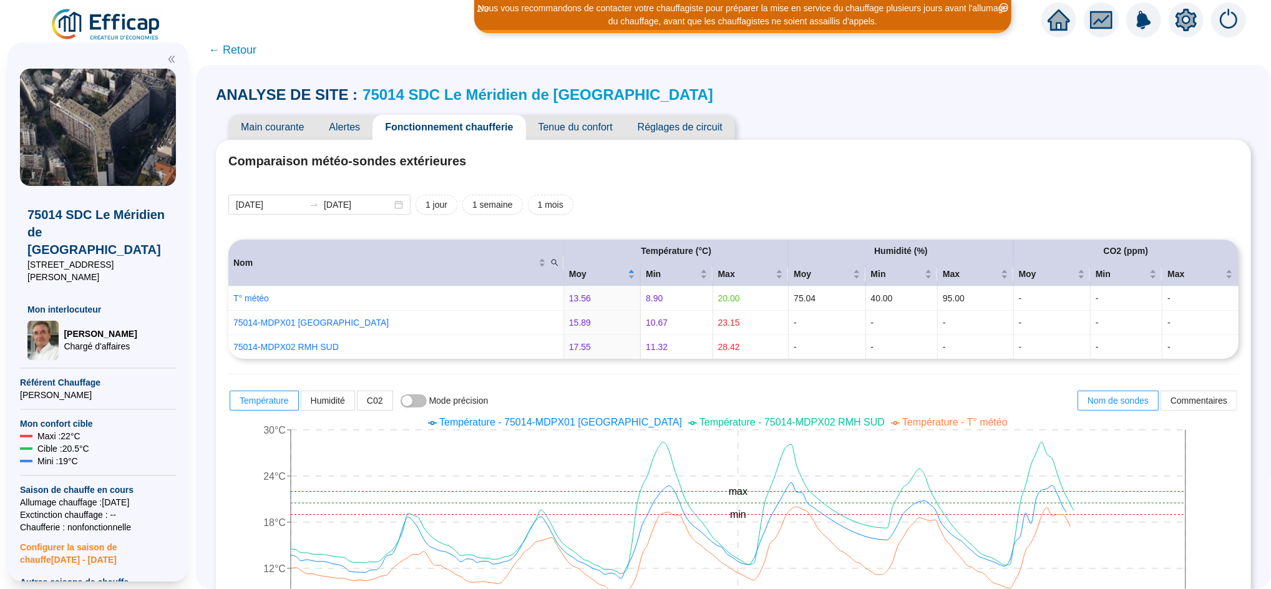
click at [275, 124] on span "Main courante" at bounding box center [272, 127] width 88 height 25
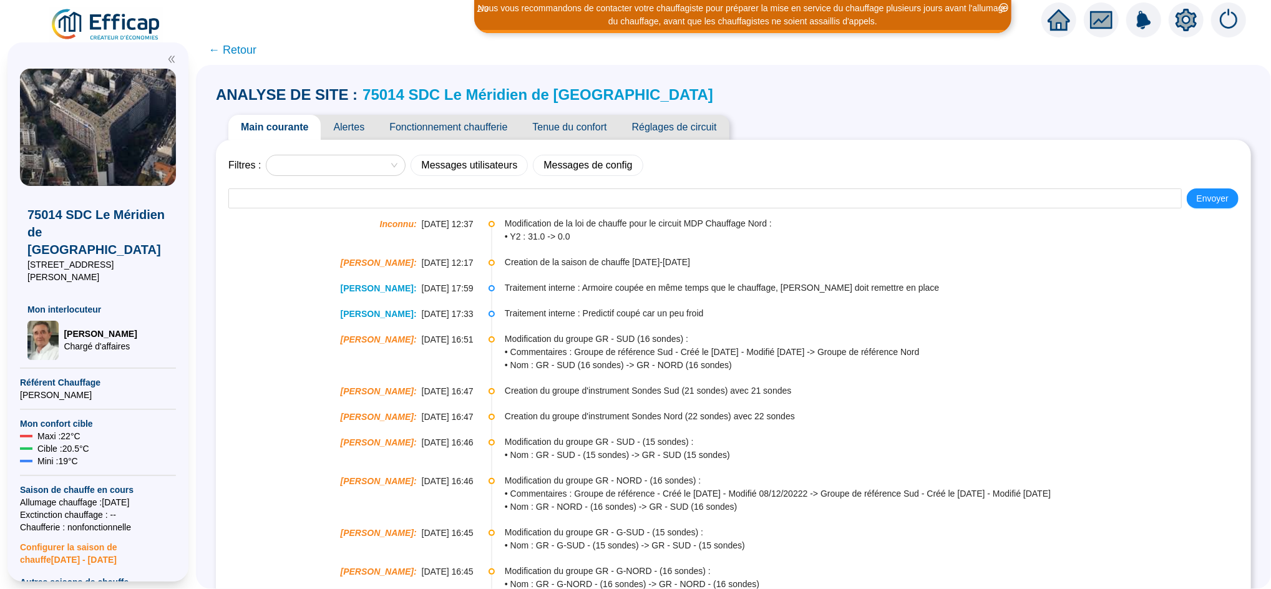
click at [247, 46] on span "← Retour" at bounding box center [232, 49] width 48 height 17
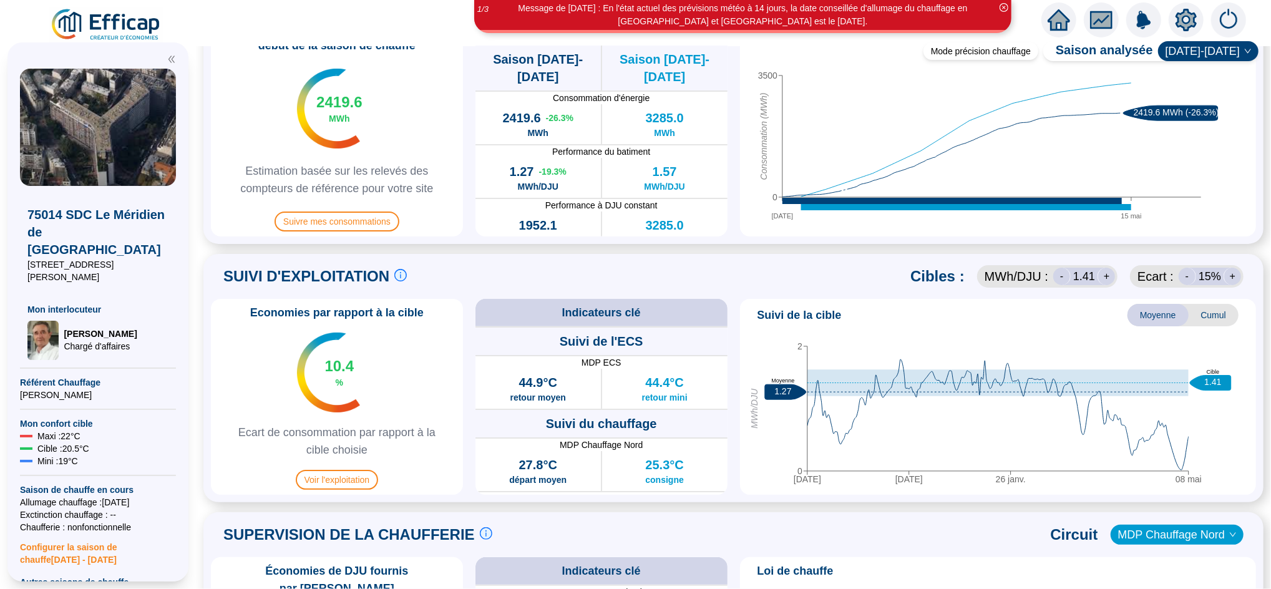
scroll to position [388, 0]
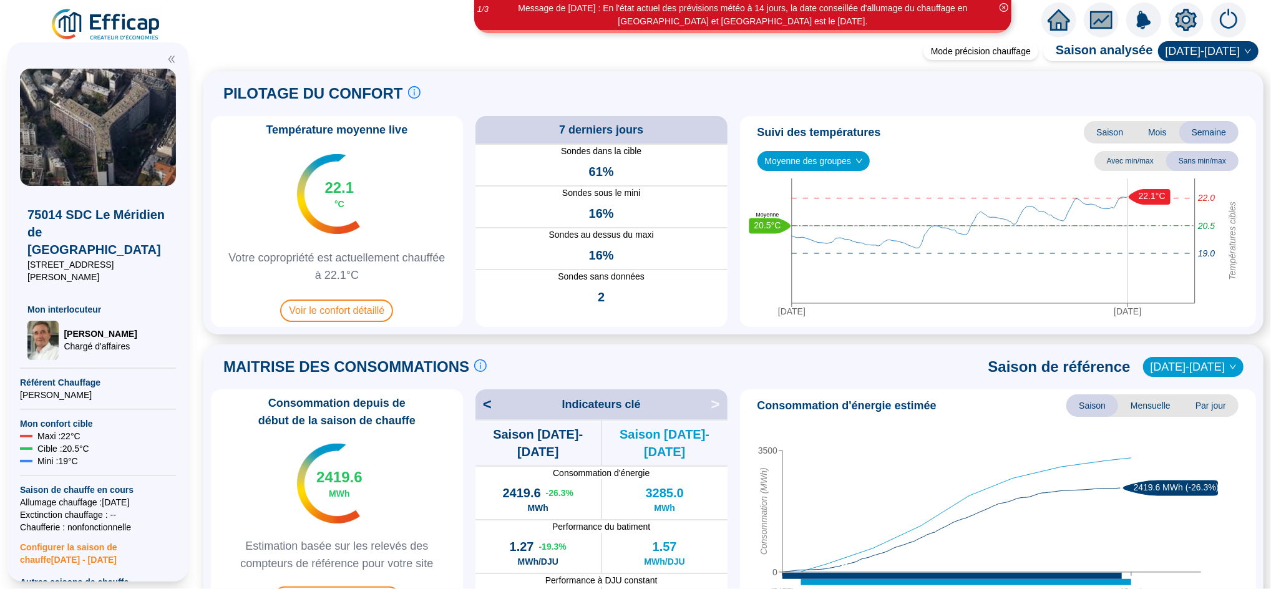
scroll to position [388, 0]
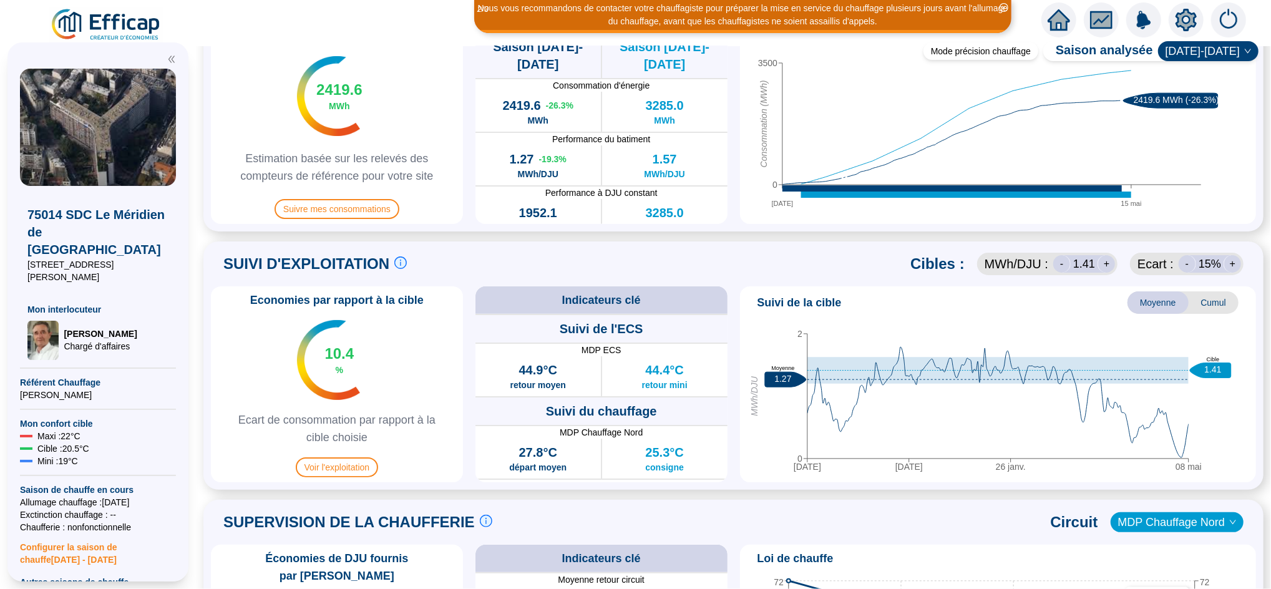
click at [999, 268] on span "MWh /DJU :" at bounding box center [1017, 263] width 64 height 17
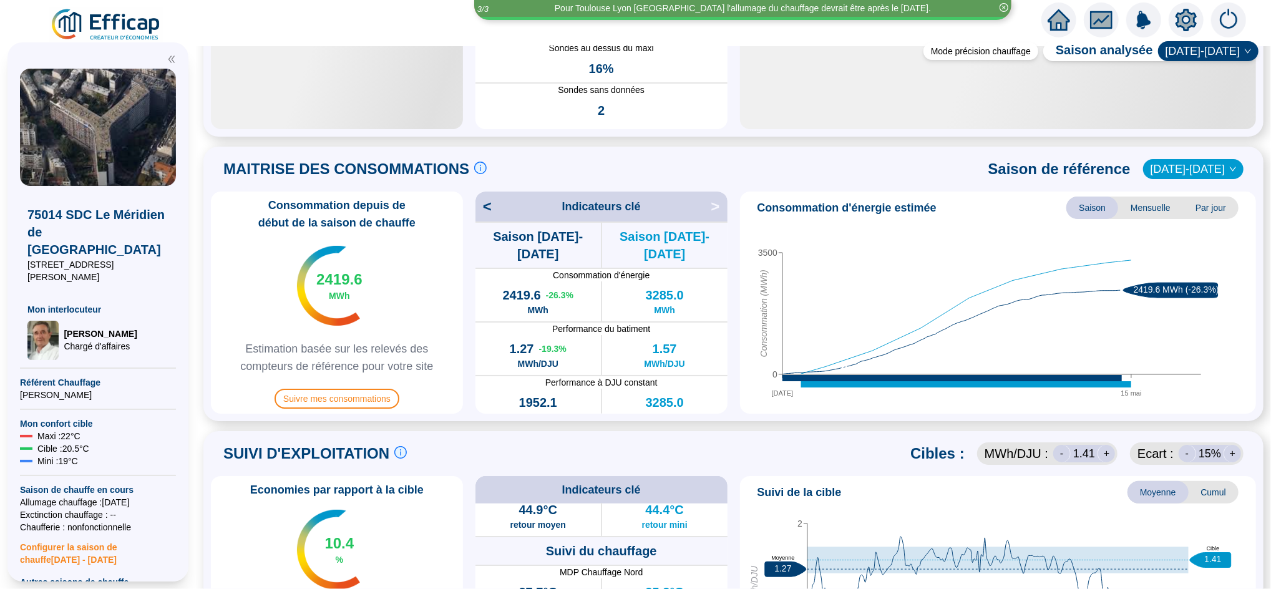
scroll to position [47, 0]
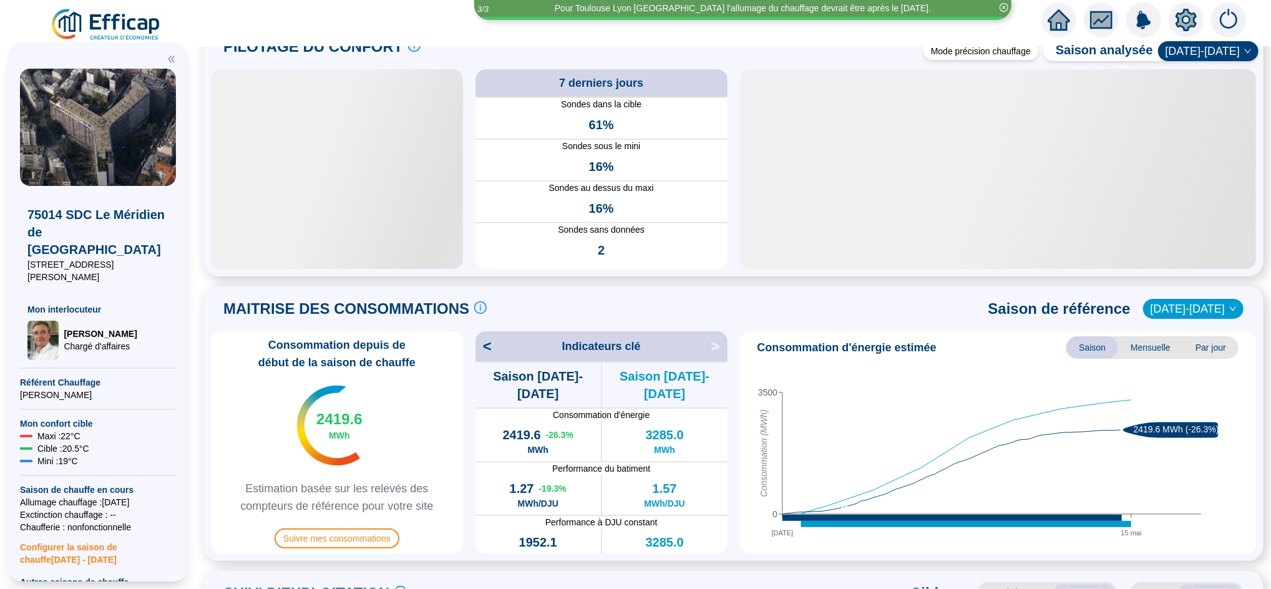
click at [1062, 24] on icon "home" at bounding box center [1059, 19] width 22 height 17
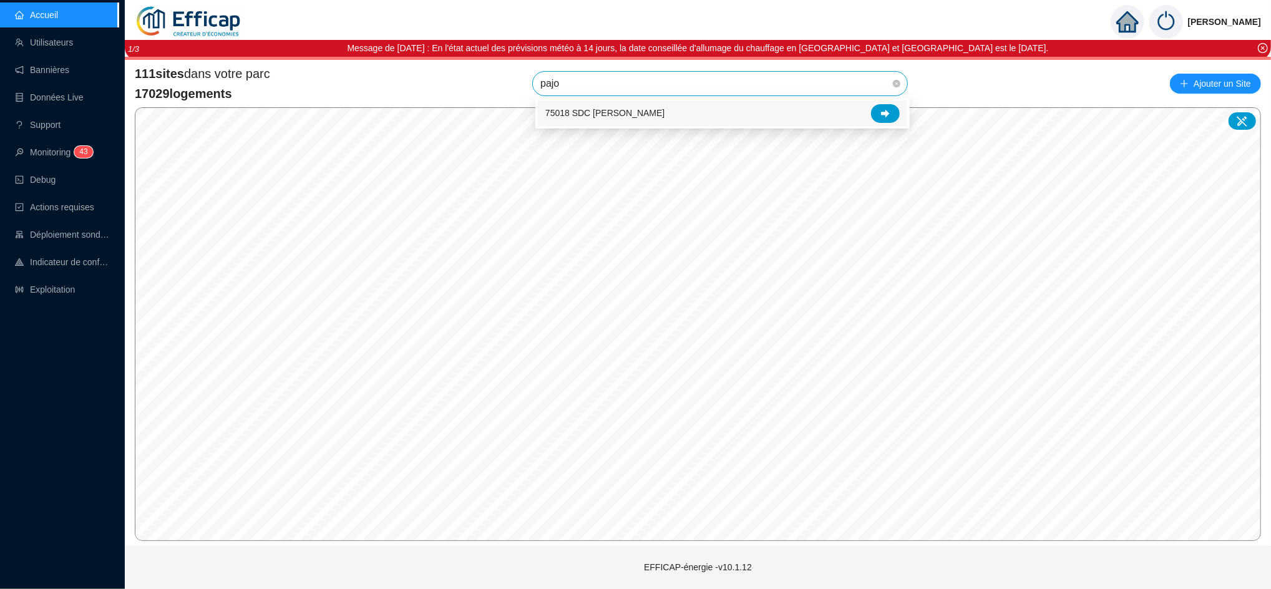
type input "pajol"
click at [894, 112] on div at bounding box center [885, 113] width 29 height 19
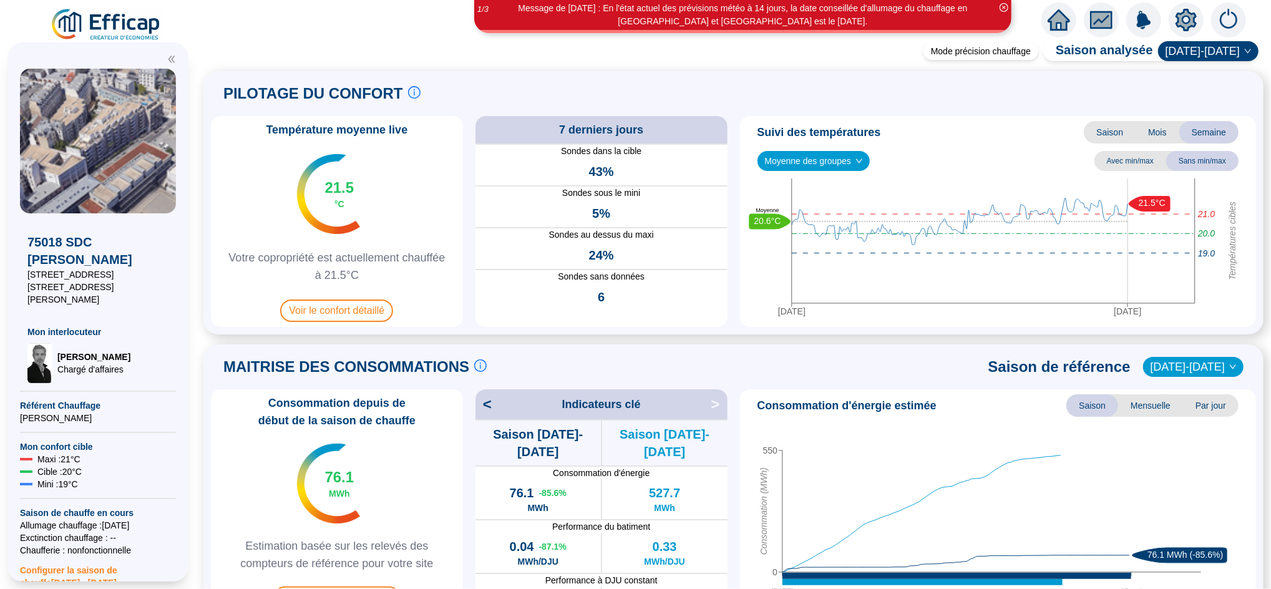
click at [1057, 21] on icon "home" at bounding box center [1059, 19] width 22 height 17
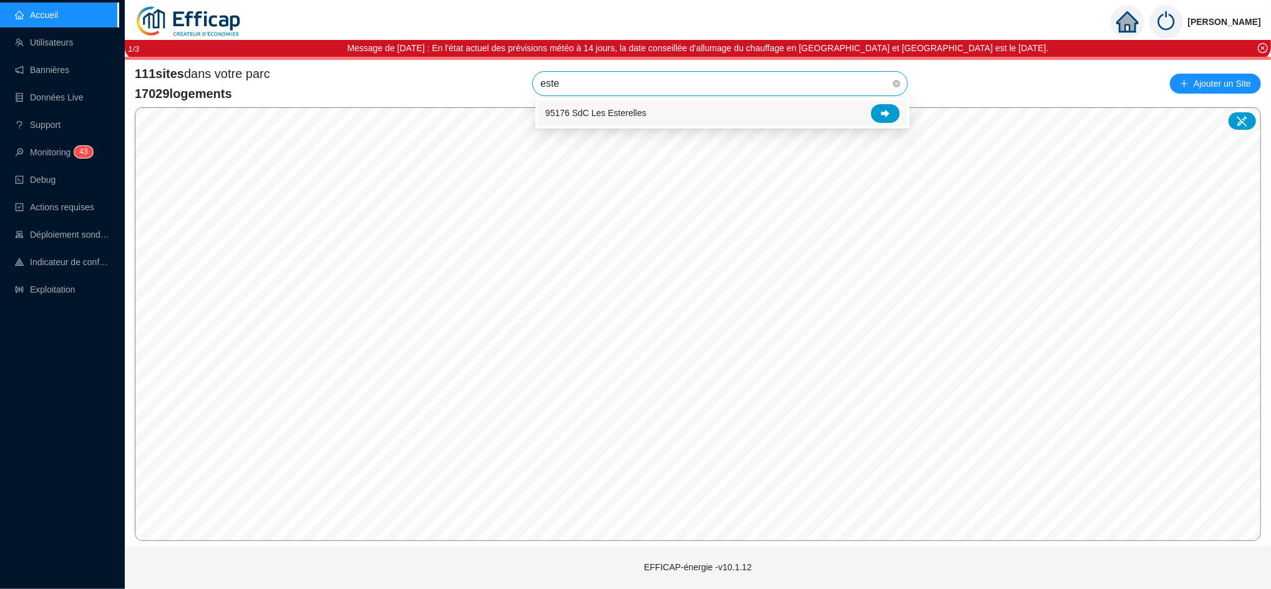
type input "ester"
click at [886, 115] on icon at bounding box center [885, 113] width 9 height 8
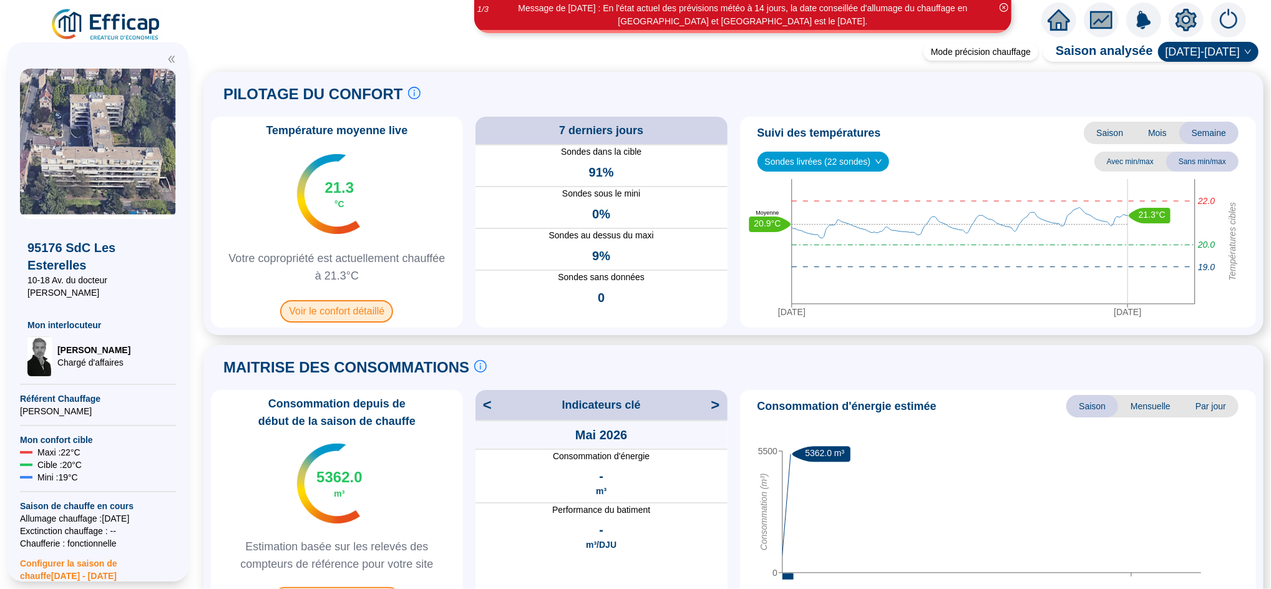
click at [335, 306] on span "Voir le confort détaillé" at bounding box center [336, 311] width 113 height 22
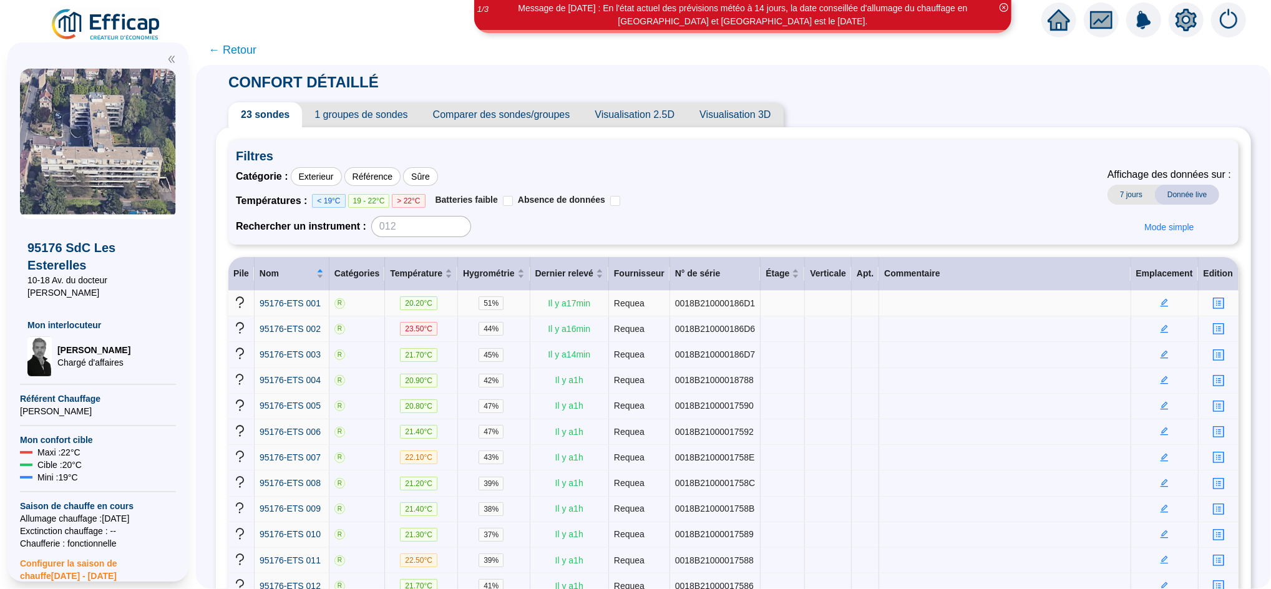
drag, startPoint x: 1153, startPoint y: 308, endPoint x: 1155, endPoint y: 298, distance: 9.4
click at [1155, 298] on td at bounding box center [1165, 304] width 67 height 26
click at [1163, 302] on icon "edit" at bounding box center [1165, 302] width 4 height 4
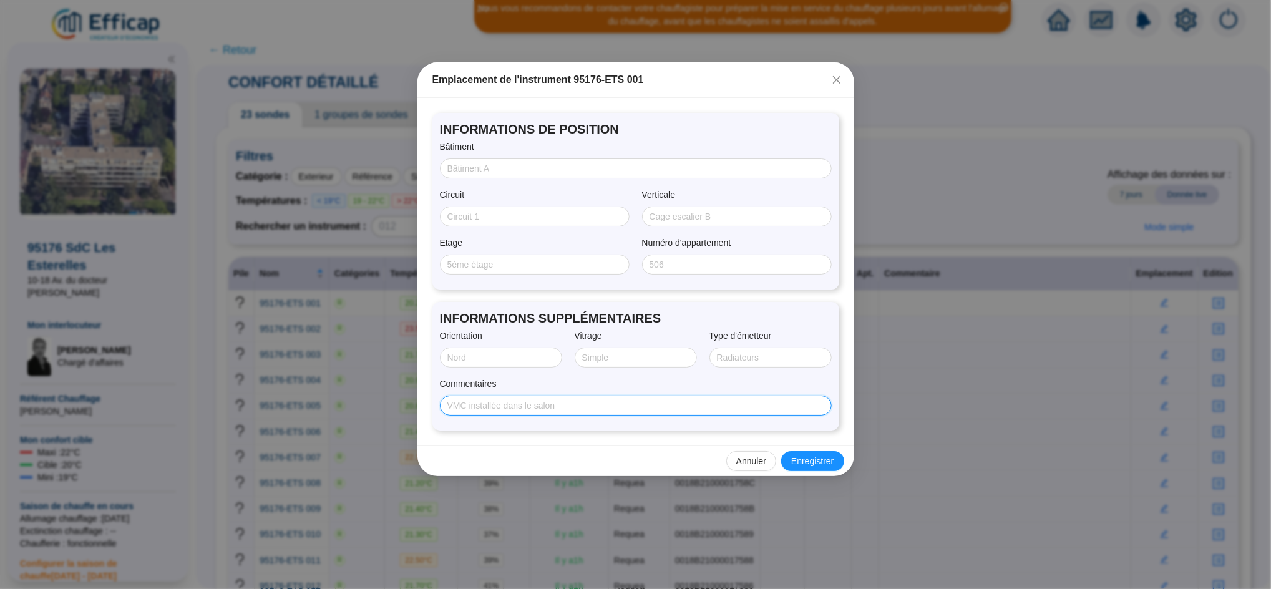
click at [630, 411] on input "Commentaires" at bounding box center [634, 405] width 374 height 13
paste input "r: b:14 esc: ét:0 niv: o:SUD p: lot: em: f:DV f:2 d:29/09/2025 n:DUBUC c:"
type input "r: b:14 esc: ét:0 niv: o:SUD p: lot: em: f:DV f:2 d:29/09/2025 n:DUBUC c:"
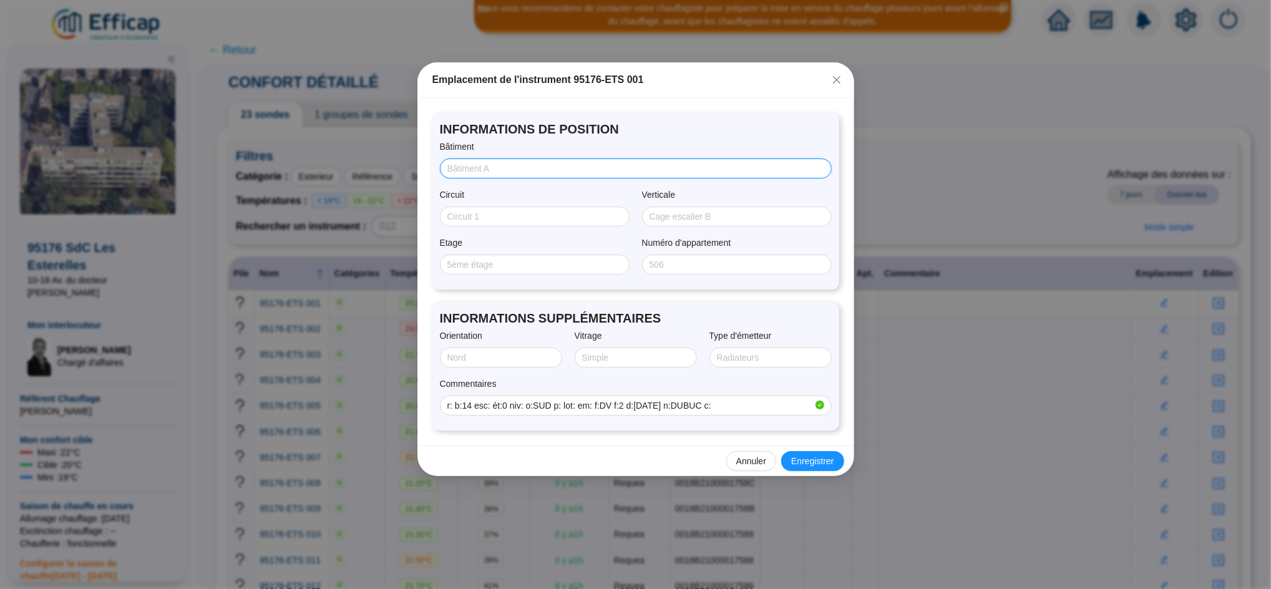
click at [499, 168] on input "Bâtiment" at bounding box center [634, 168] width 374 height 13
type input "14"
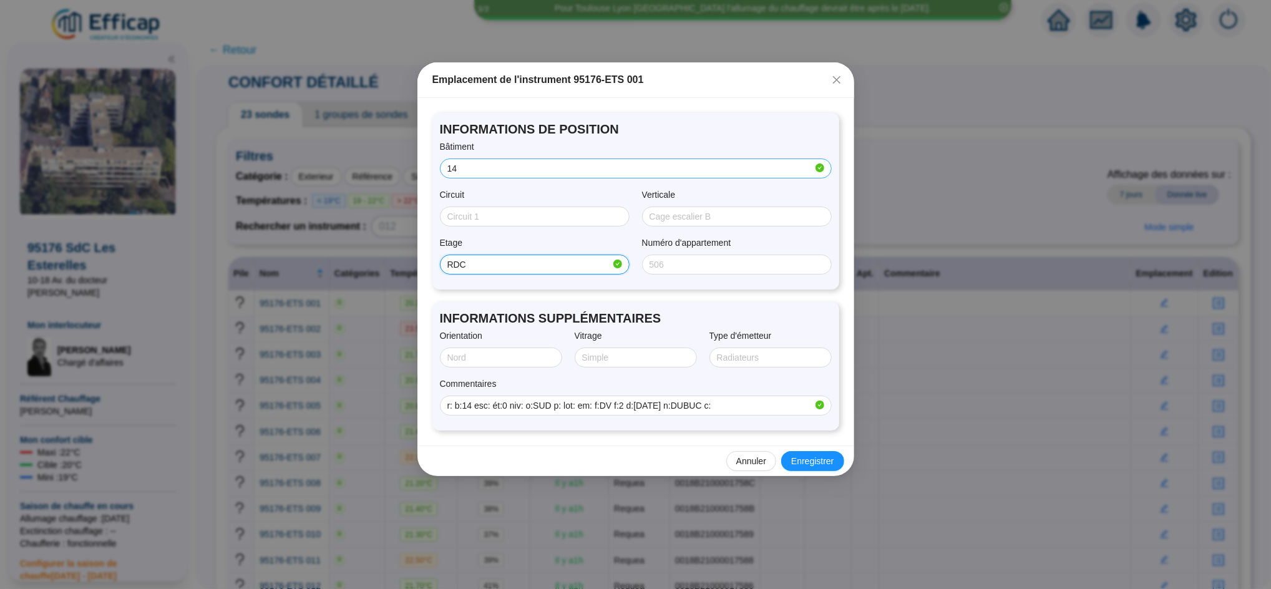
type input "RDC"
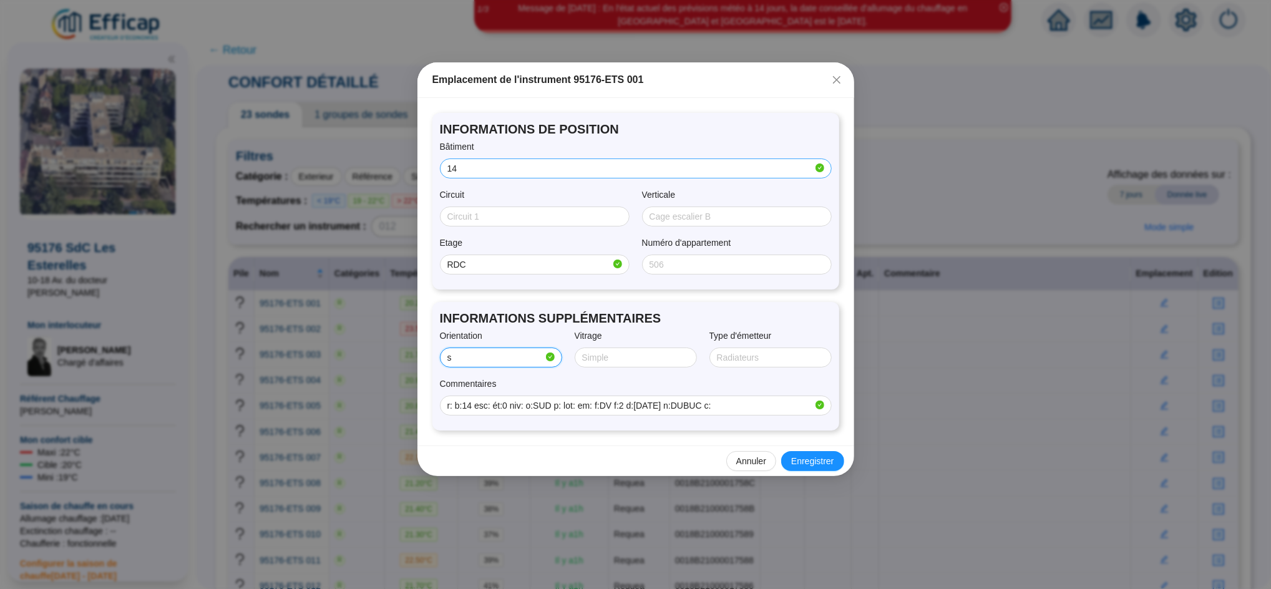
type input "SUD"
type input "Double"
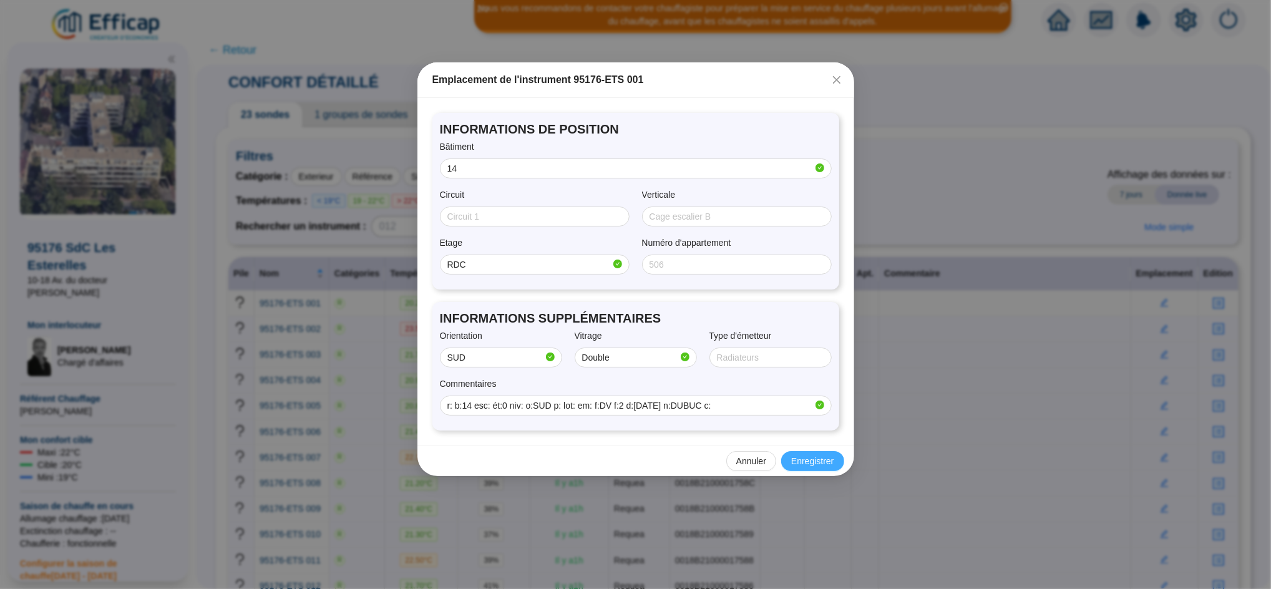
click at [833, 470] on button "Enregistrer" at bounding box center [812, 461] width 62 height 20
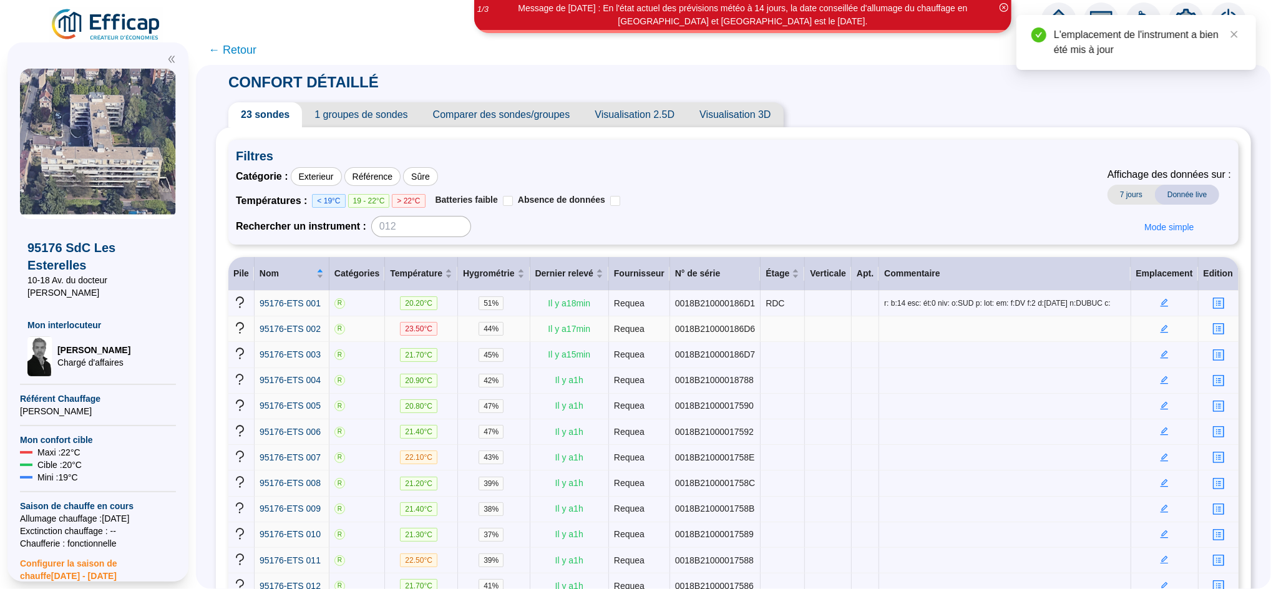
click at [1160, 331] on icon "edit" at bounding box center [1164, 329] width 9 height 9
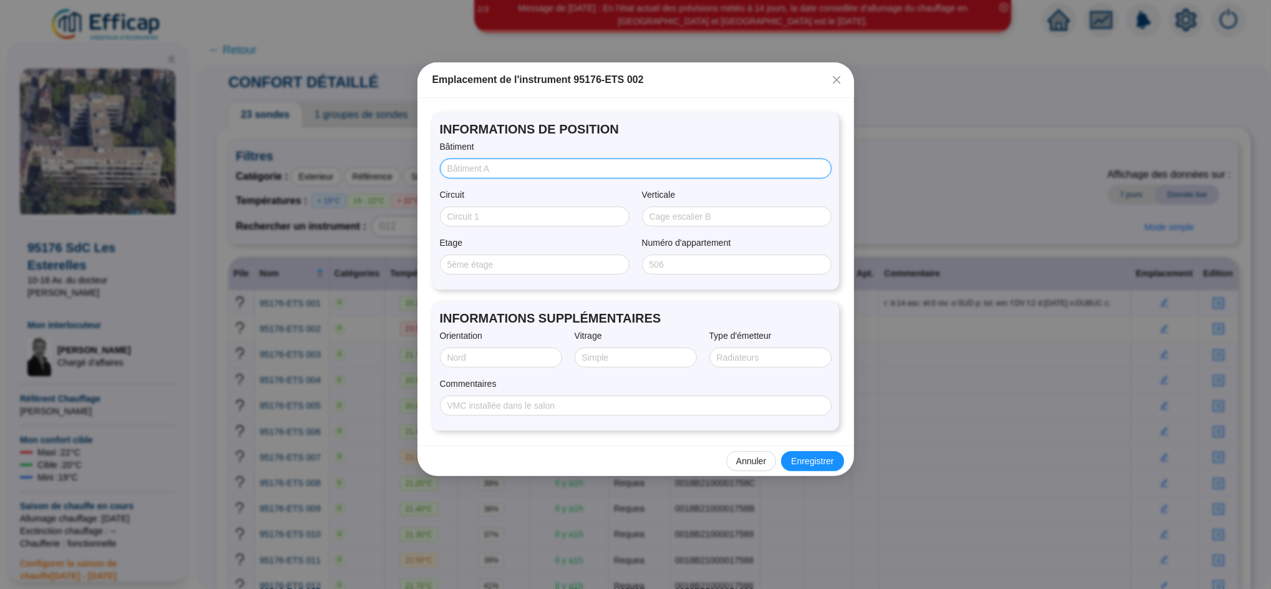
click at [496, 163] on input "Bâtiment" at bounding box center [634, 168] width 374 height 13
paste input "r: b:12 esc: ét:3 niv: o:SUD p: lot: em: f:DV f:2 d:29/09/2025 n:MICHEL c:"
type input "r: b:12 esc: ét:3 niv: o:SUD p: lot: em: f:DV f:2 d:29/09/2025 n:MICHEL c:"
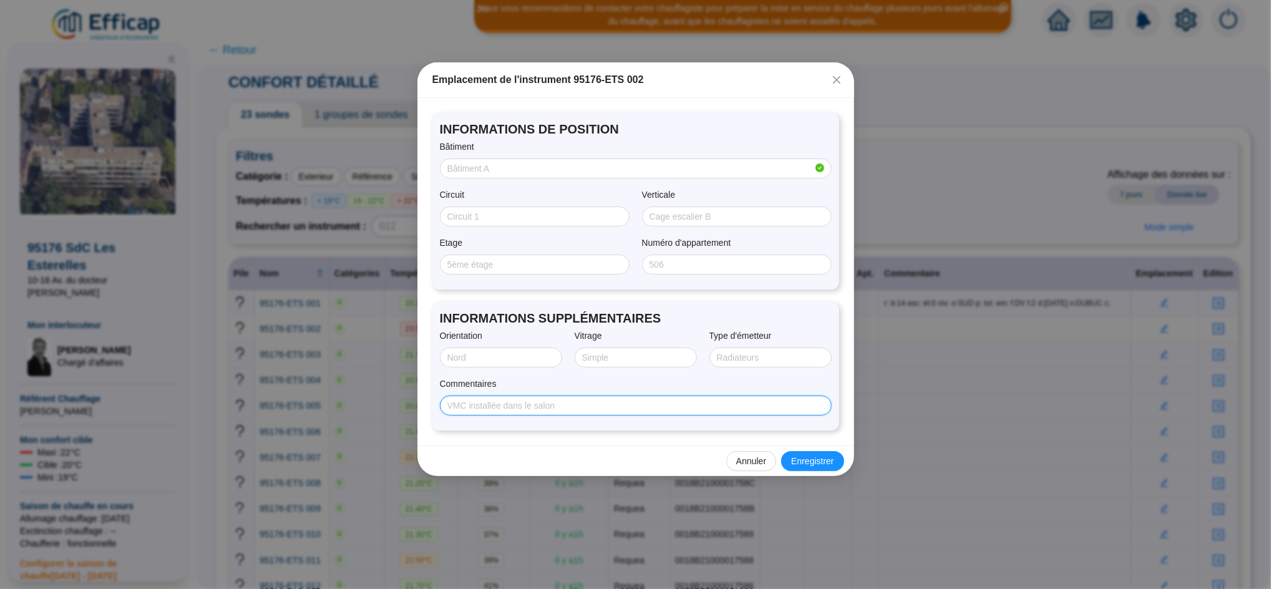
click at [489, 412] on input "Commentaires" at bounding box center [634, 405] width 374 height 13
paste input "r: b:12 esc: ét:3 niv: o:SUD p: lot: em: f:DV f:2 d:29/09/2025 n:MICHEL c:"
type input "r: b:12 esc: ét:3 niv: o:SUD p: lot: em: f:DV f:2 d:29/09/2025 n:MICHEL c:"
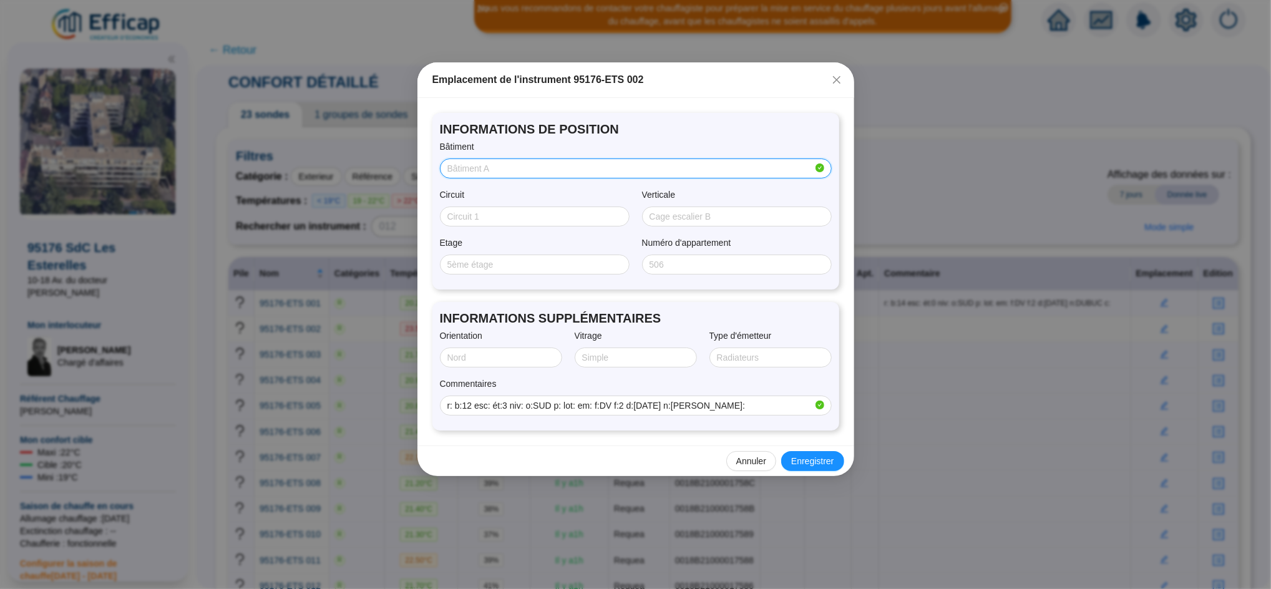
click at [480, 167] on input "Bâtiment" at bounding box center [630, 168] width 366 height 13
type input "12"
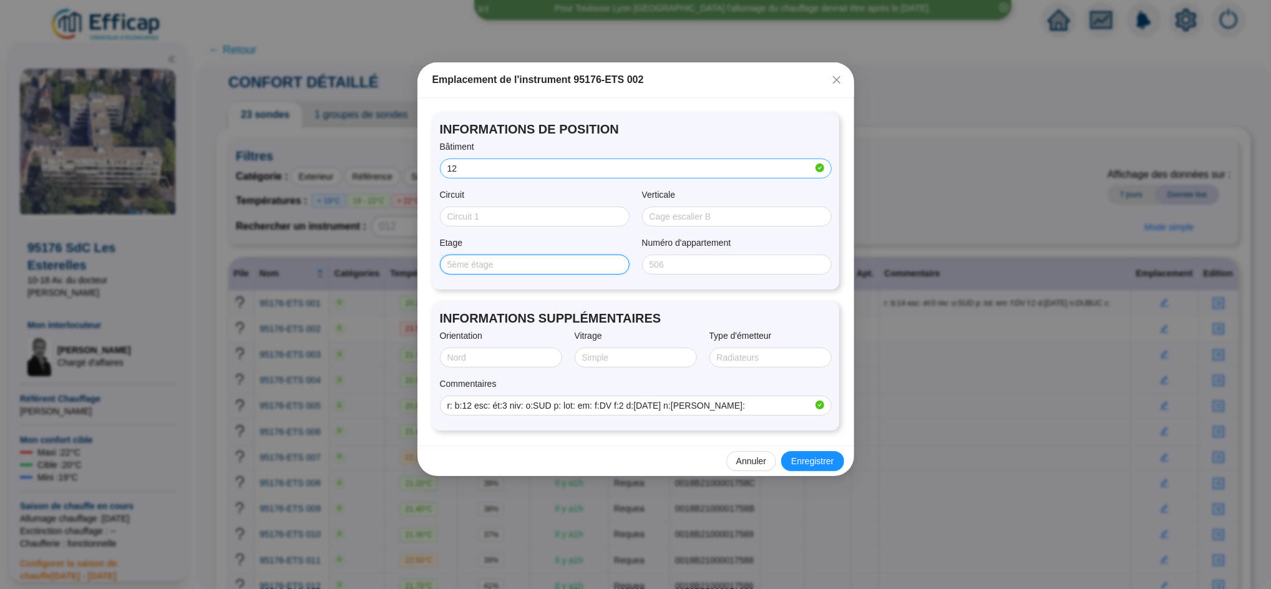
type input "s"
type input "3"
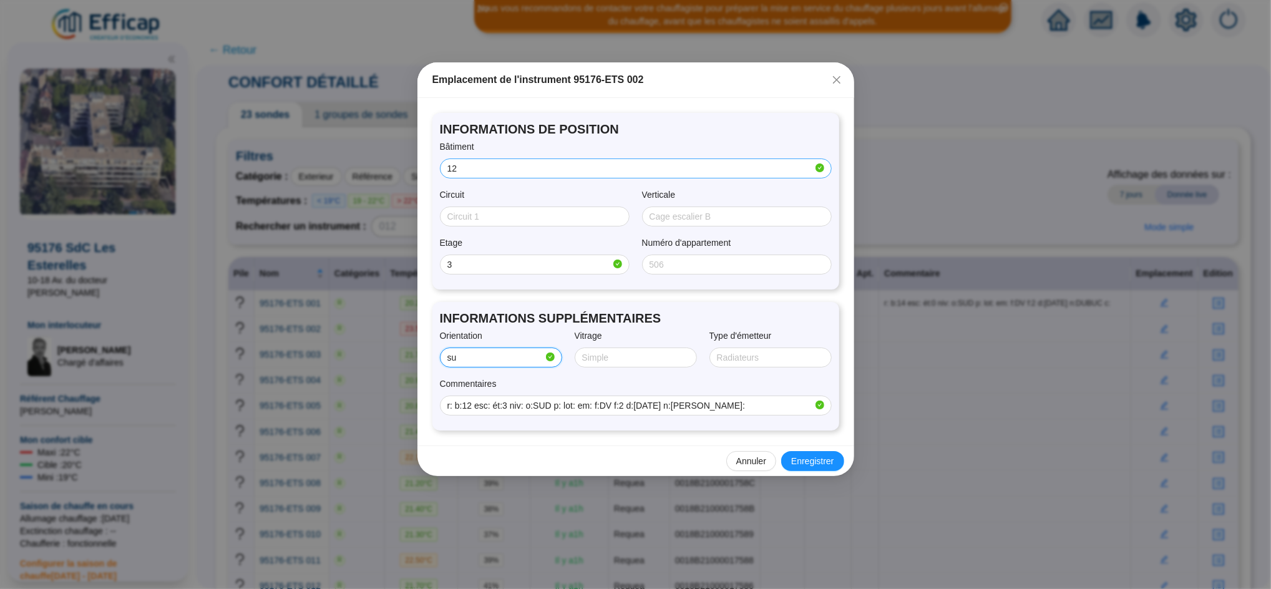
type input "su"
type input "Double"
type input "SUD"
click at [814, 462] on span "Enregistrer" at bounding box center [812, 461] width 42 height 13
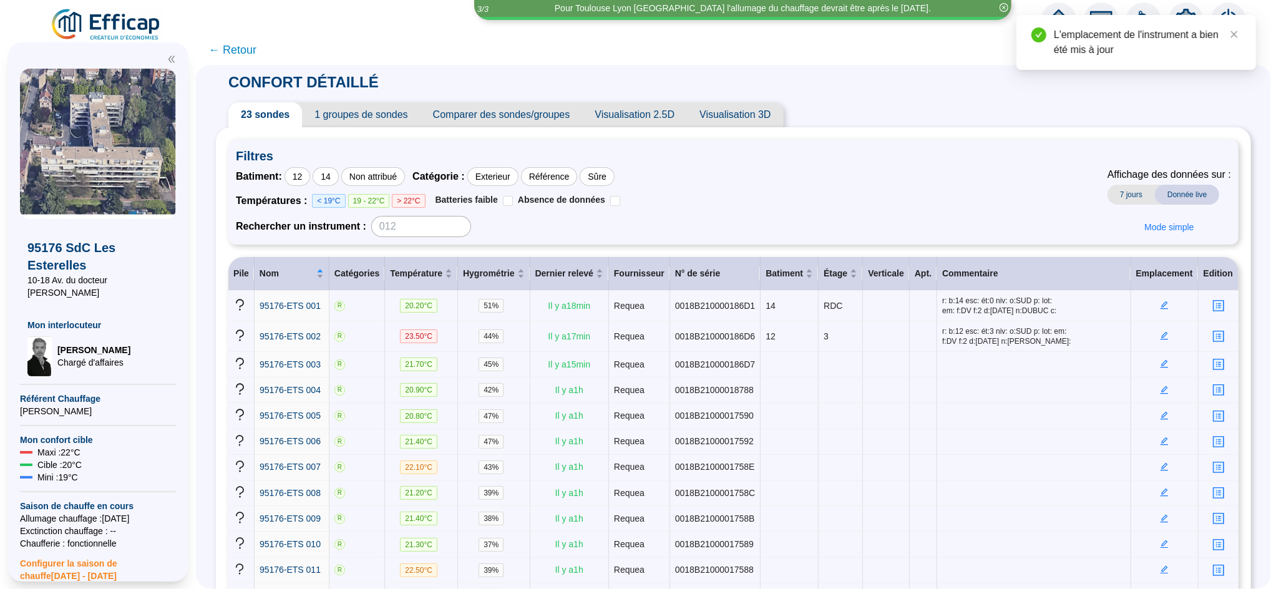
click at [250, 53] on span "← Retour" at bounding box center [232, 49] width 48 height 17
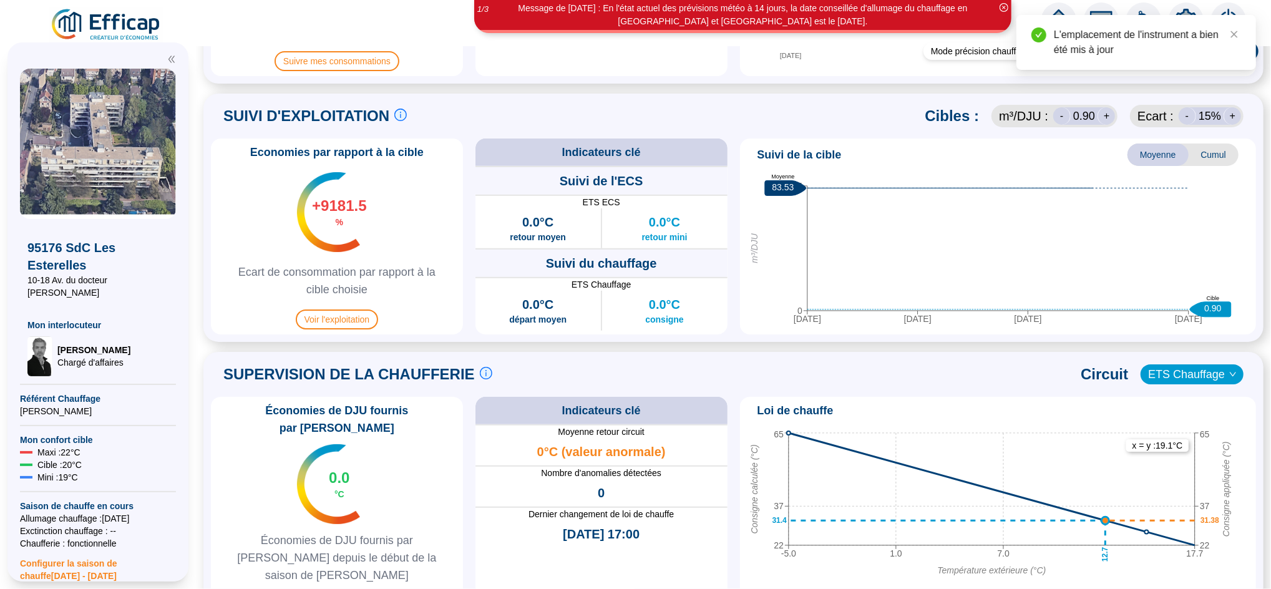
scroll to position [547, 0]
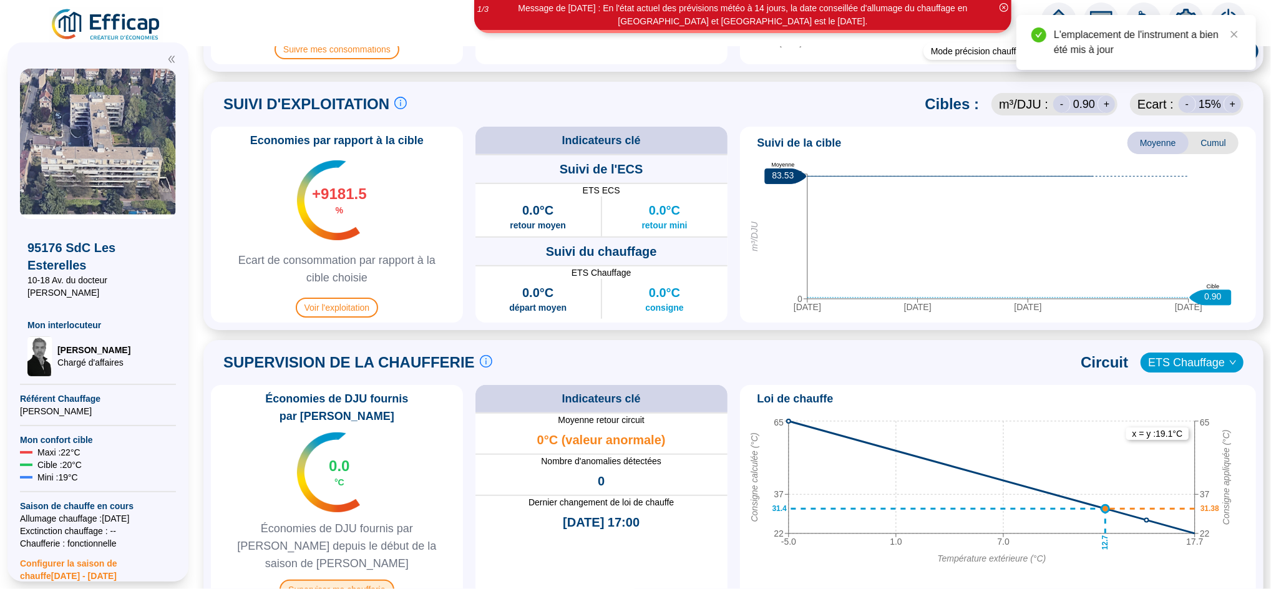
click at [364, 580] on span "Superviser ma chaufferie" at bounding box center [337, 590] width 114 height 20
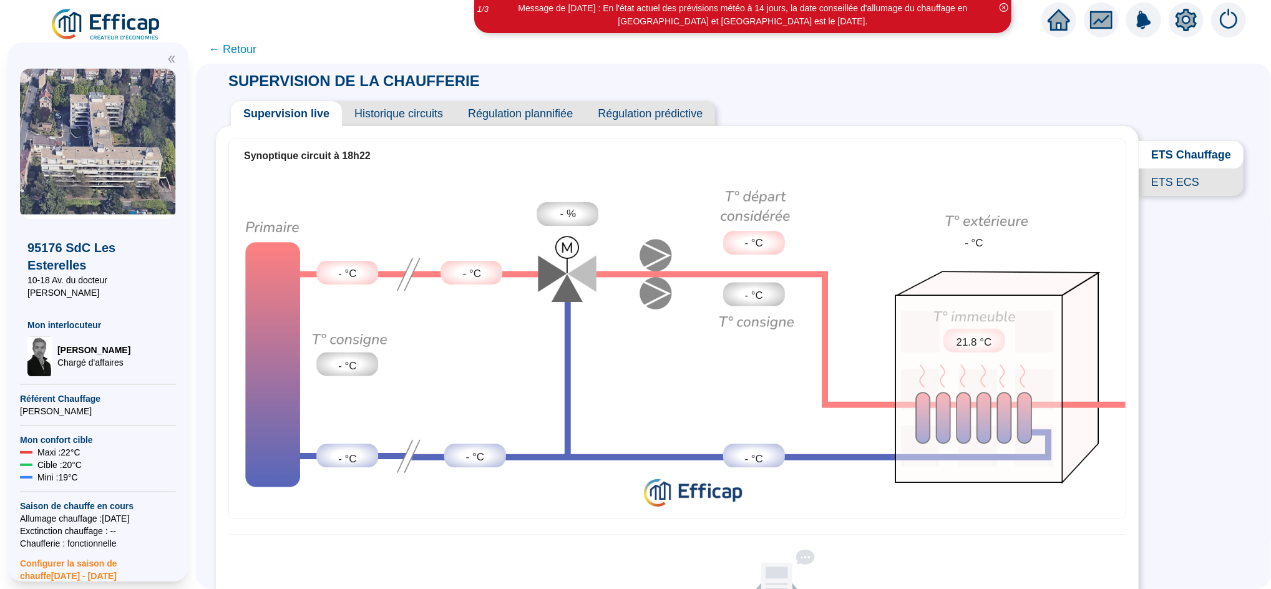
click at [248, 47] on span "← Retour" at bounding box center [232, 49] width 48 height 17
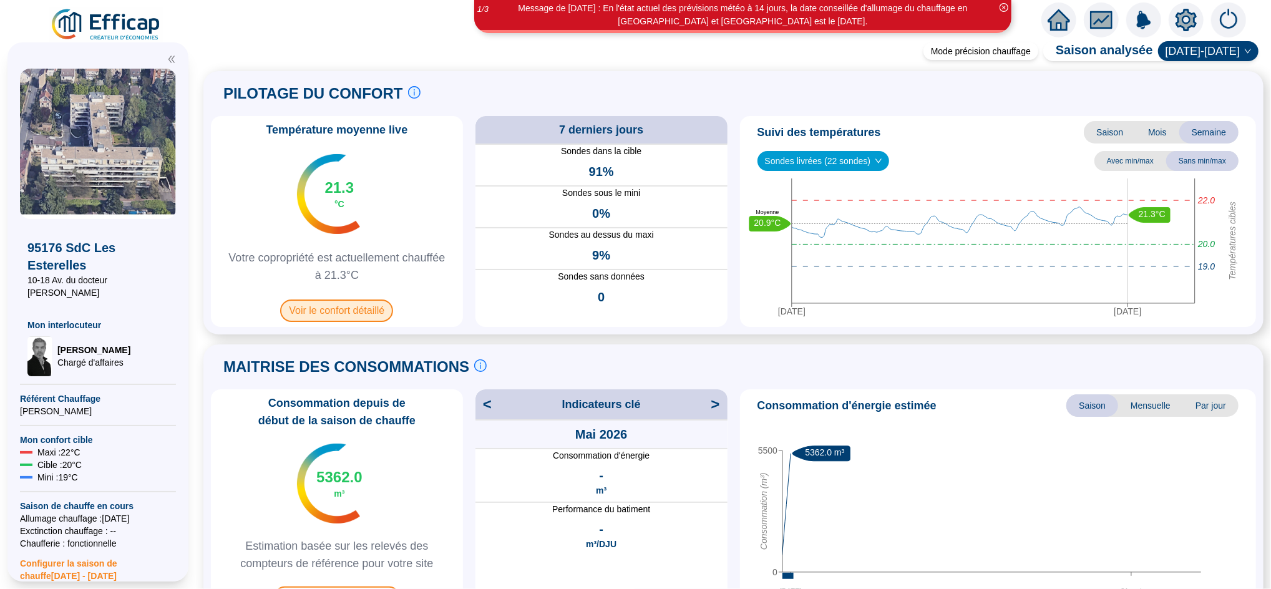
click at [371, 321] on span "Voir le confort détaillé" at bounding box center [336, 311] width 113 height 22
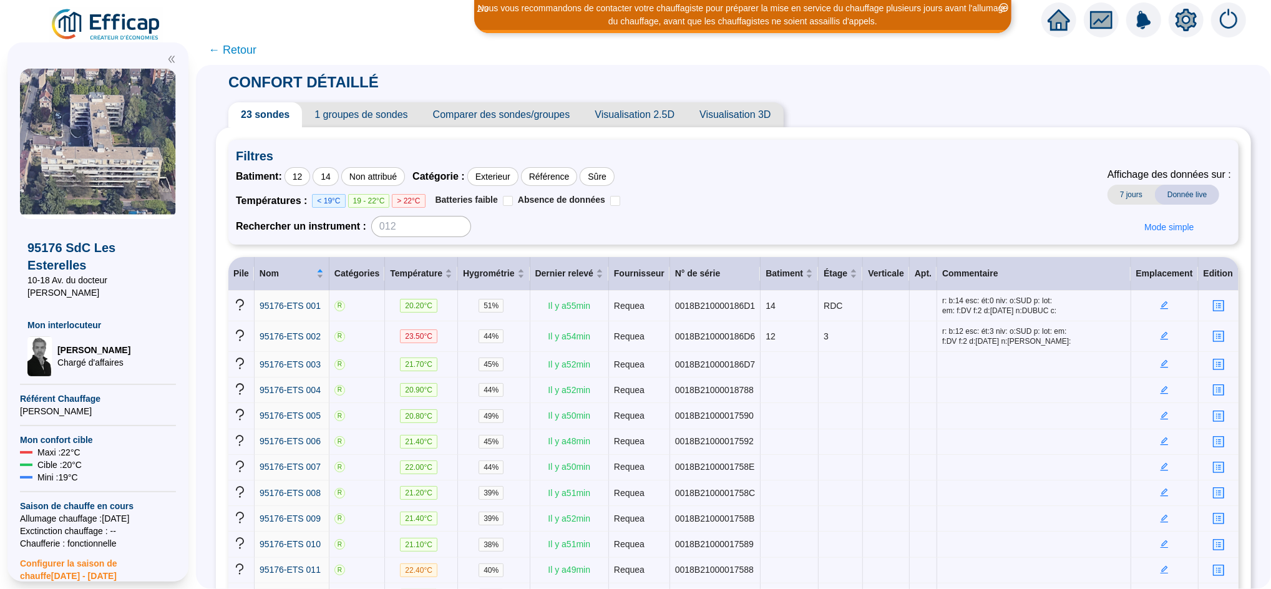
click at [1065, 14] on icon "home" at bounding box center [1059, 20] width 22 height 22
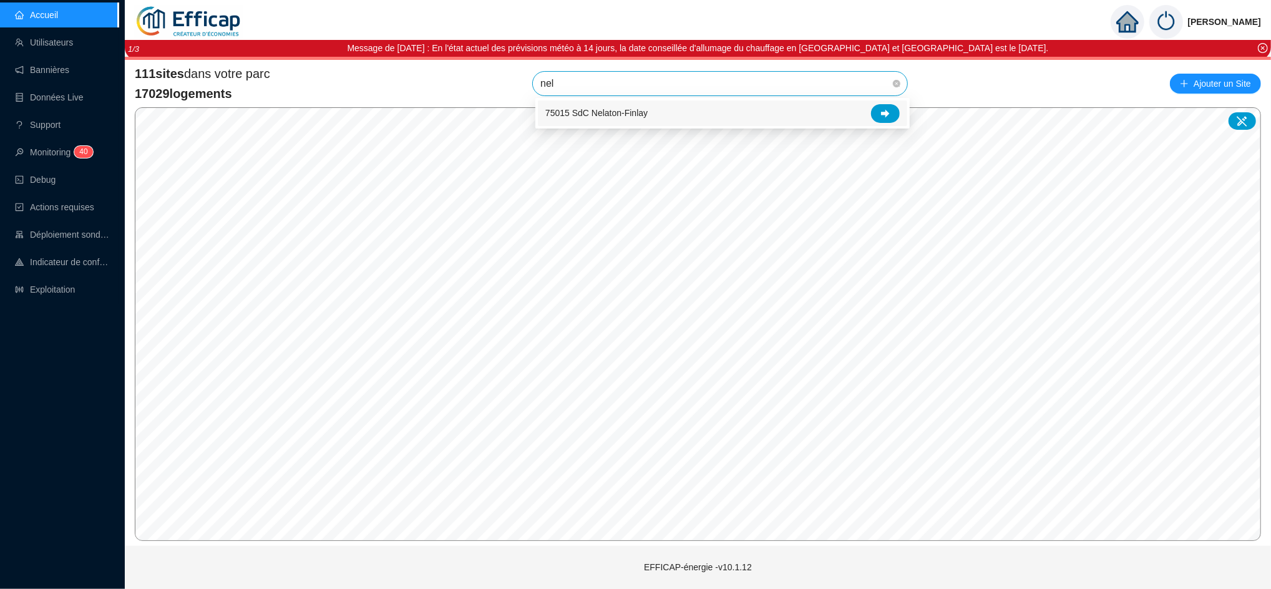
type input "nela"
click at [891, 111] on div at bounding box center [885, 113] width 29 height 19
type input "pajol"
click at [892, 110] on div at bounding box center [885, 113] width 29 height 19
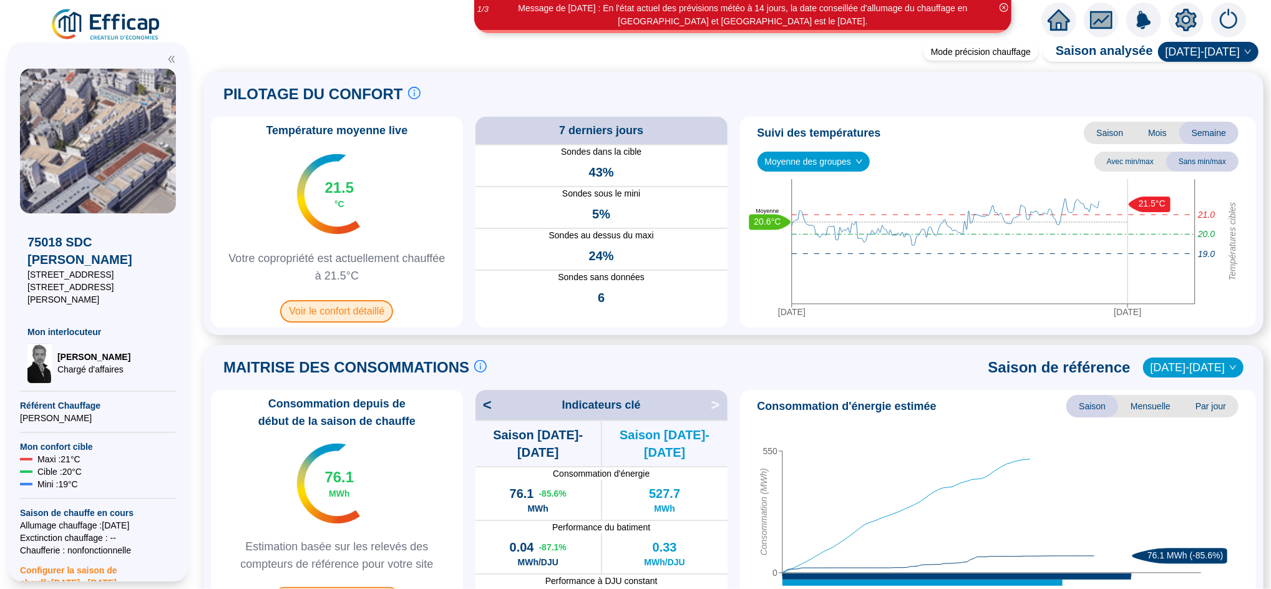
click at [356, 313] on span "Voir le confort détaillé" at bounding box center [336, 311] width 113 height 22
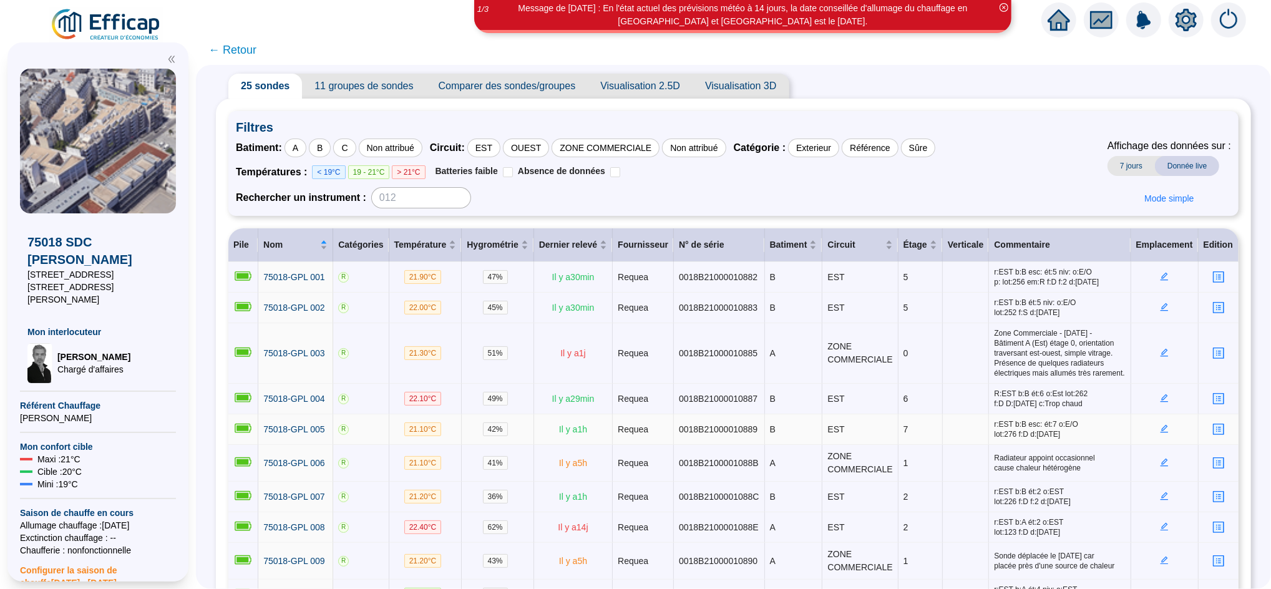
scroll to position [22, 0]
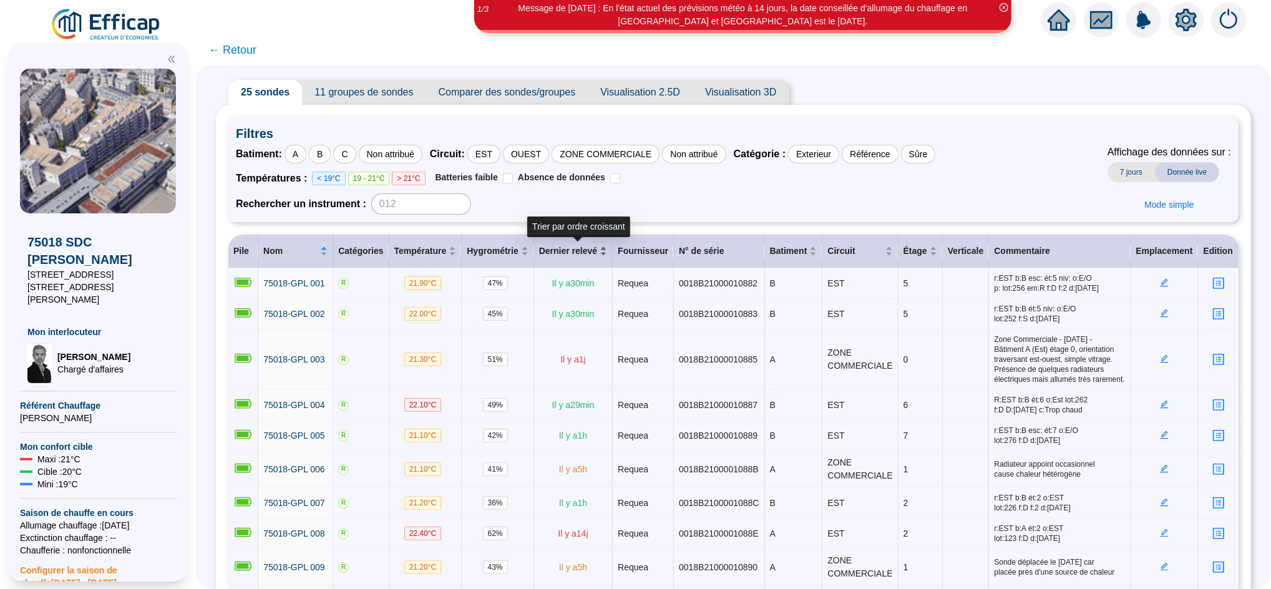
click at [605, 253] on div "Dernier relevé" at bounding box center [573, 251] width 68 height 13
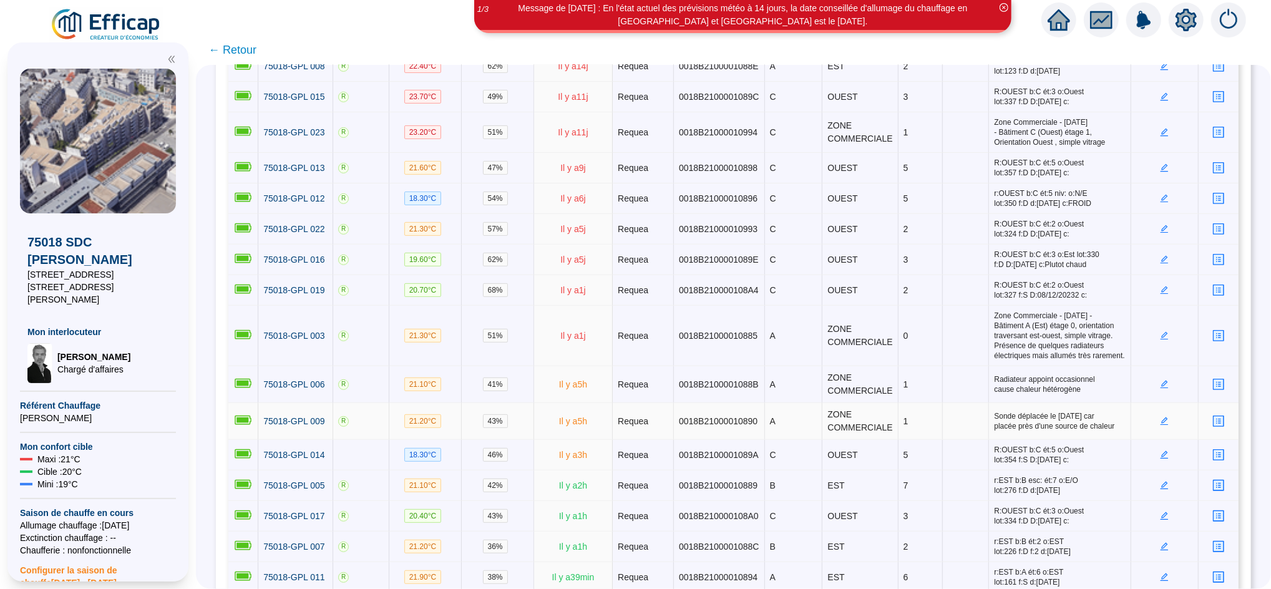
scroll to position [346, 0]
